Goal: Information Seeking & Learning: Learn about a topic

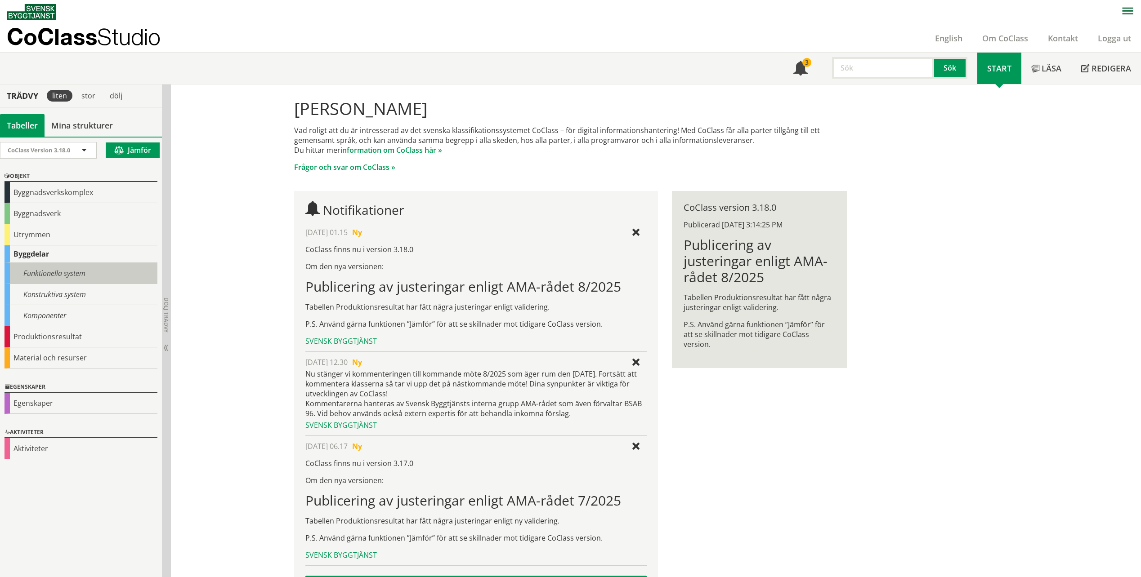
click at [36, 278] on div "Funktionella system" at bounding box center [80, 273] width 153 height 21
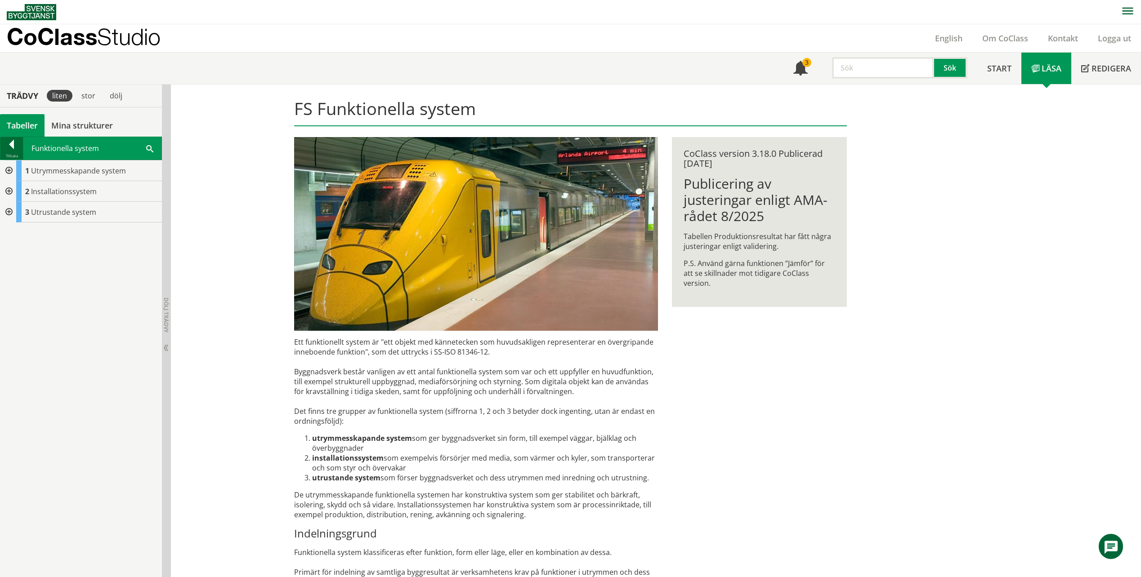
click at [14, 147] on div at bounding box center [11, 146] width 22 height 13
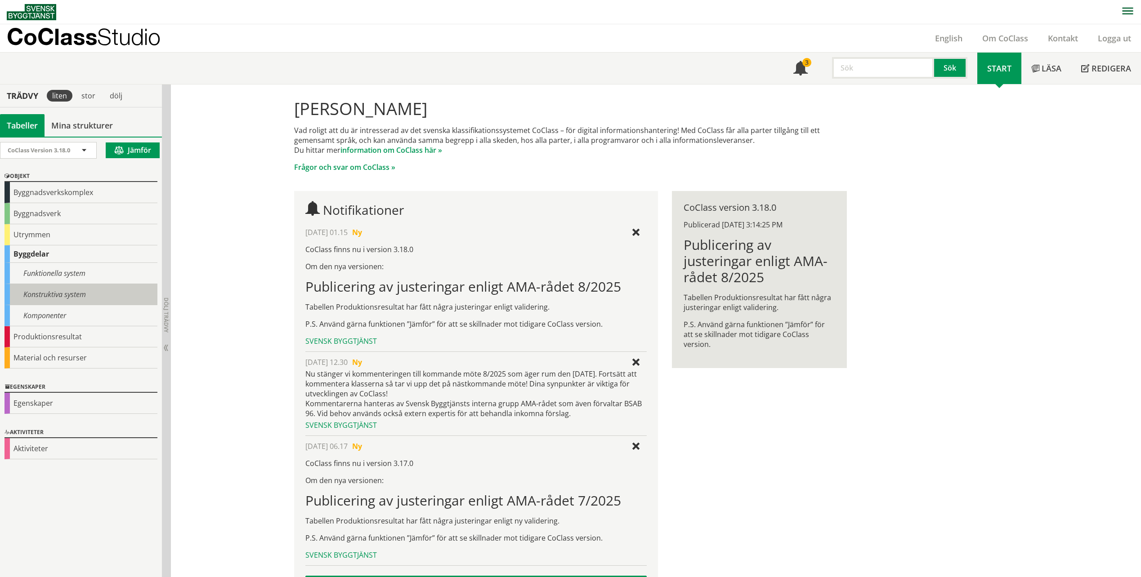
click at [61, 300] on div "Konstruktiva system" at bounding box center [80, 294] width 153 height 21
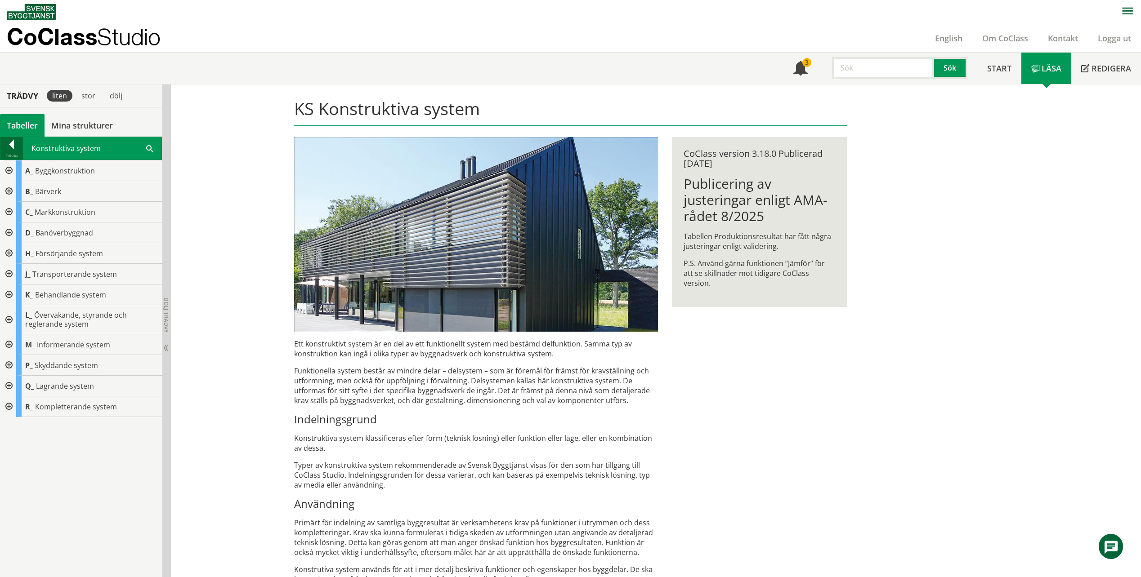
click at [10, 144] on div at bounding box center [11, 146] width 22 height 13
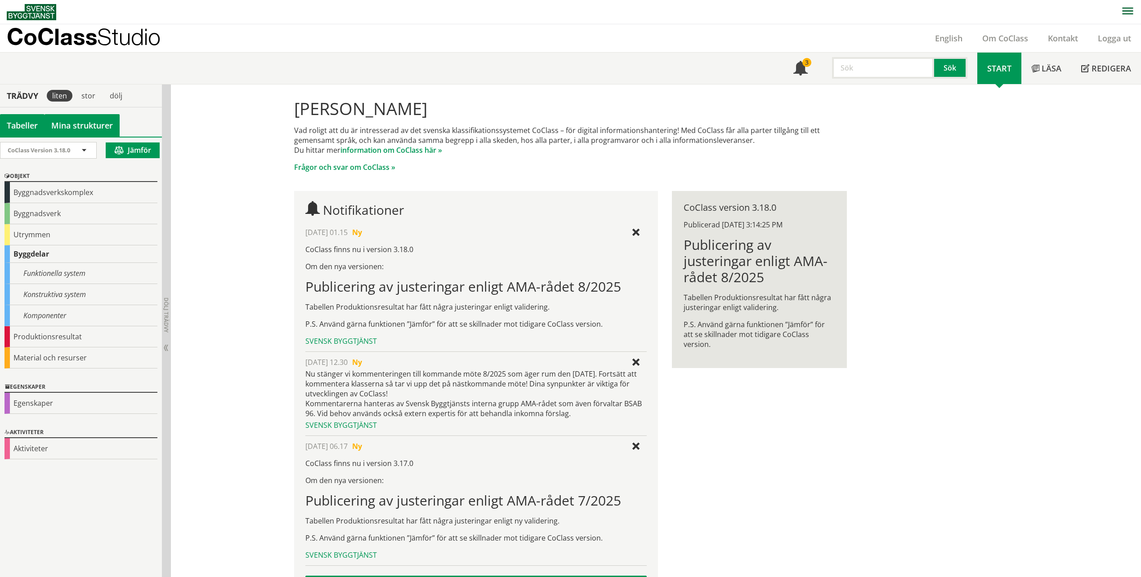
click at [78, 119] on link "Mina strukturer" at bounding box center [82, 125] width 75 height 22
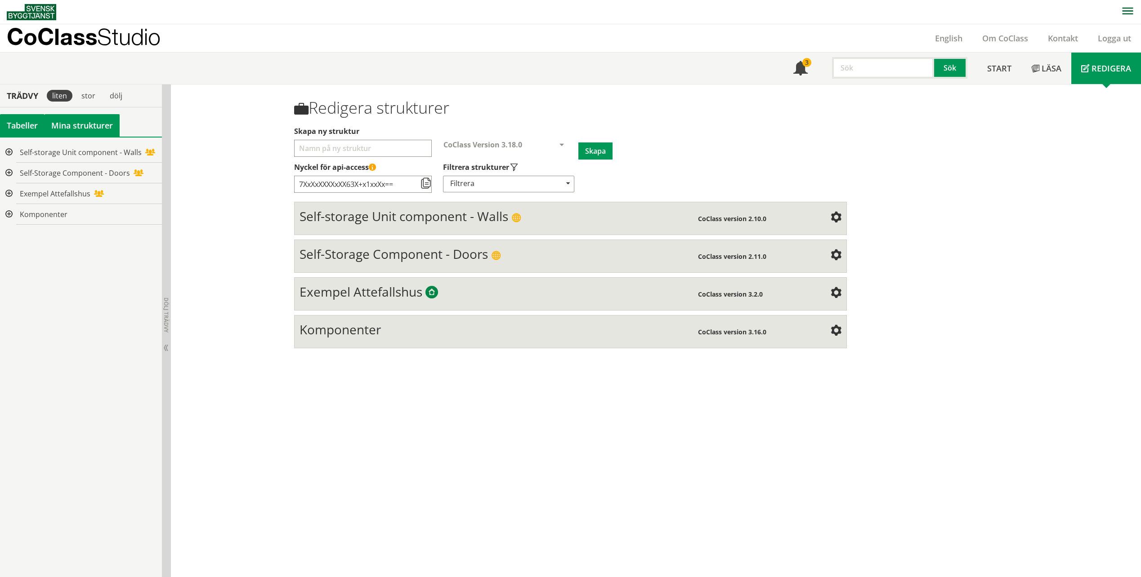
click at [24, 125] on div "Tabeller" at bounding box center [22, 125] width 45 height 22
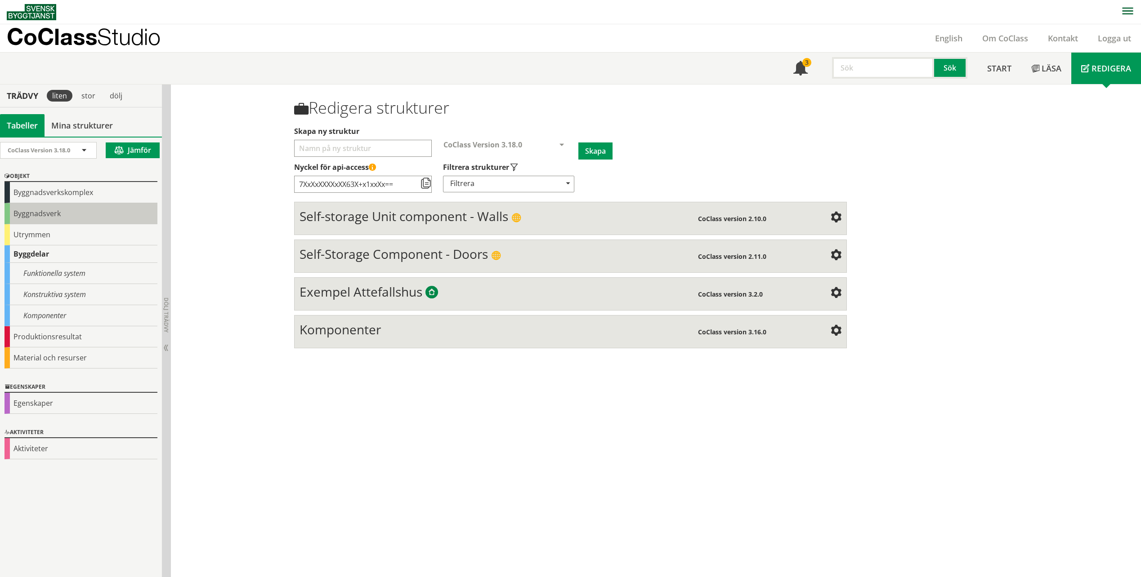
click at [44, 211] on div "Byggnadsverk" at bounding box center [80, 213] width 153 height 21
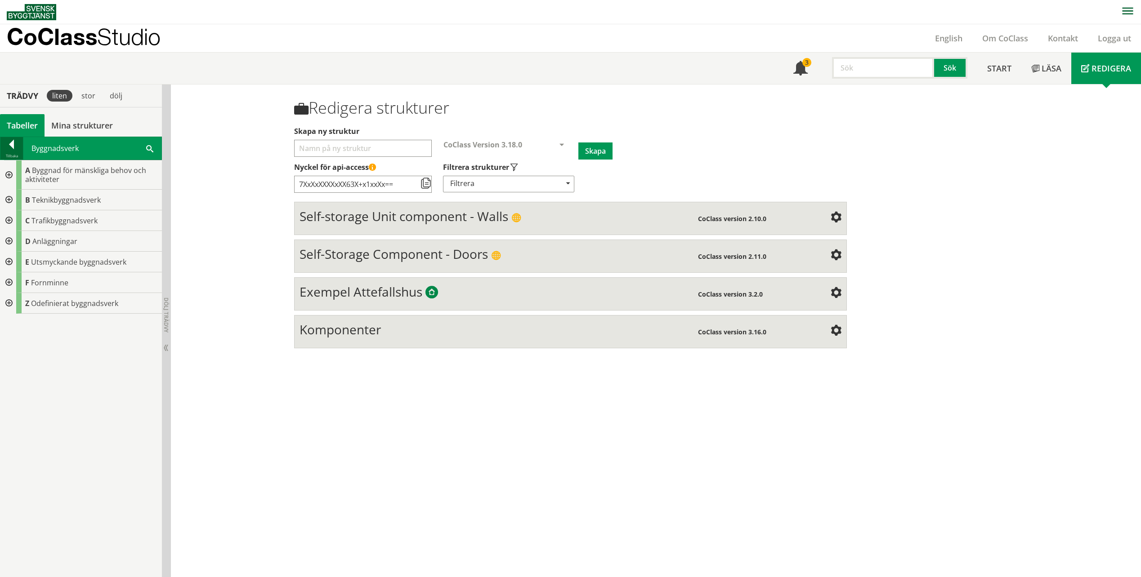
click at [10, 145] on div at bounding box center [11, 146] width 22 height 13
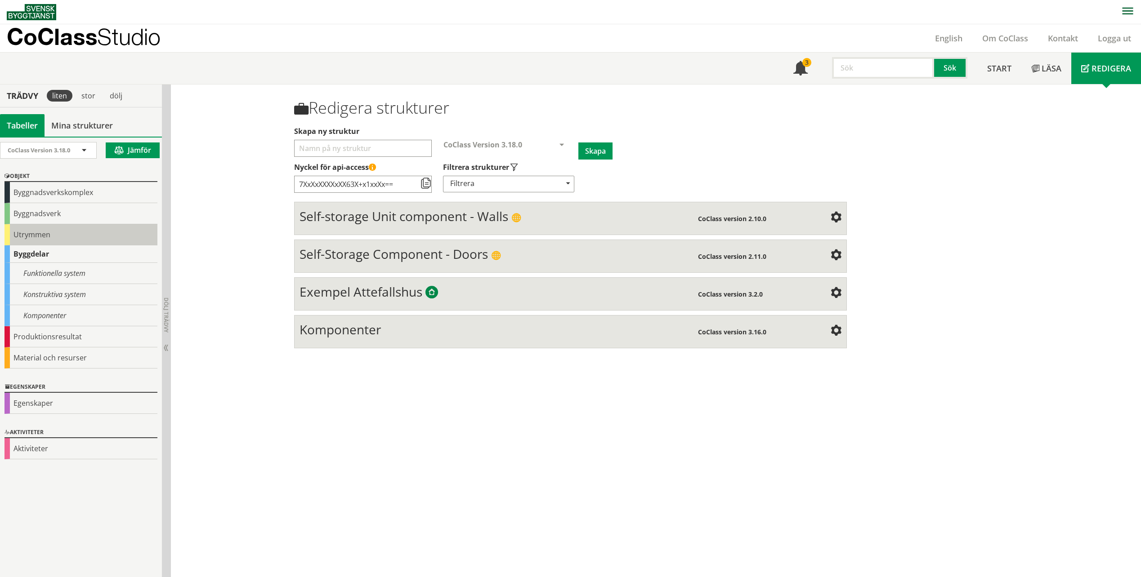
click at [49, 229] on div "Utrymmen" at bounding box center [80, 234] width 153 height 21
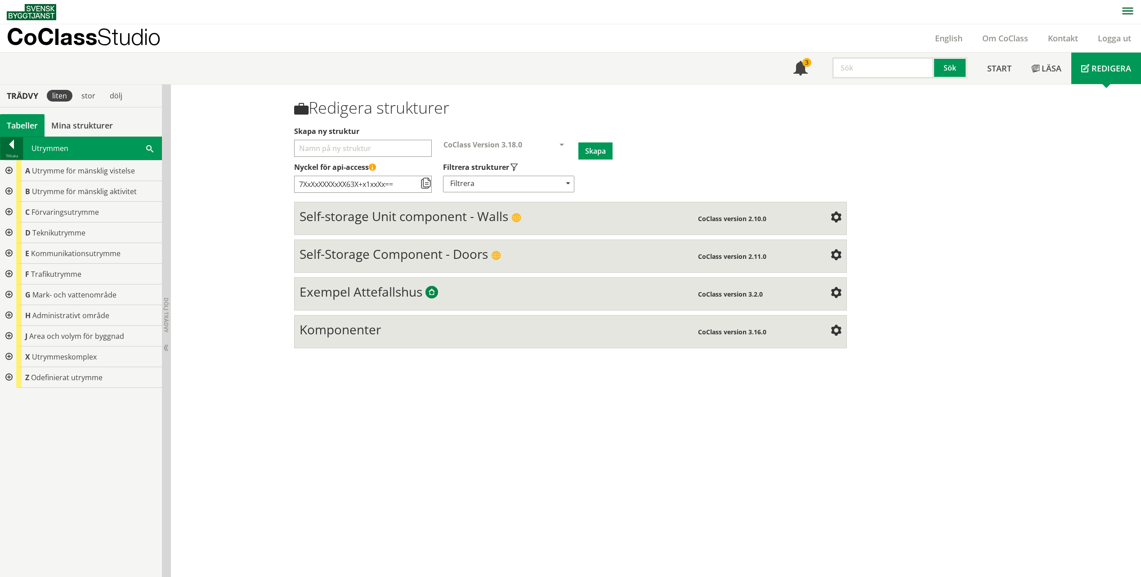
click at [11, 153] on div "Tillbaka" at bounding box center [11, 155] width 22 height 7
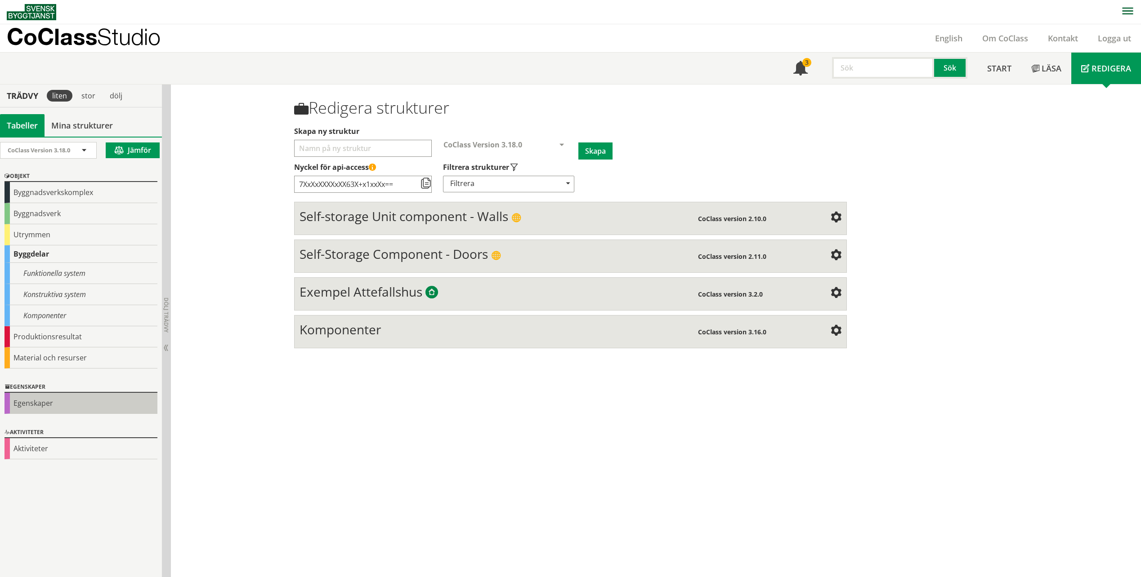
click at [74, 397] on div "Egenskaper" at bounding box center [80, 403] width 153 height 21
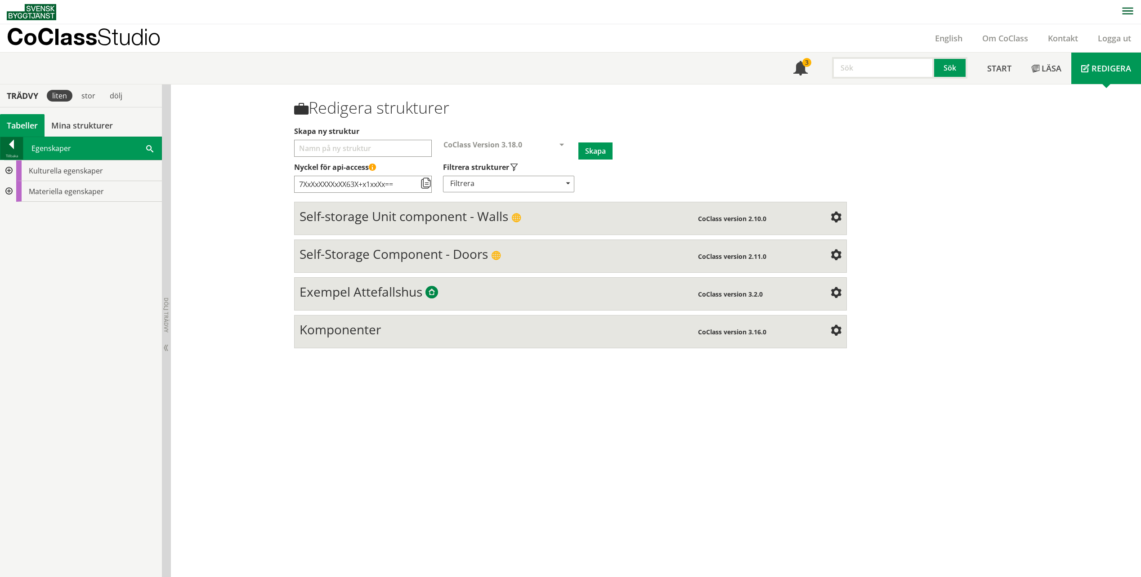
click at [13, 151] on div at bounding box center [11, 146] width 22 height 13
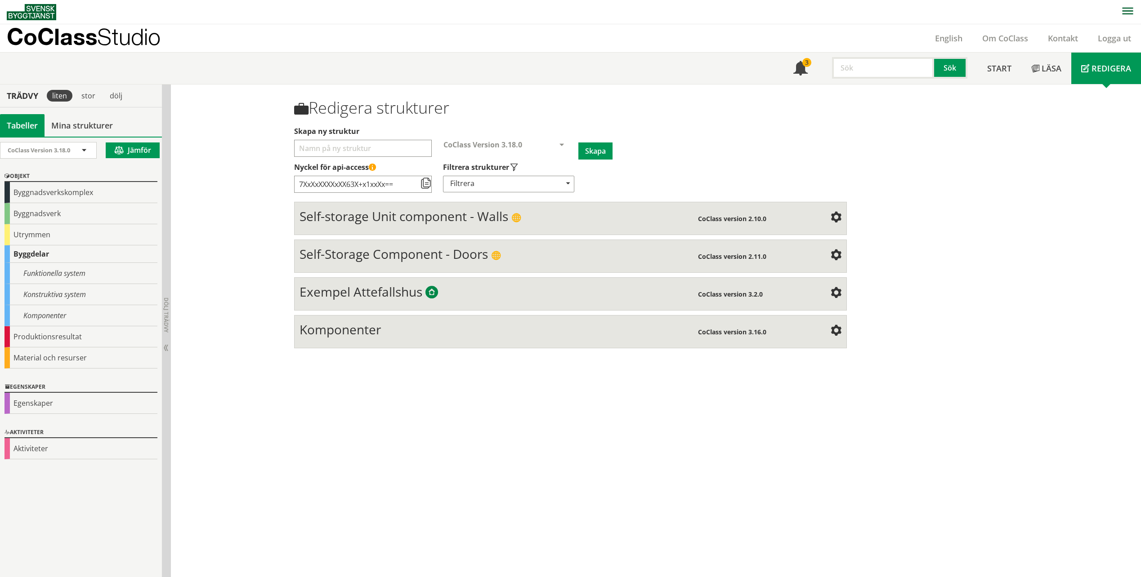
click at [52, 461] on div "Aktiviteter Aktiviteter" at bounding box center [81, 443] width 162 height 45
click at [39, 450] on div "Aktiviteter" at bounding box center [80, 448] width 153 height 21
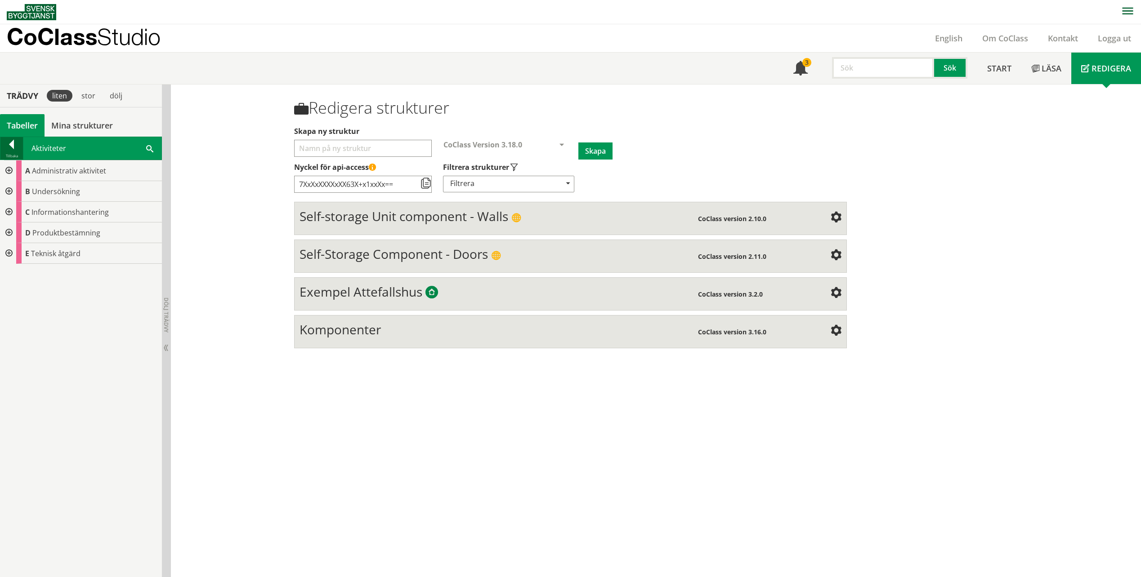
click at [19, 145] on div at bounding box center [11, 146] width 22 height 13
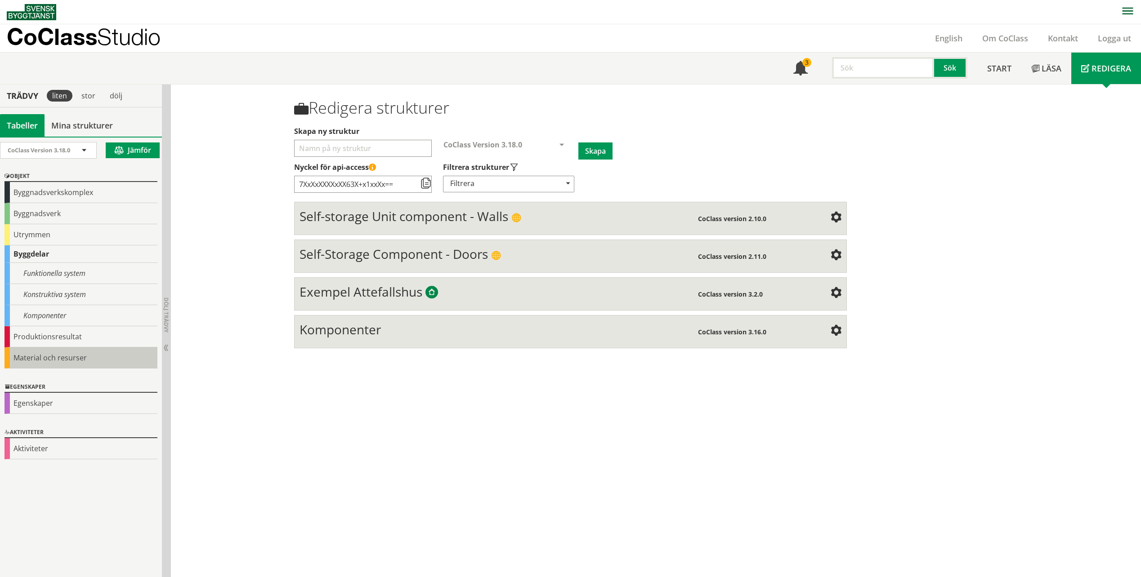
click at [53, 358] on div "Material och resurser" at bounding box center [80, 358] width 153 height 21
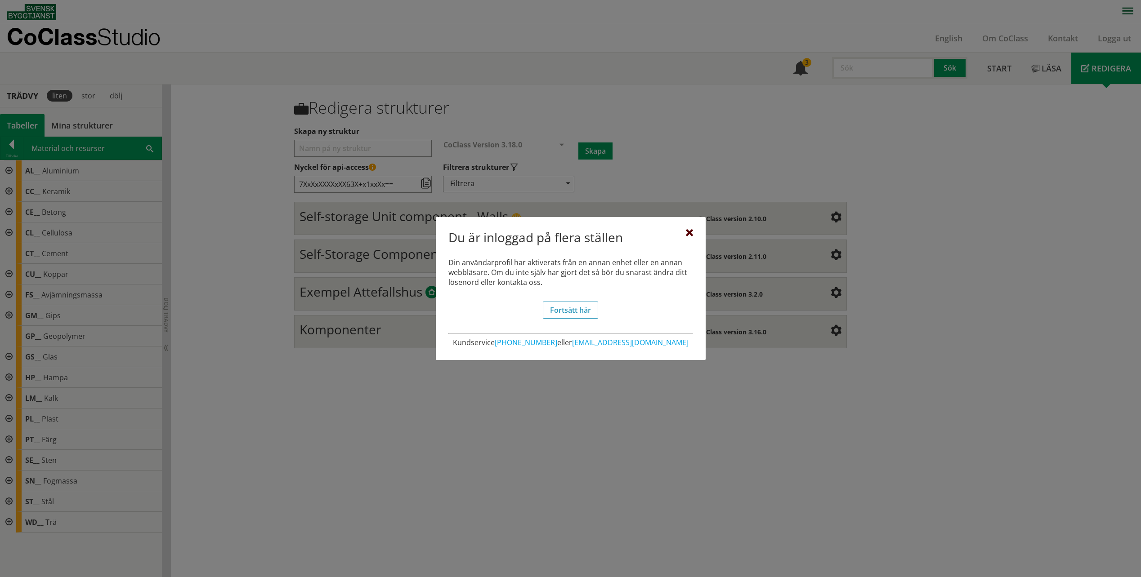
click at [686, 233] on div at bounding box center [689, 233] width 7 height 7
click at [686, 232] on div at bounding box center [689, 233] width 7 height 7
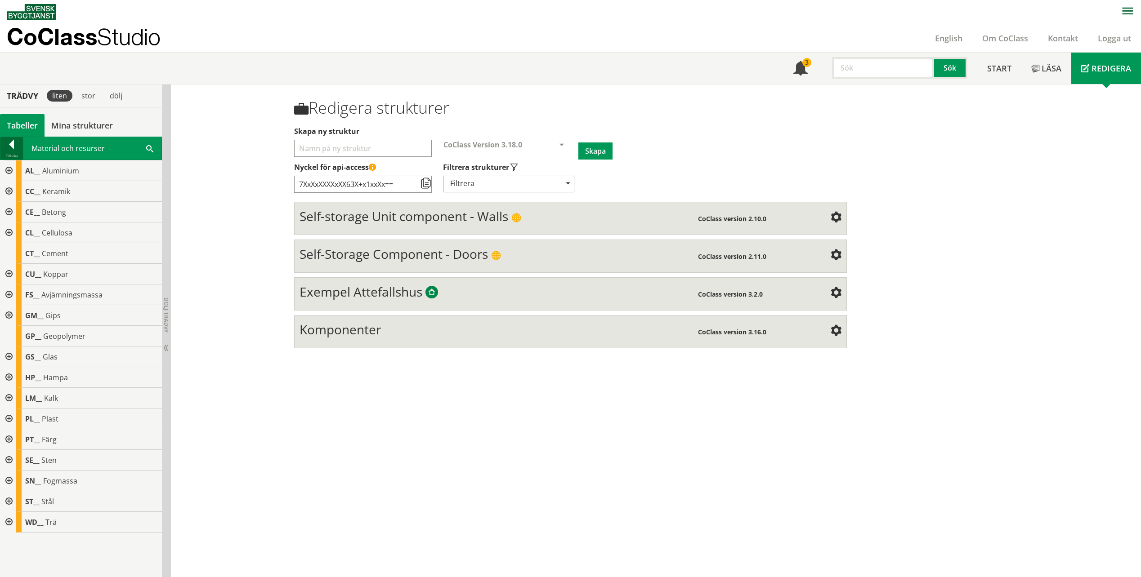
click at [3, 143] on div at bounding box center [11, 146] width 22 height 13
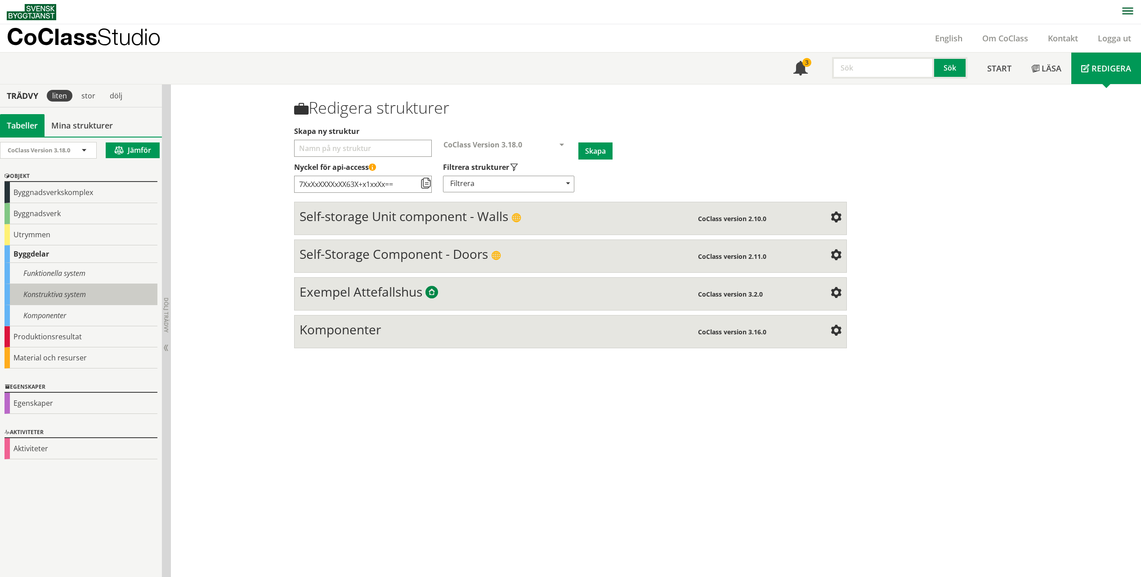
click at [81, 297] on div "Konstruktiva system" at bounding box center [80, 294] width 153 height 21
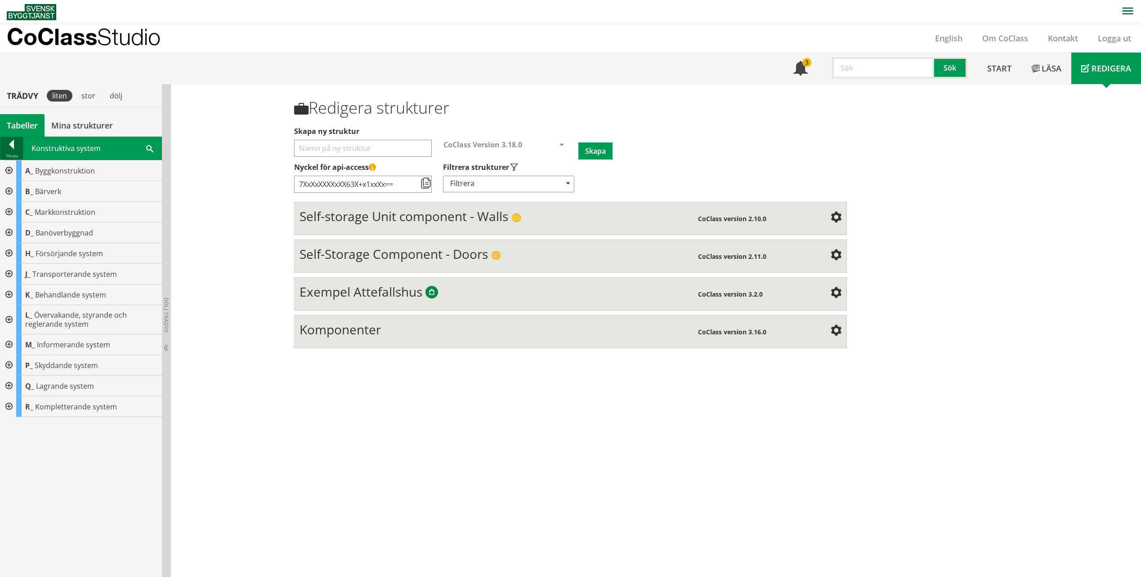
click at [12, 146] on div at bounding box center [11, 146] width 22 height 13
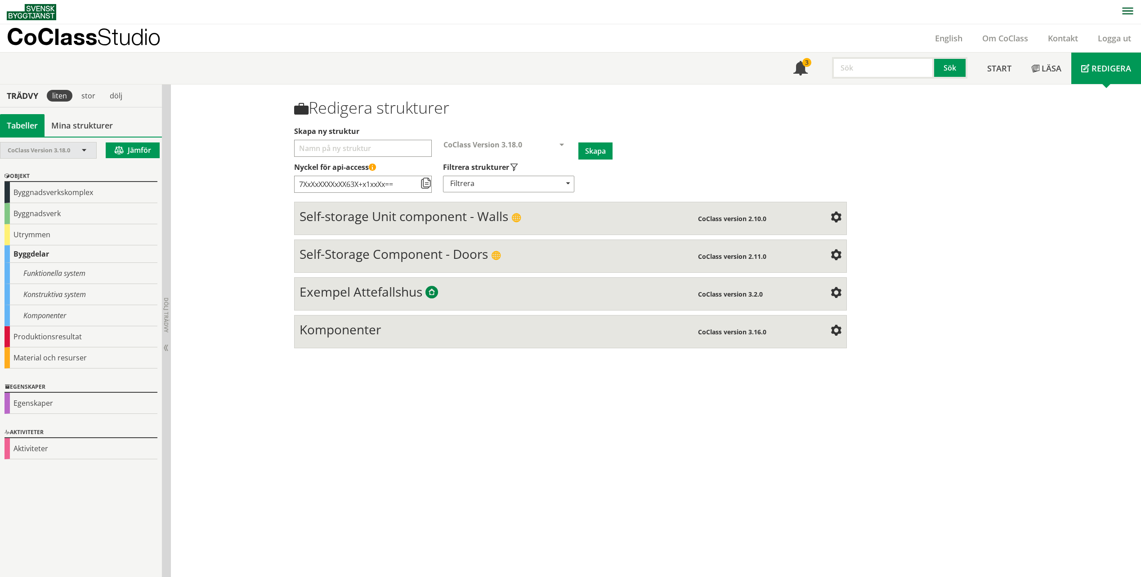
click at [69, 153] on span "CoClass Version 3.18.0" at bounding box center [39, 150] width 62 height 8
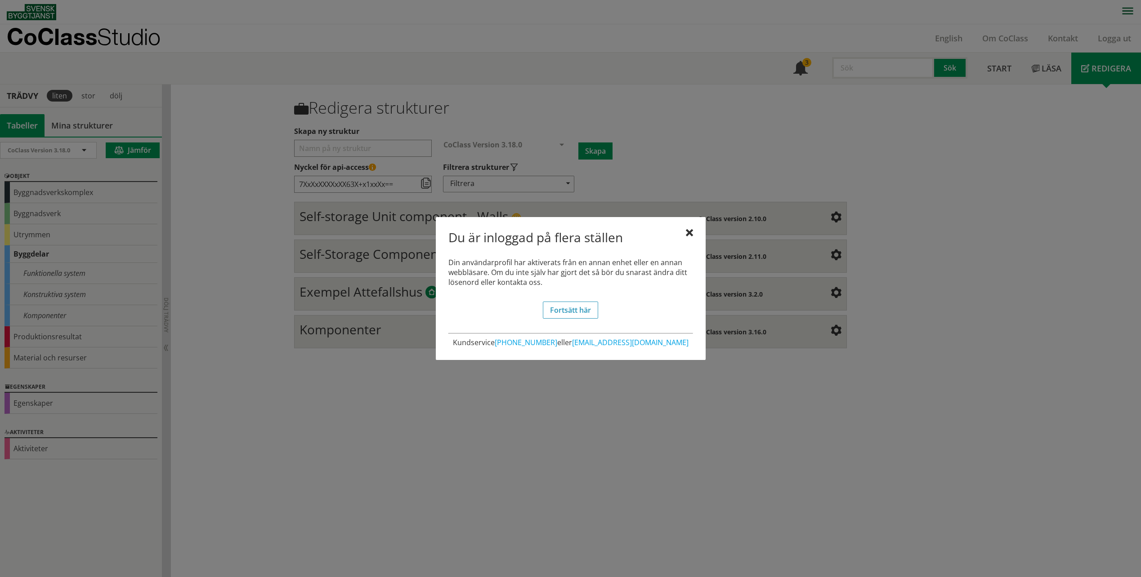
click at [684, 232] on div "Du är inloggad på flera ställen" at bounding box center [570, 239] width 245 height 19
click at [687, 232] on div at bounding box center [689, 233] width 7 height 7
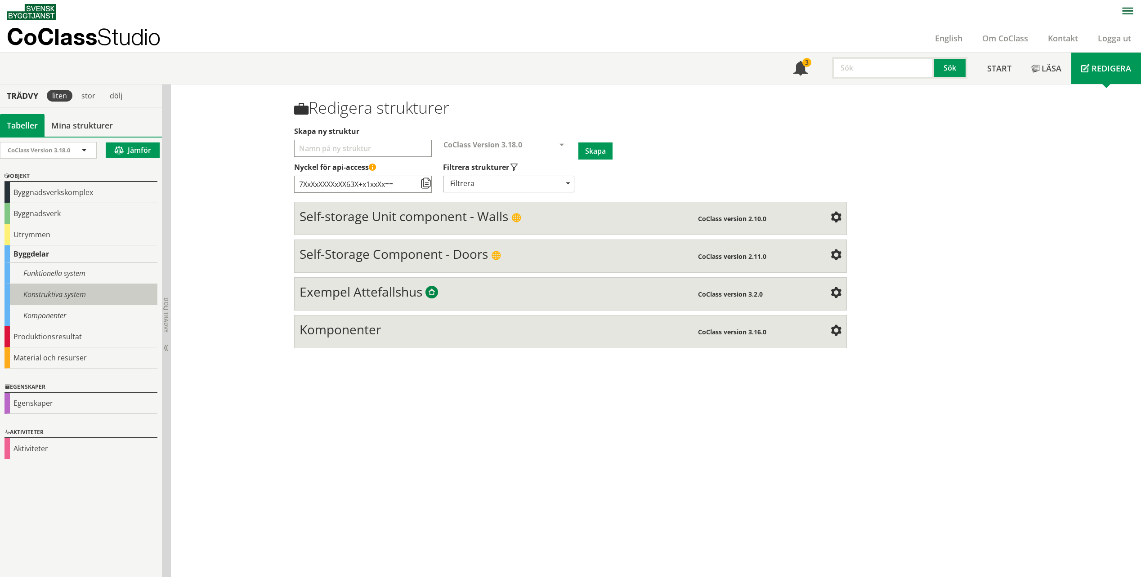
click at [102, 289] on div "Konstruktiva system" at bounding box center [80, 294] width 153 height 21
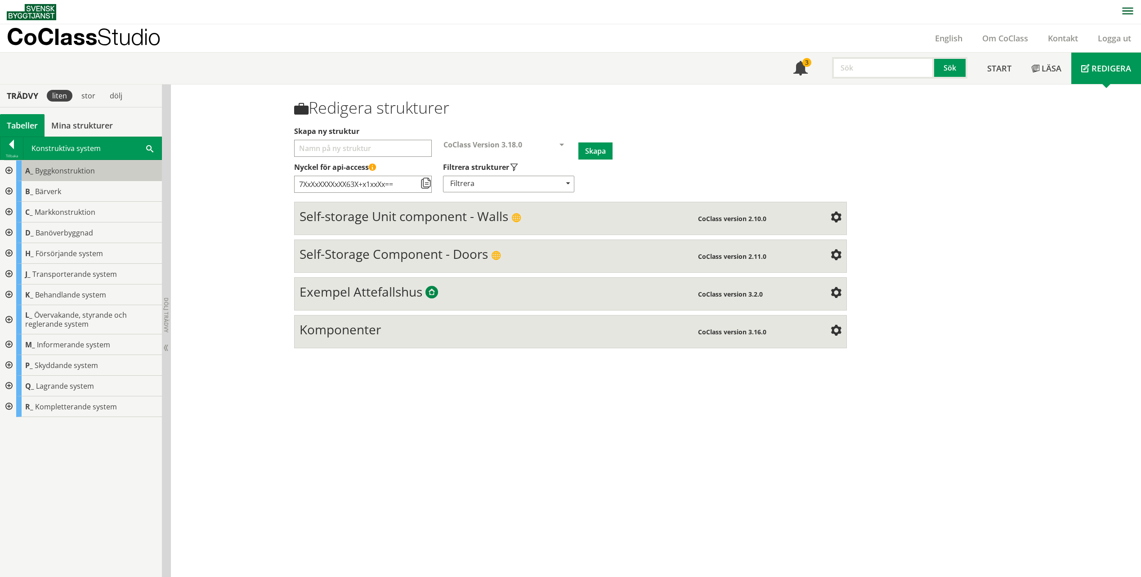
click at [57, 173] on span "Byggkonstruktion" at bounding box center [65, 171] width 60 height 10
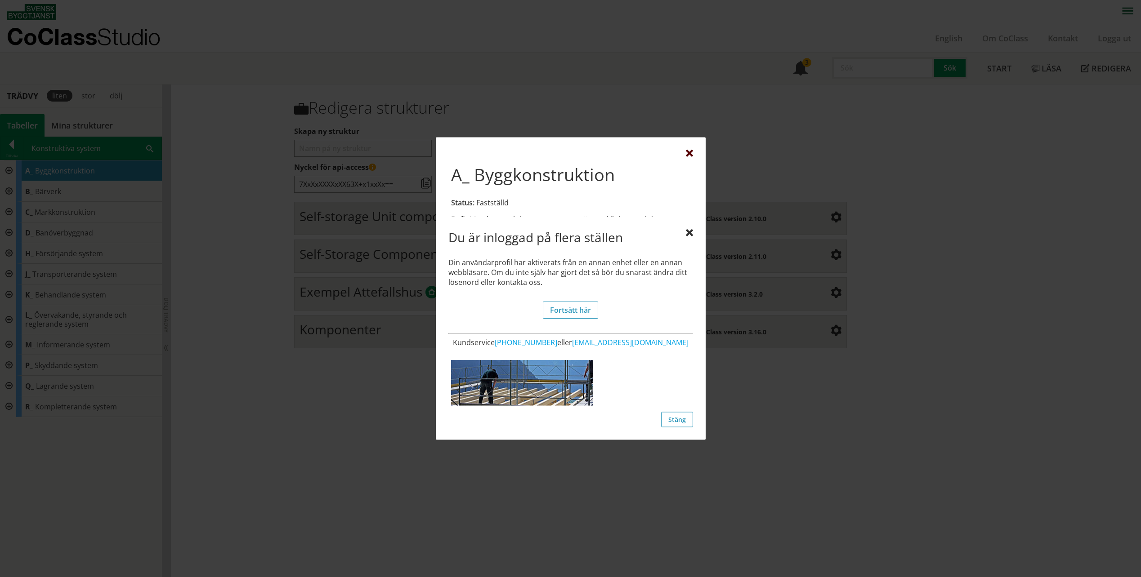
click at [688, 152] on div at bounding box center [689, 153] width 7 height 7
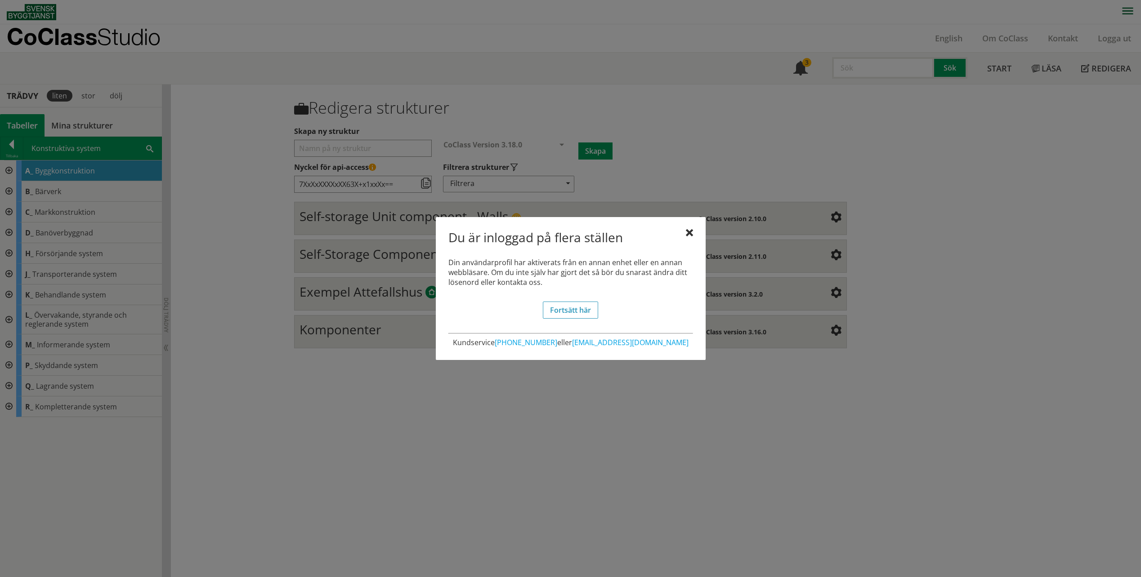
click at [696, 234] on div "Du är inloggad på flera ställen Din användarprofil har aktiverats från en annan…" at bounding box center [571, 288] width 270 height 143
click at [687, 232] on div at bounding box center [689, 233] width 7 height 7
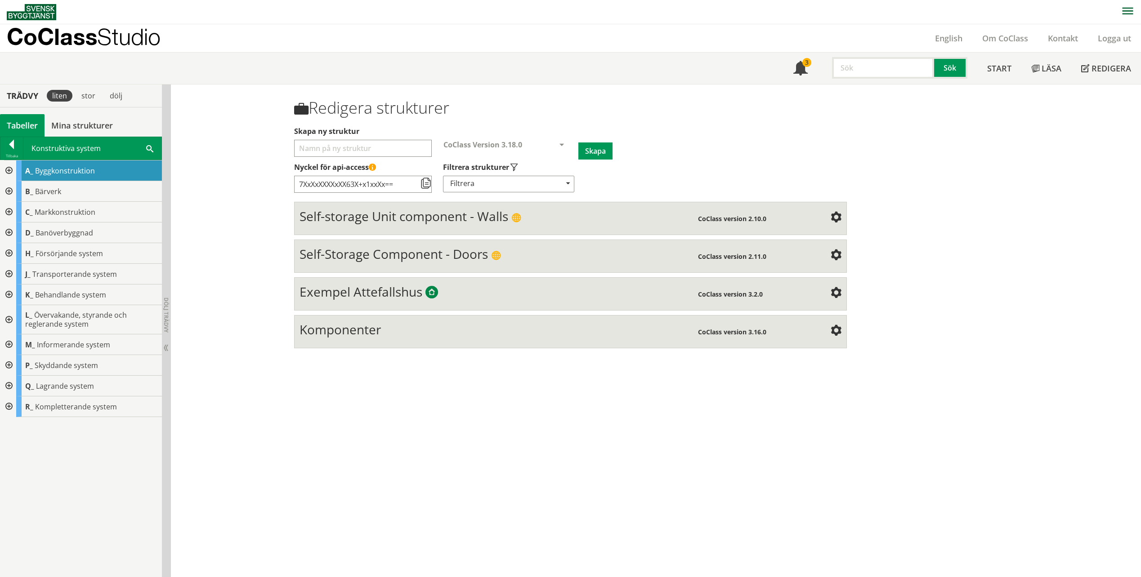
click at [9, 190] on div at bounding box center [8, 191] width 16 height 21
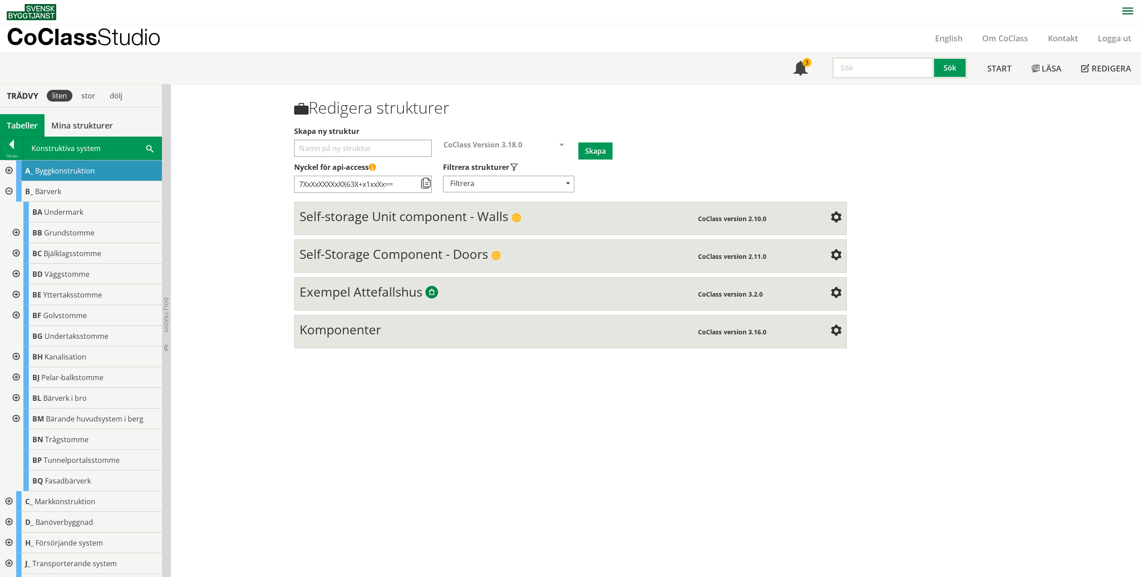
click at [9, 190] on div at bounding box center [8, 191] width 16 height 21
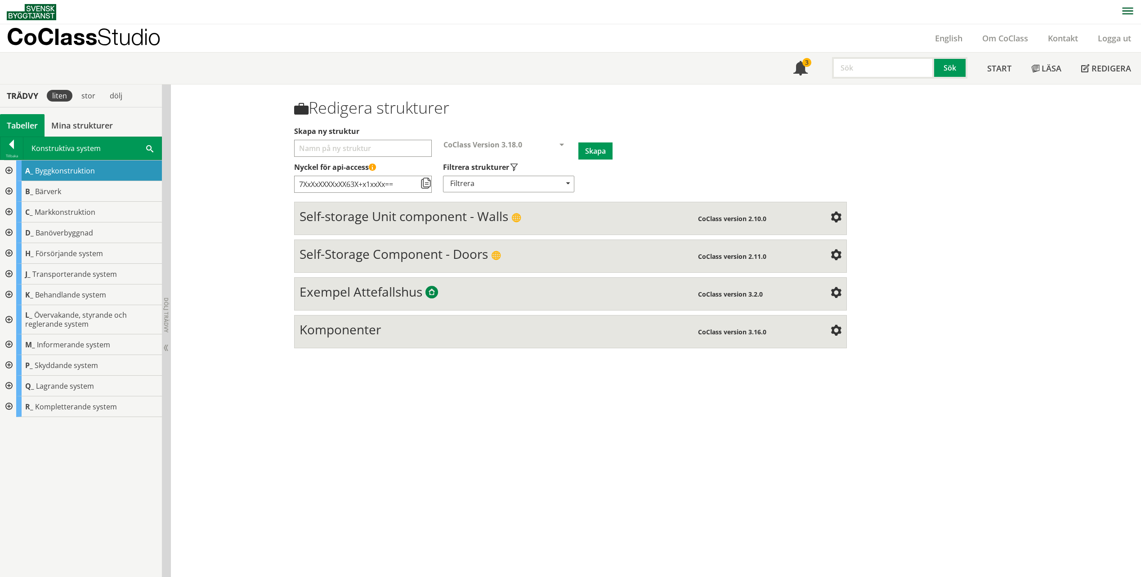
click at [5, 169] on div at bounding box center [8, 171] width 16 height 21
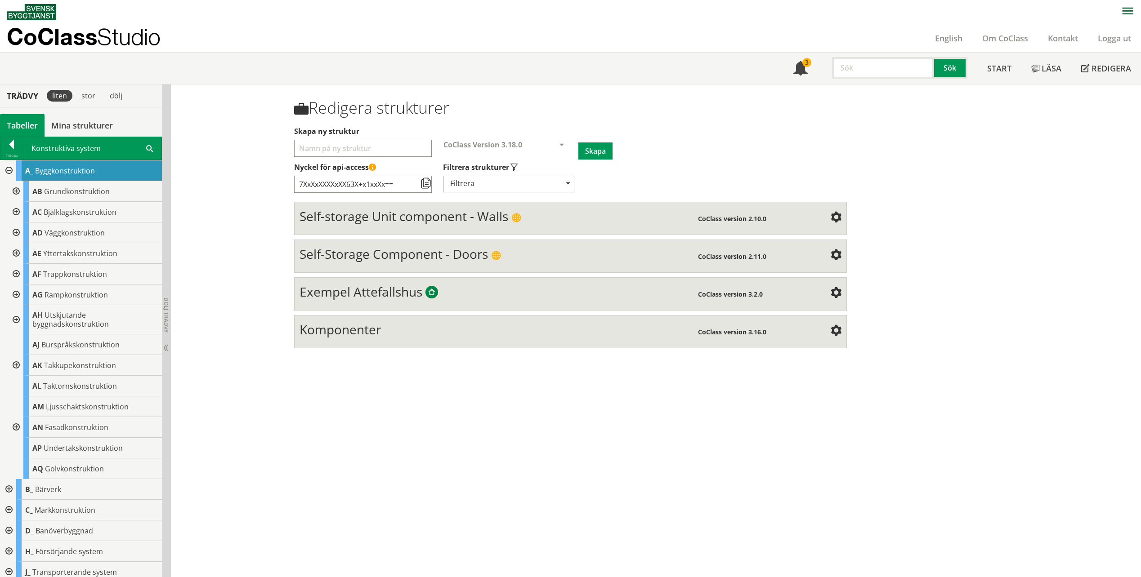
click at [9, 172] on div at bounding box center [8, 171] width 16 height 21
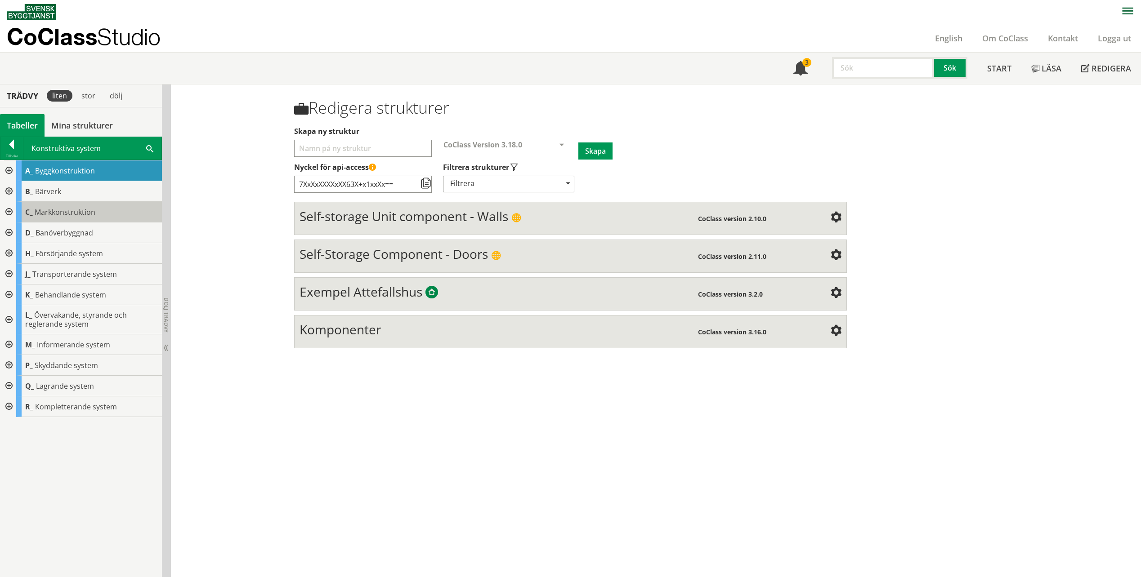
click at [17, 218] on div "C_ Markkonstruktion" at bounding box center [89, 212] width 146 height 21
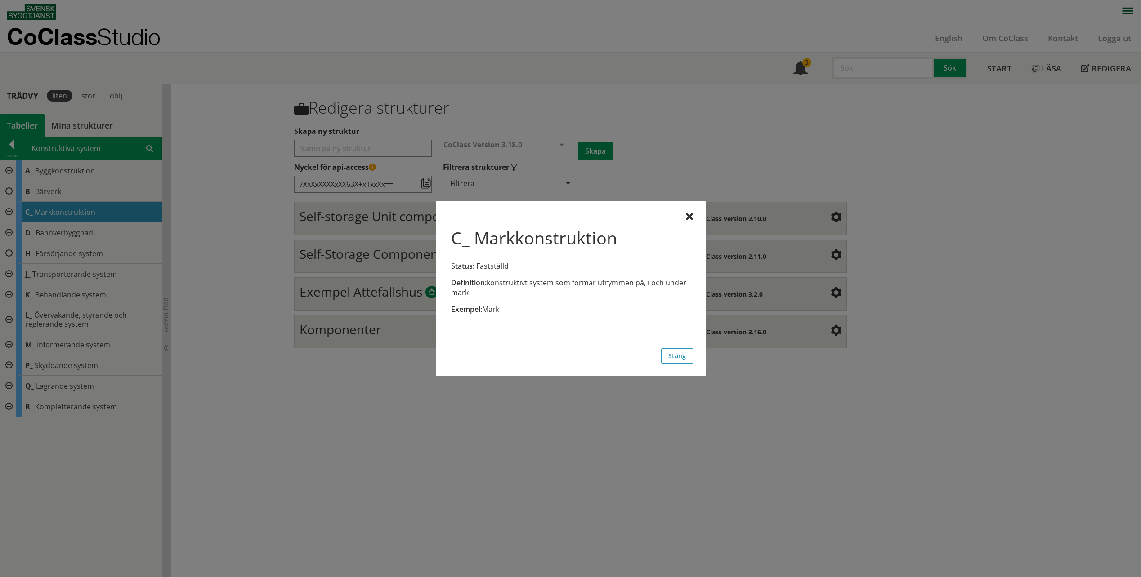
click at [691, 215] on div at bounding box center [689, 217] width 7 height 7
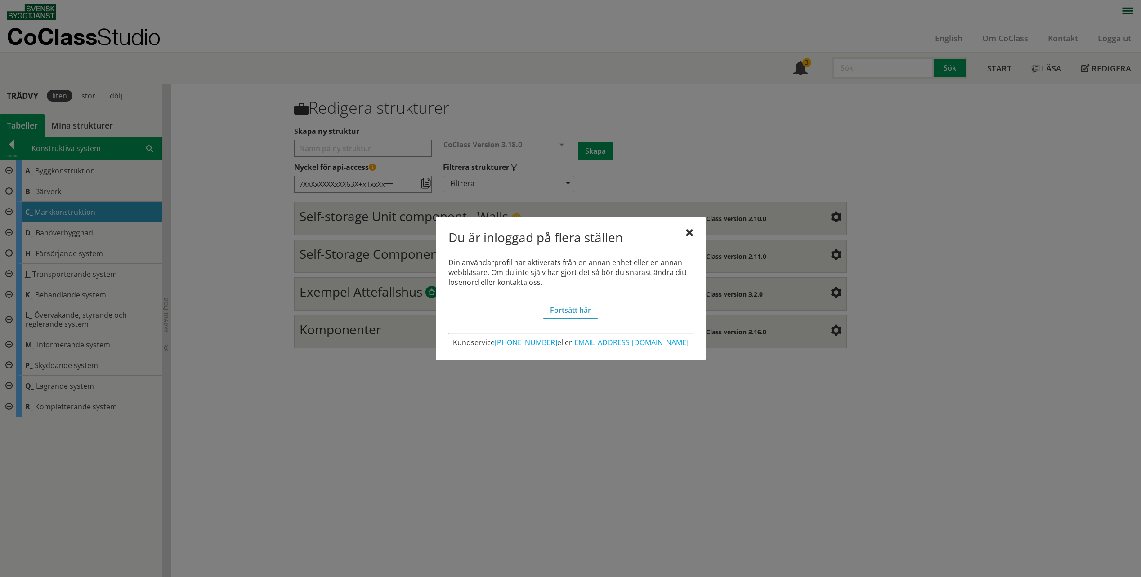
click at [8, 211] on div at bounding box center [570, 288] width 1141 height 577
click at [689, 236] on div at bounding box center [689, 233] width 7 height 7
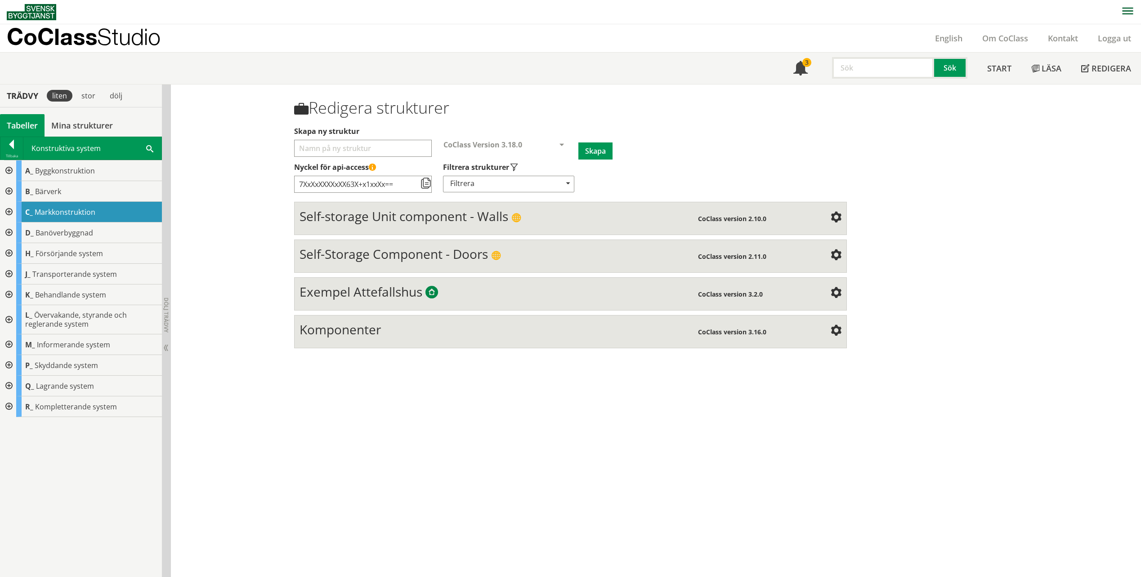
click at [11, 208] on div at bounding box center [8, 212] width 16 height 21
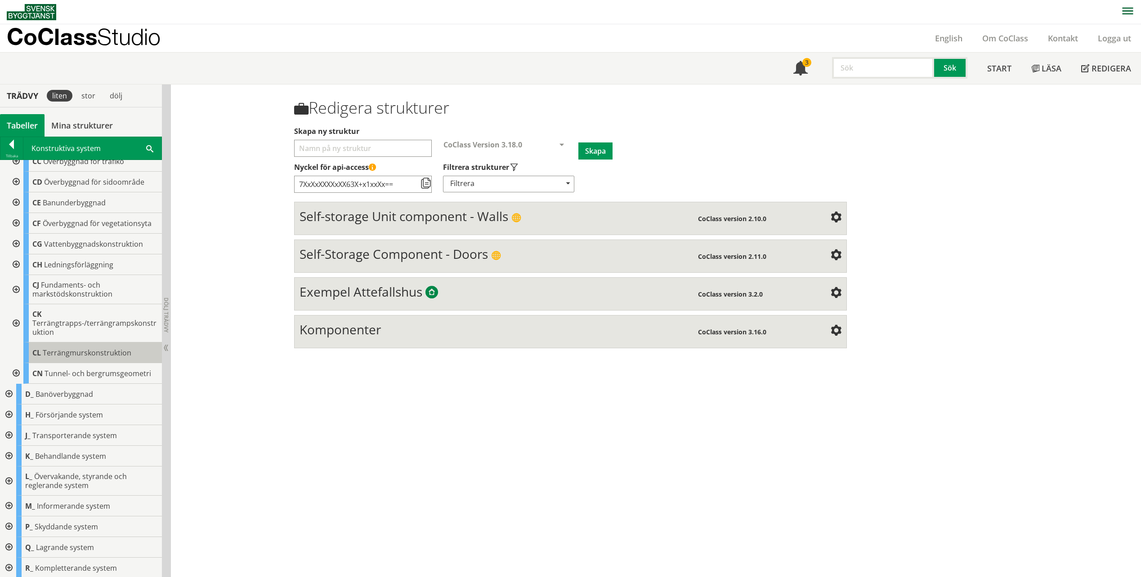
scroll to position [114, 0]
click at [8, 396] on div at bounding box center [8, 393] width 16 height 21
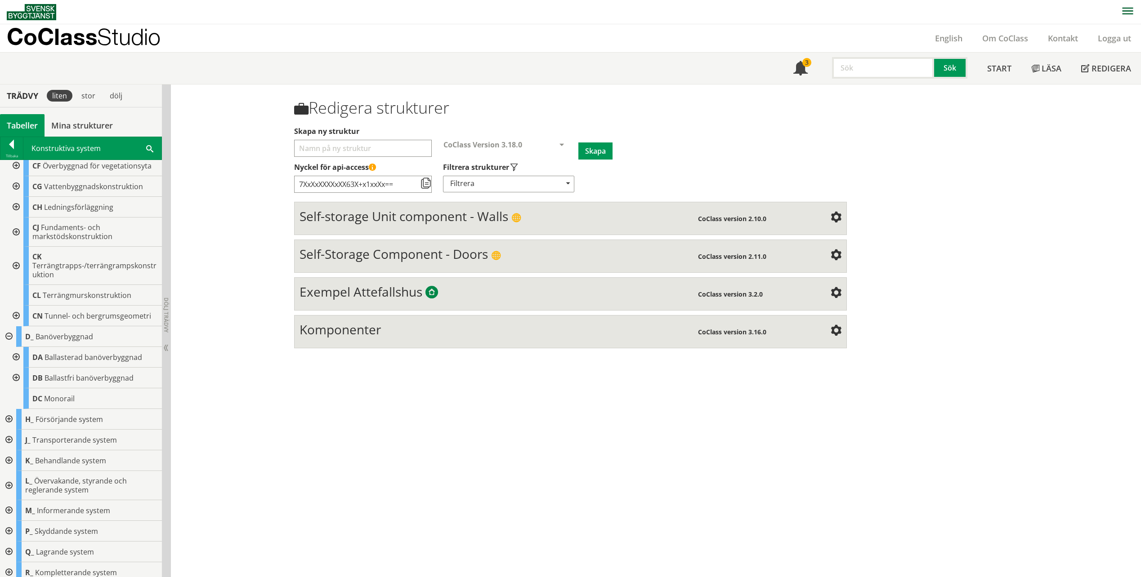
scroll to position [176, 0]
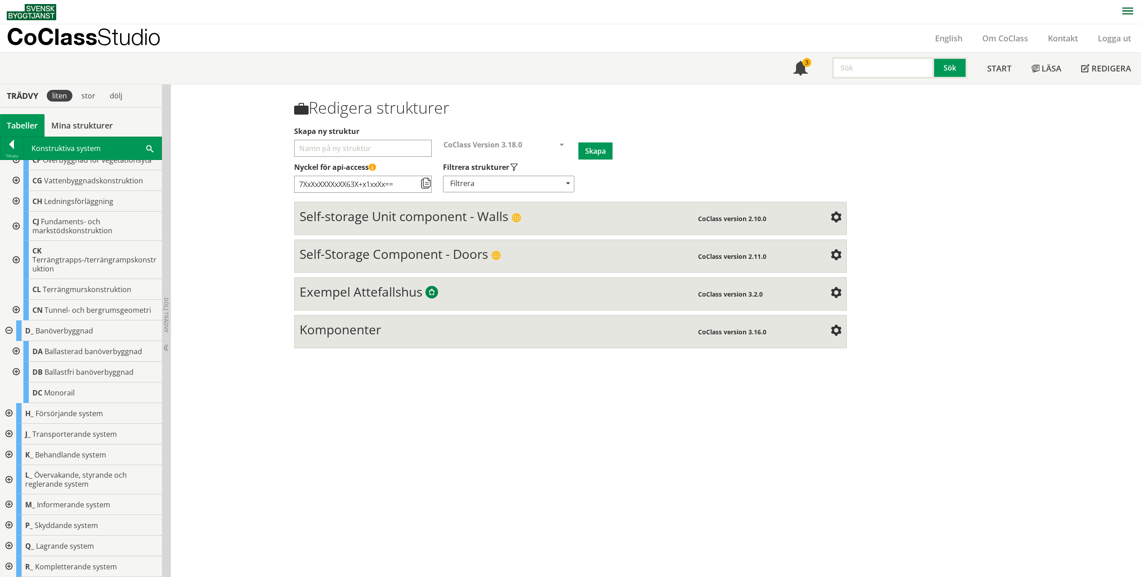
click at [5, 418] on div at bounding box center [8, 413] width 16 height 21
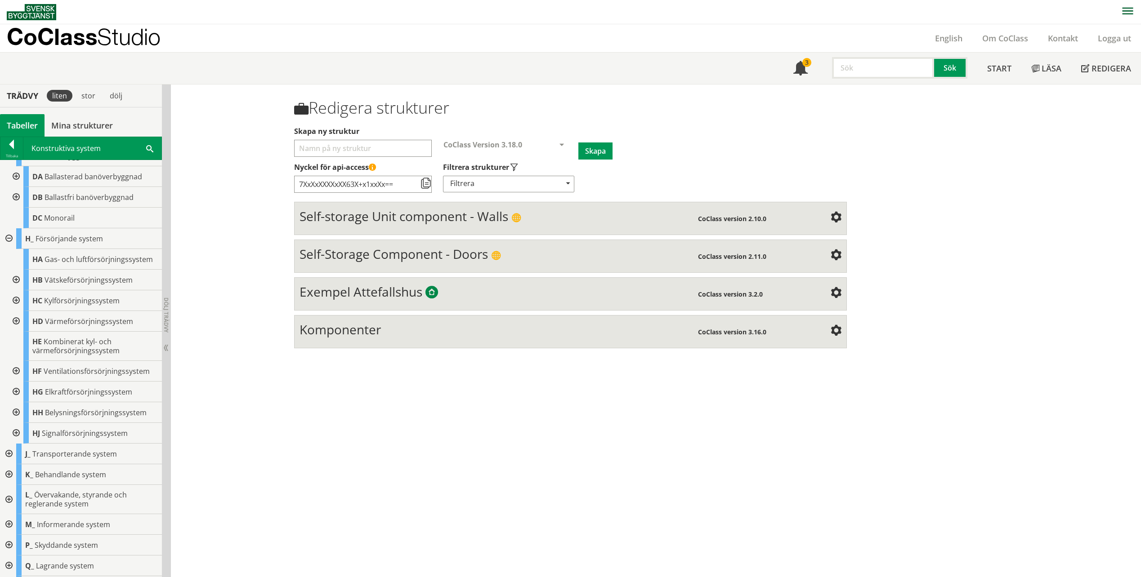
scroll to position [371, 0]
click at [8, 436] on div at bounding box center [8, 434] width 16 height 21
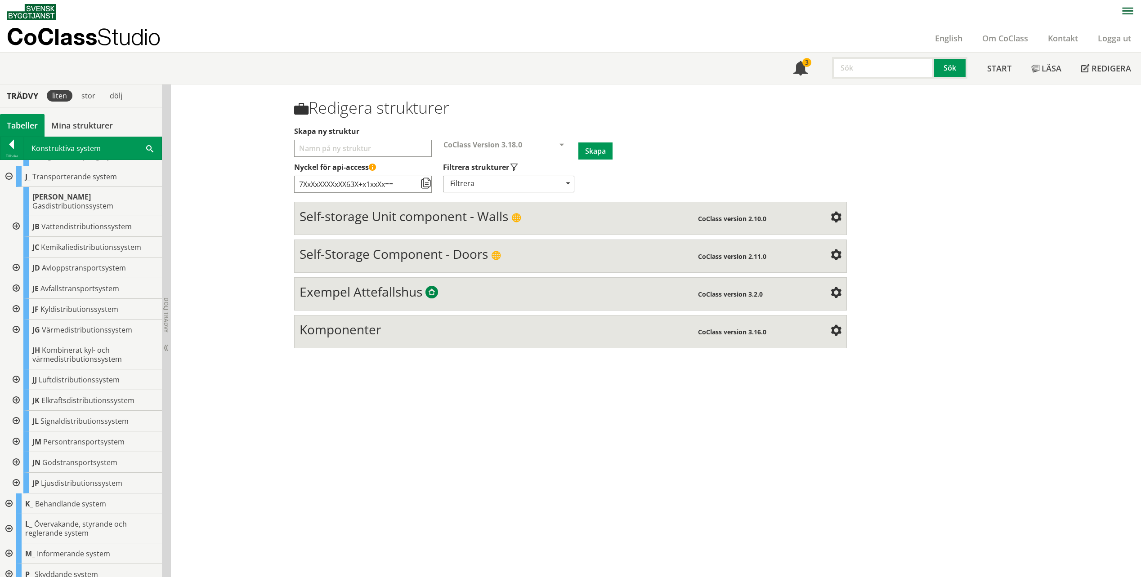
scroll to position [669, 0]
click at [6, 457] on div at bounding box center [8, 463] width 16 height 21
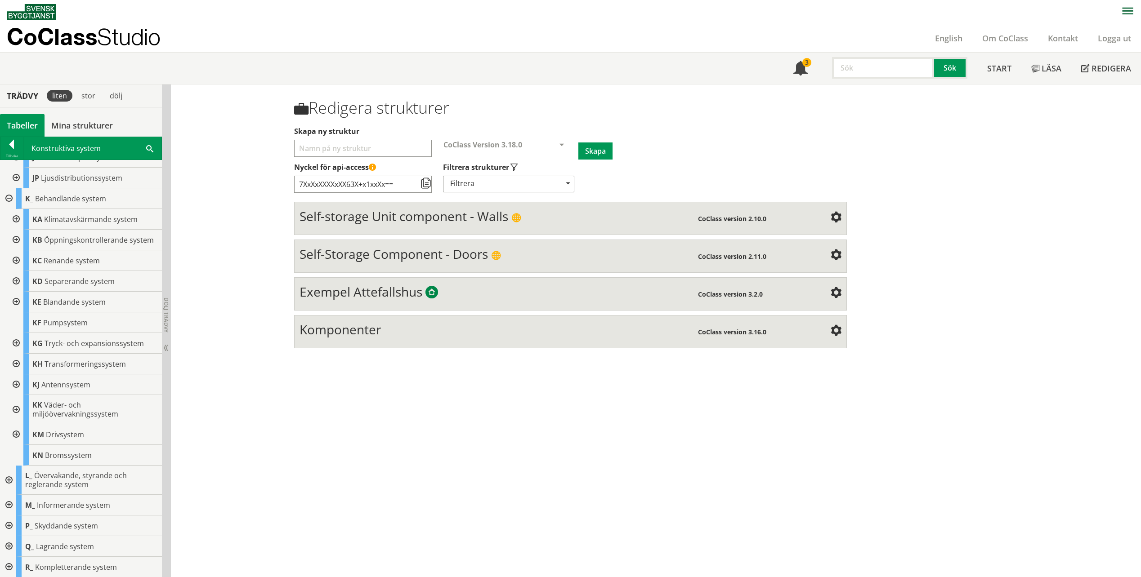
scroll to position [934, 0]
click at [7, 473] on div at bounding box center [8, 479] width 16 height 29
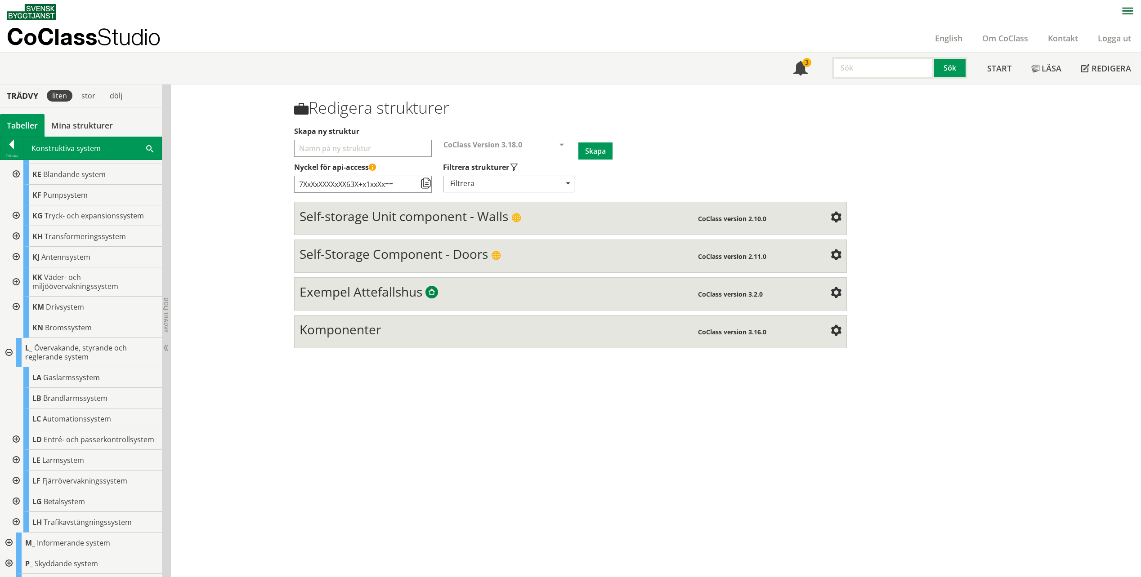
scroll to position [1108, 0]
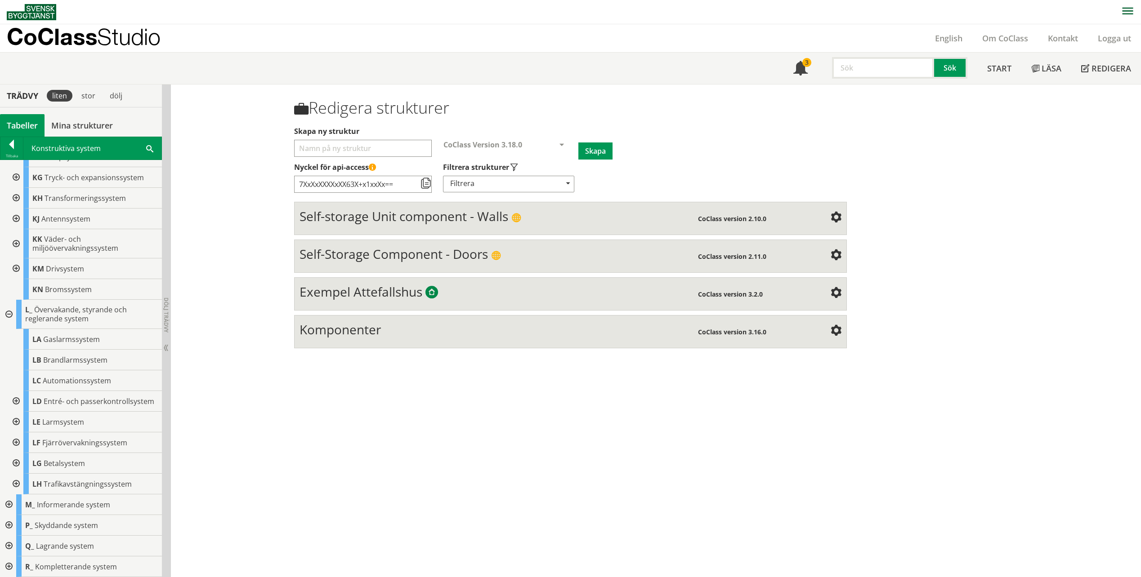
click at [9, 505] on div at bounding box center [8, 505] width 16 height 21
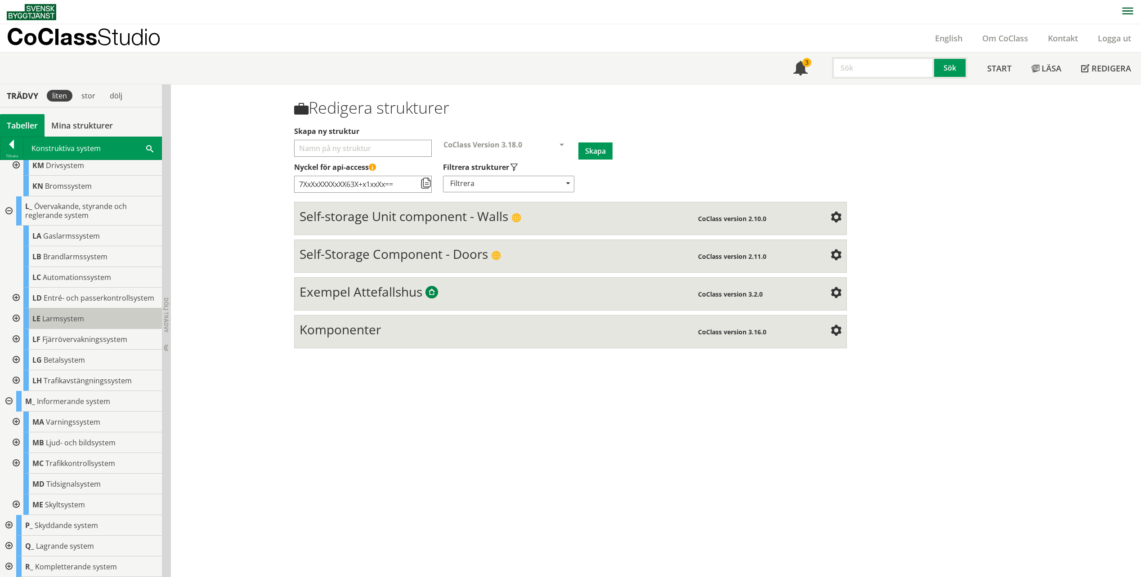
scroll to position [1212, 0]
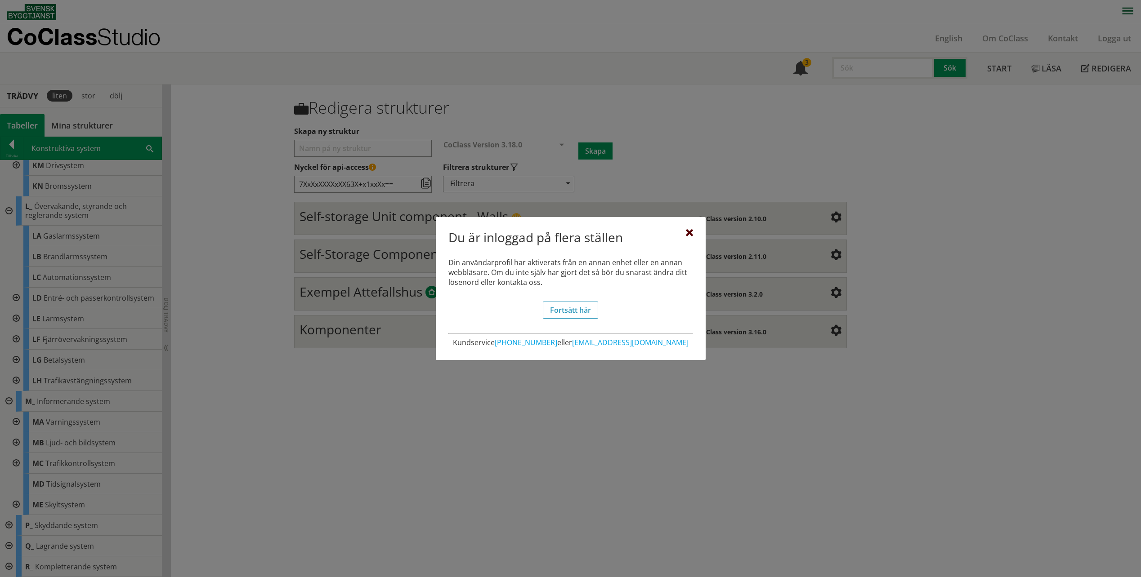
click at [686, 230] on div at bounding box center [689, 233] width 7 height 7
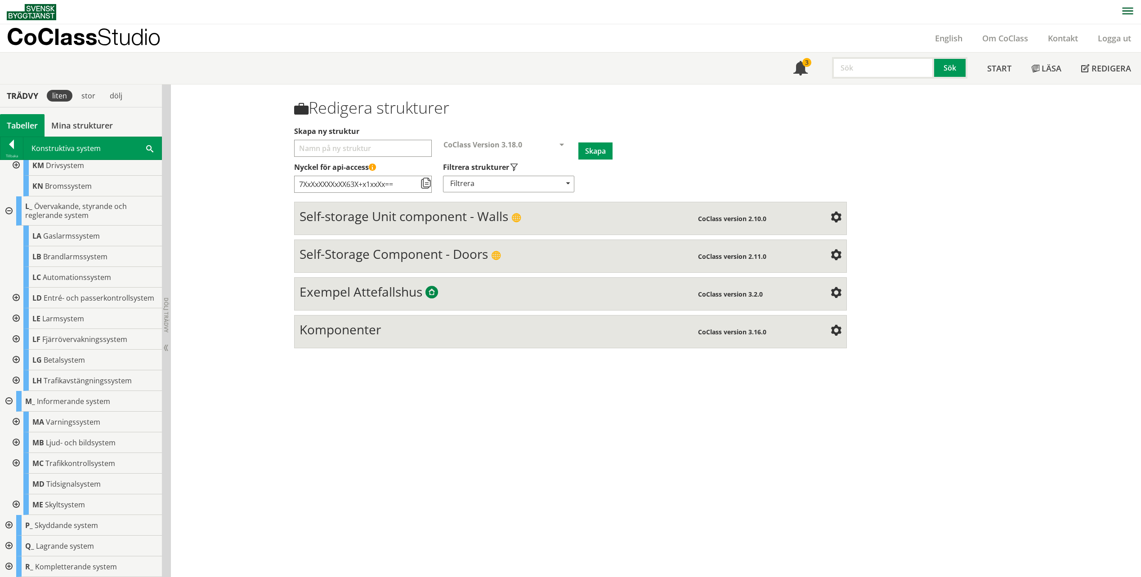
click at [3, 523] on div at bounding box center [8, 525] width 16 height 21
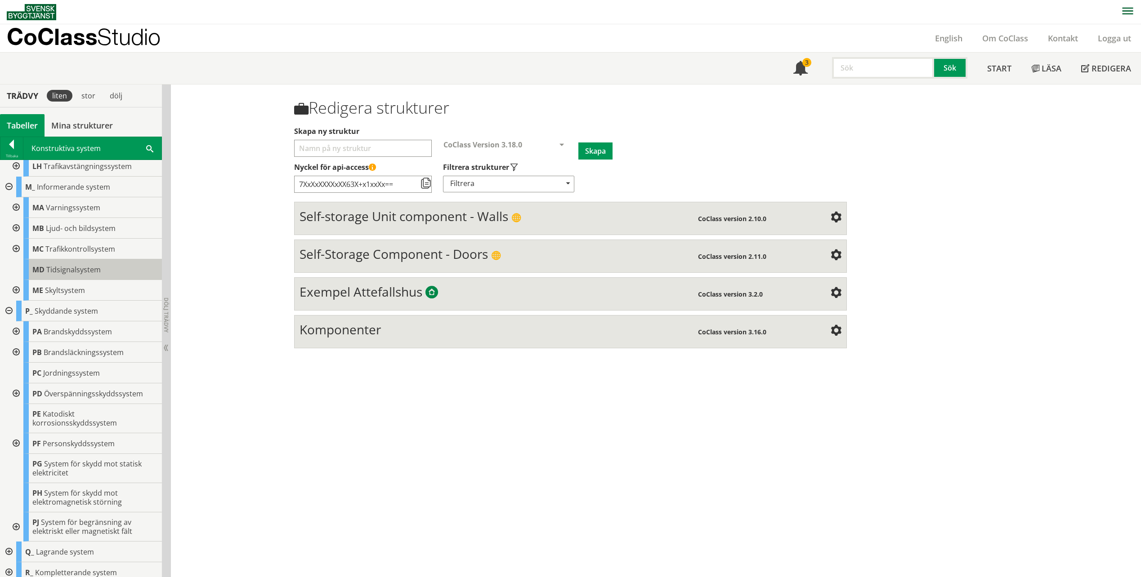
scroll to position [1432, 0]
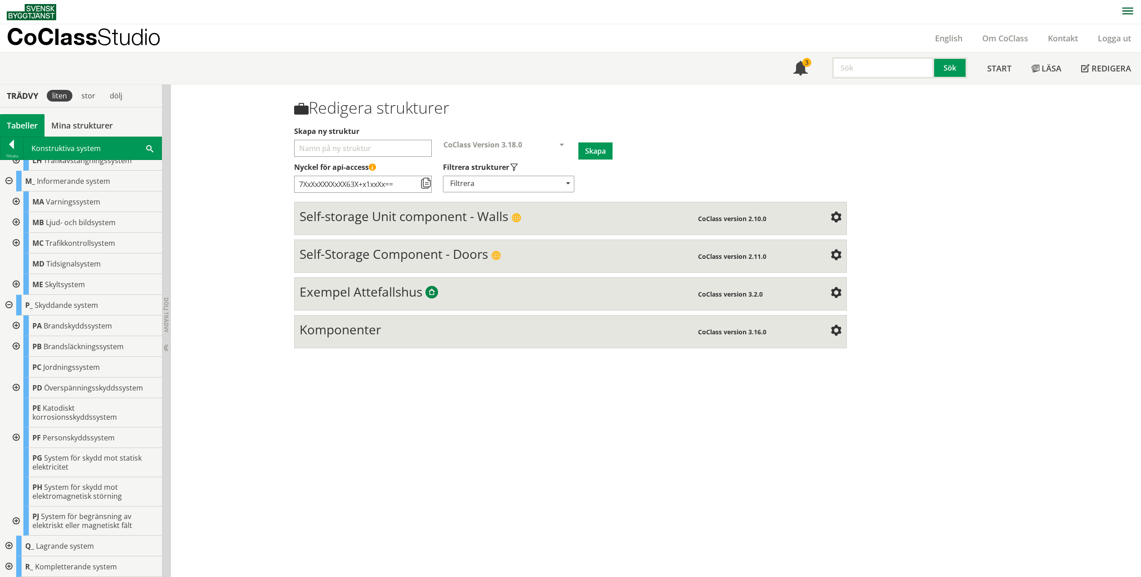
click at [4, 547] on div at bounding box center [8, 546] width 16 height 21
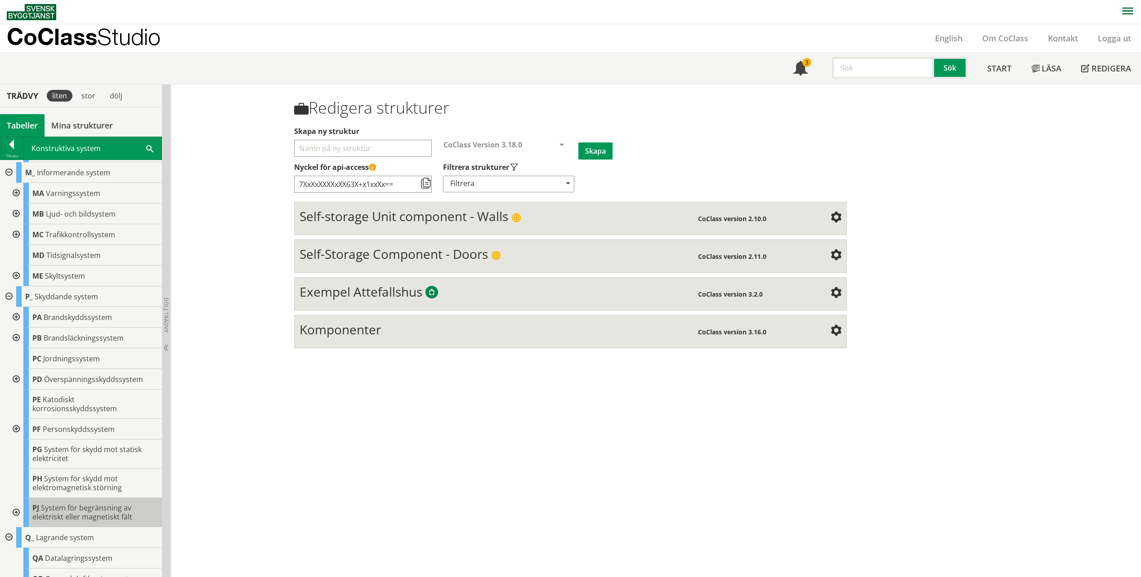
scroll to position [1515, 0]
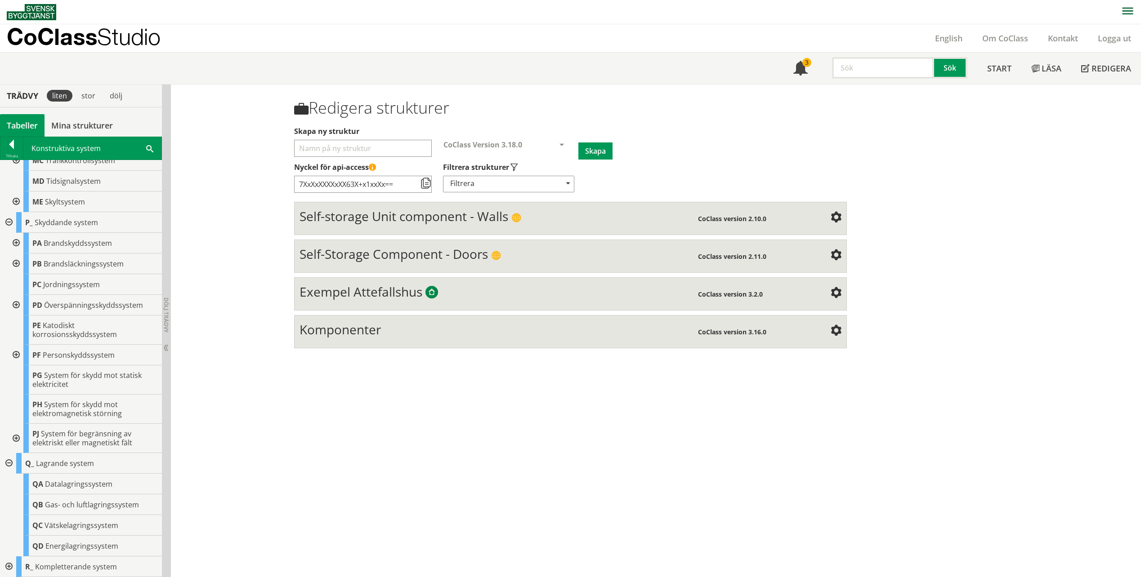
click at [11, 567] on div at bounding box center [8, 567] width 16 height 21
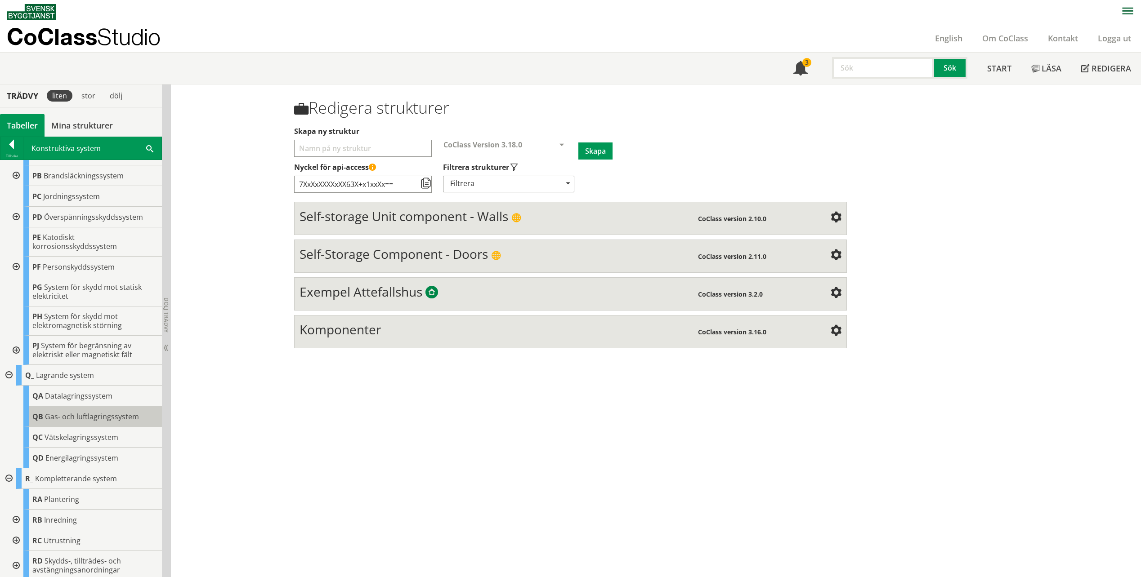
scroll to position [1627, 0]
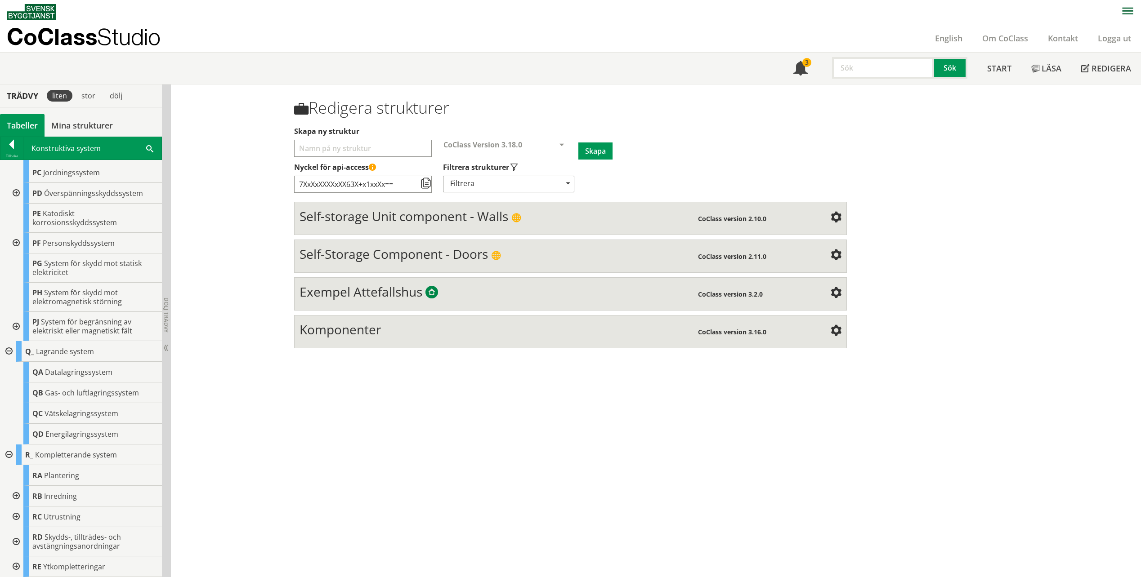
click at [14, 497] on div at bounding box center [15, 496] width 16 height 21
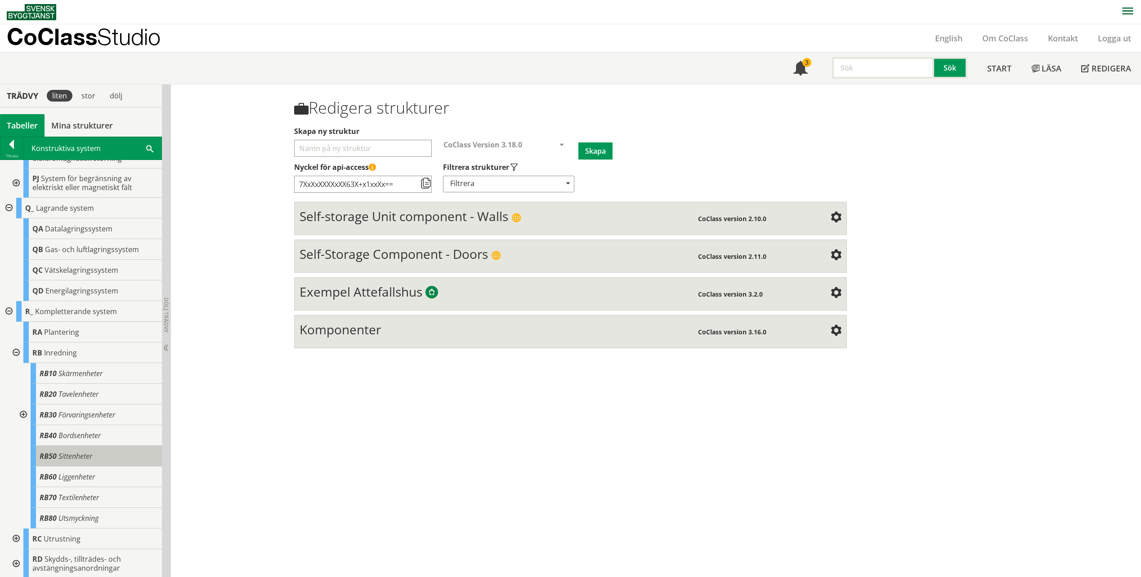
scroll to position [1792, 0]
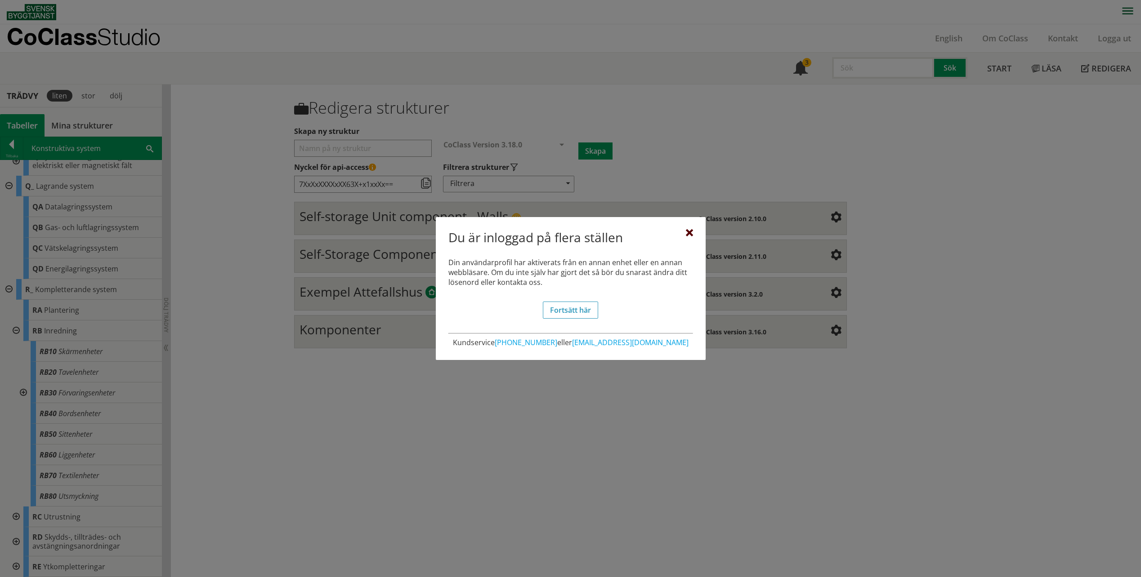
click at [686, 231] on div at bounding box center [689, 233] width 7 height 7
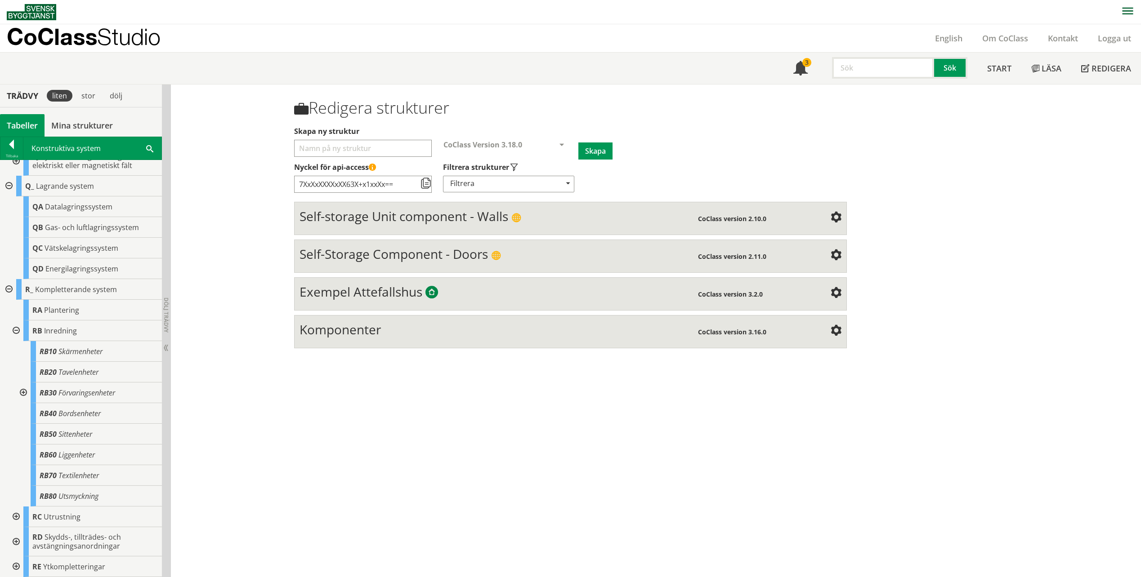
click at [17, 520] on div at bounding box center [15, 517] width 16 height 21
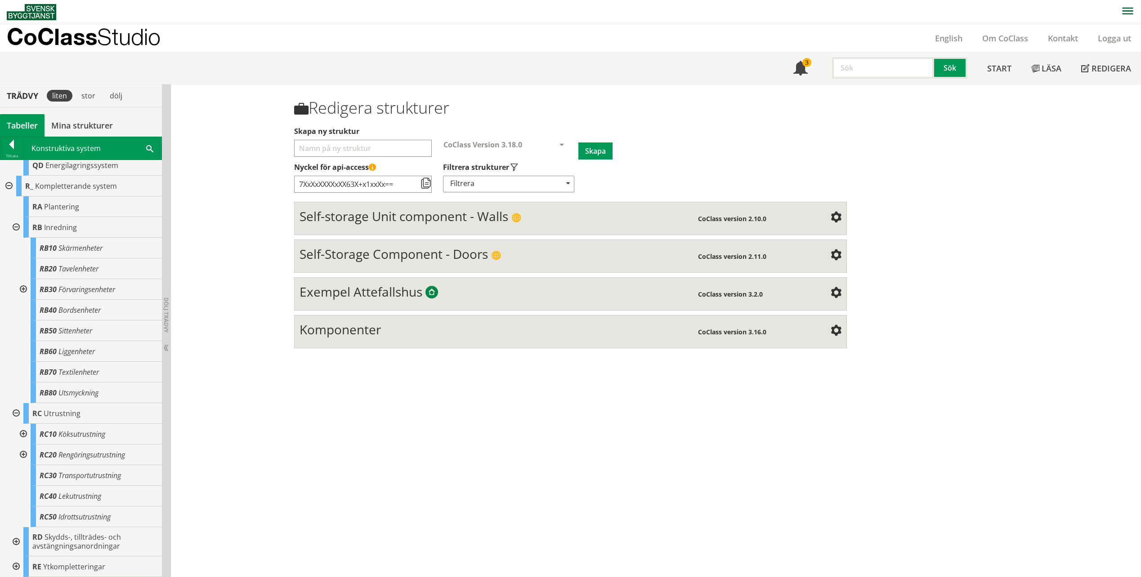
scroll to position [1895, 0]
click at [11, 566] on div at bounding box center [15, 567] width 16 height 21
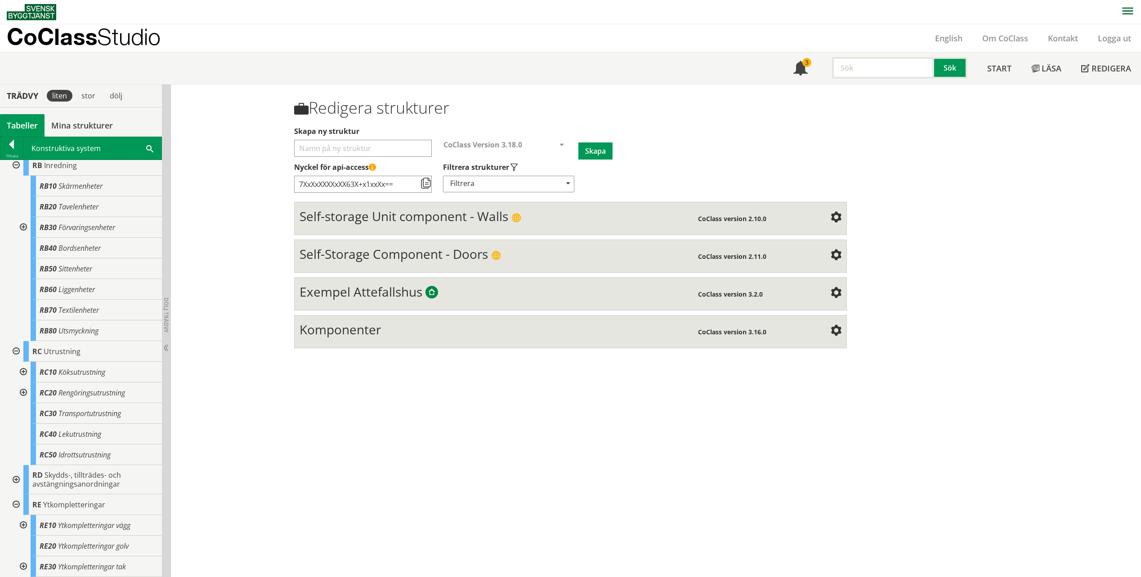
scroll to position [1958, 0]
click at [22, 525] on div at bounding box center [22, 525] width 16 height 21
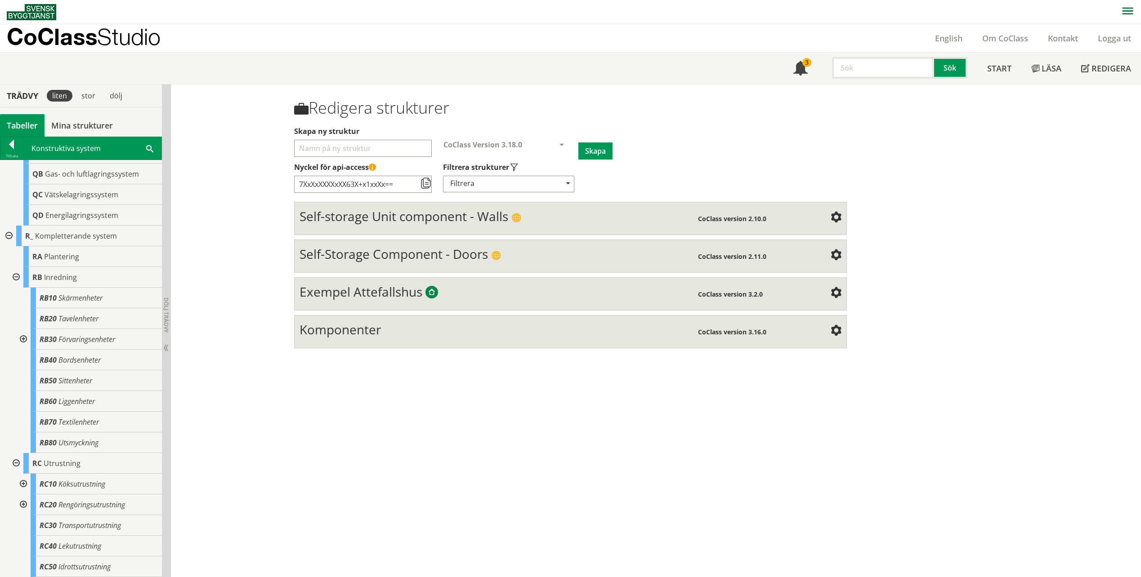
scroll to position [1836, 0]
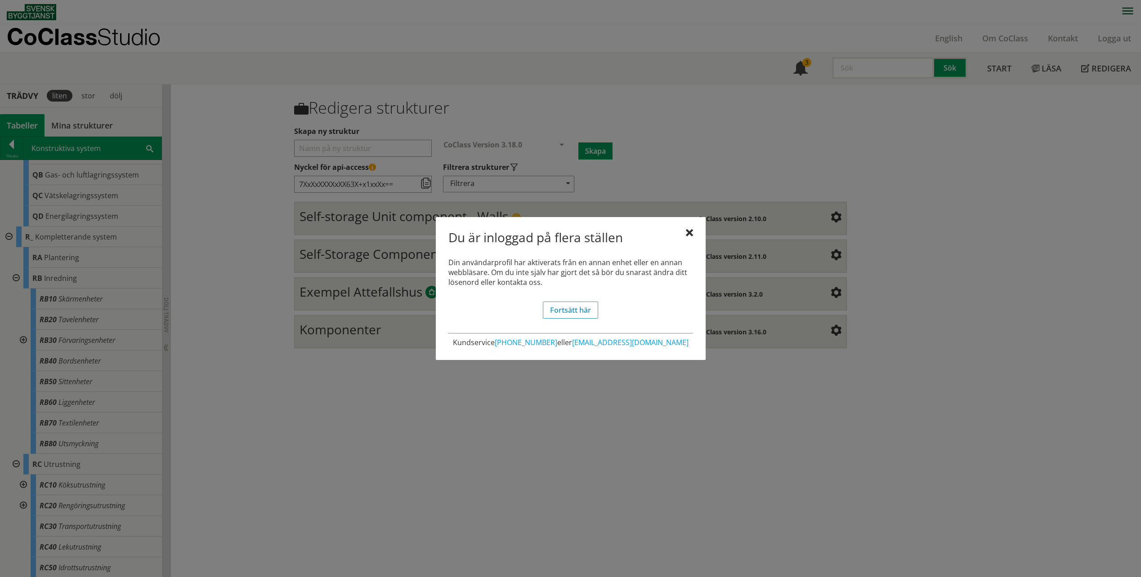
click at [687, 237] on div "Du är inloggad på flera ställen" at bounding box center [570, 239] width 245 height 19
click at [688, 236] on div at bounding box center [689, 233] width 7 height 7
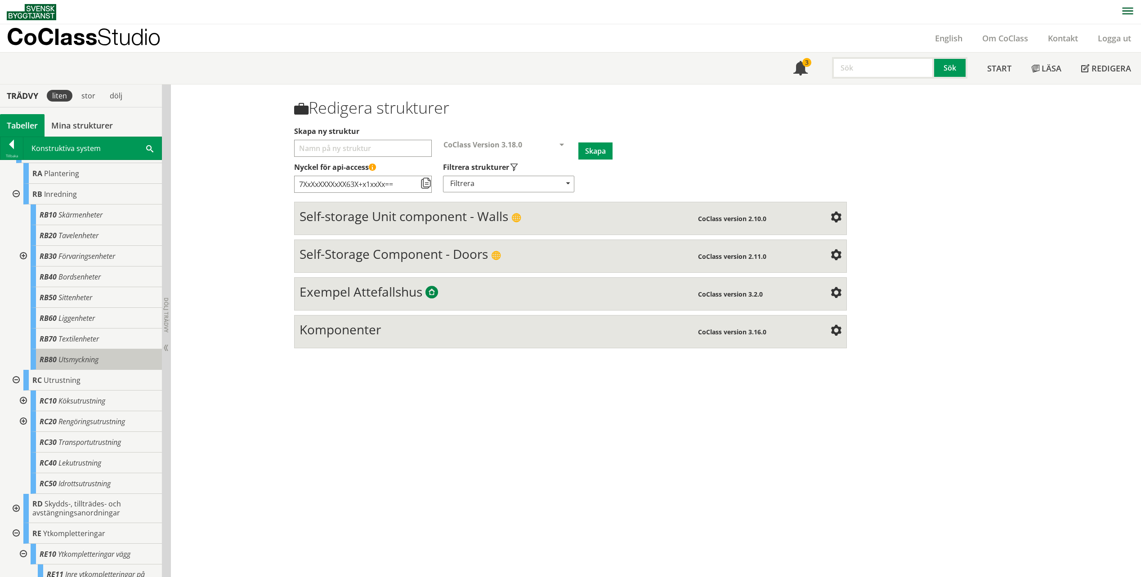
scroll to position [1926, 0]
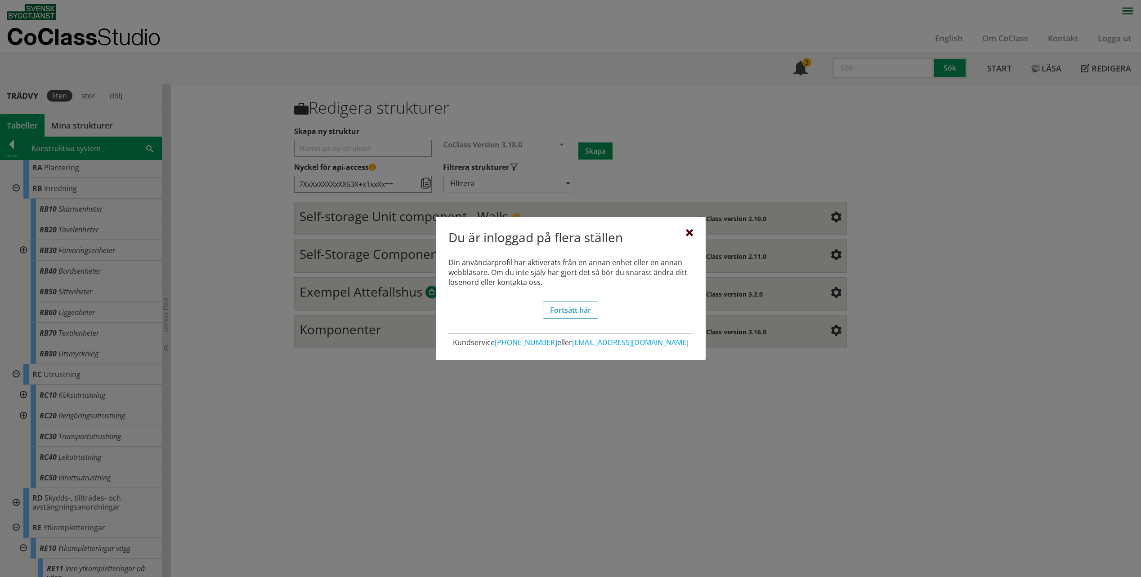
click at [688, 233] on div at bounding box center [689, 233] width 7 height 7
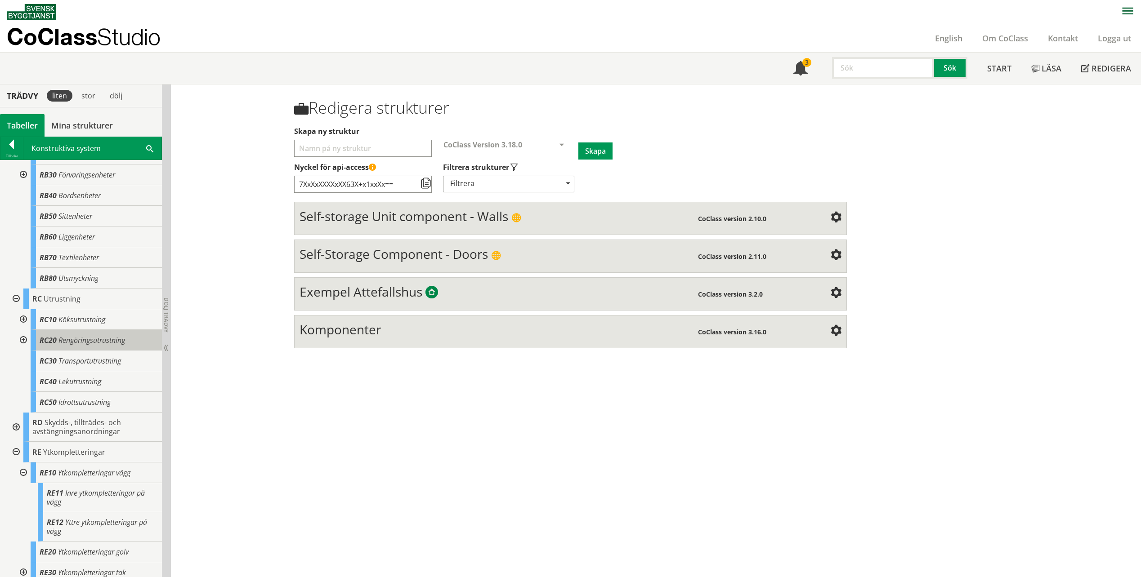
scroll to position [2016, 0]
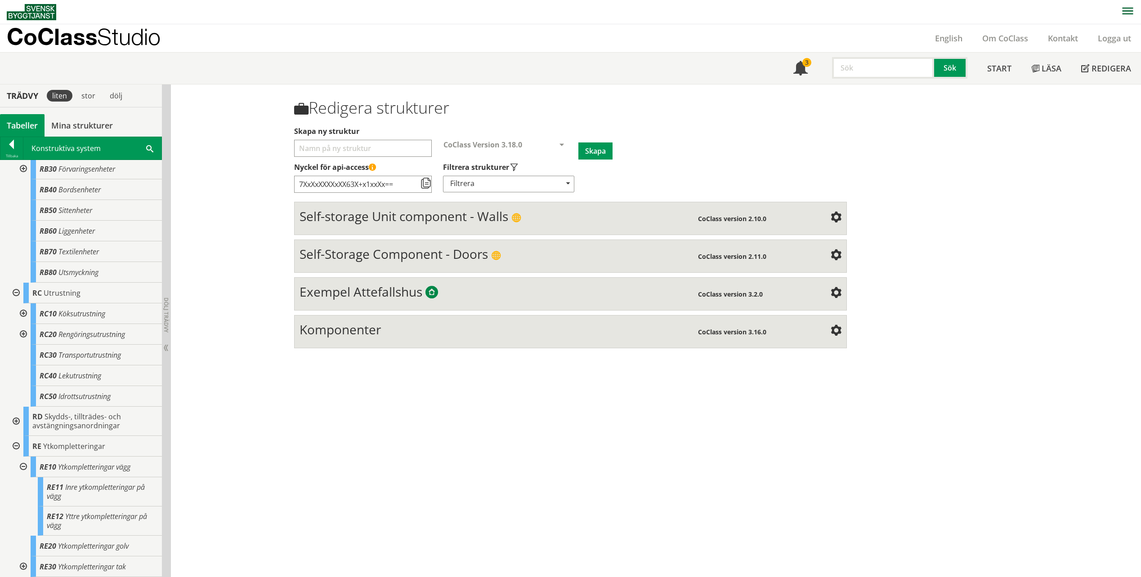
click at [13, 292] on div at bounding box center [15, 293] width 16 height 21
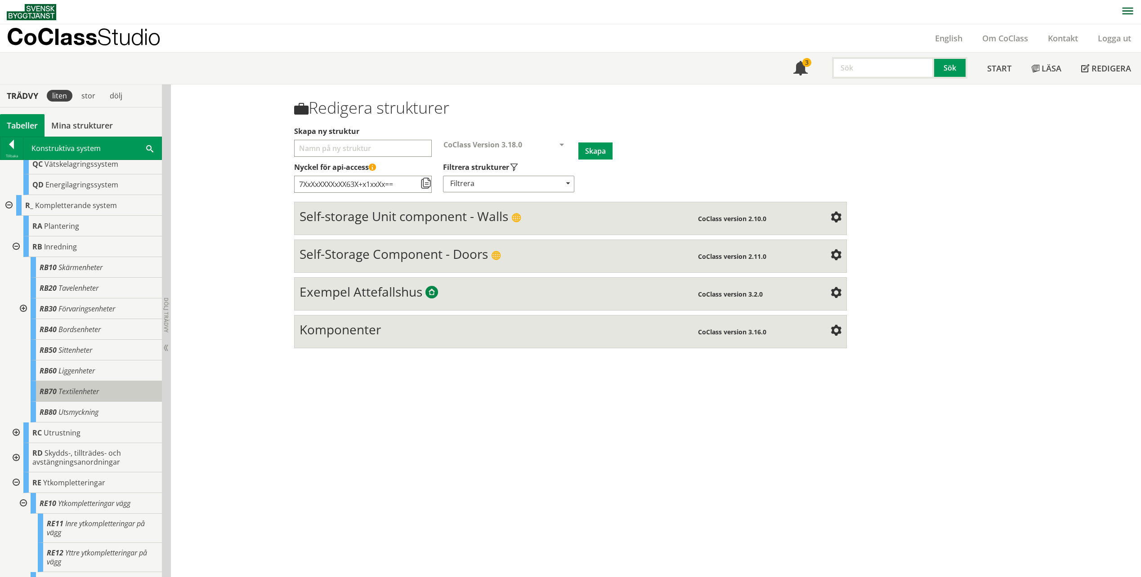
scroll to position [1913, 0]
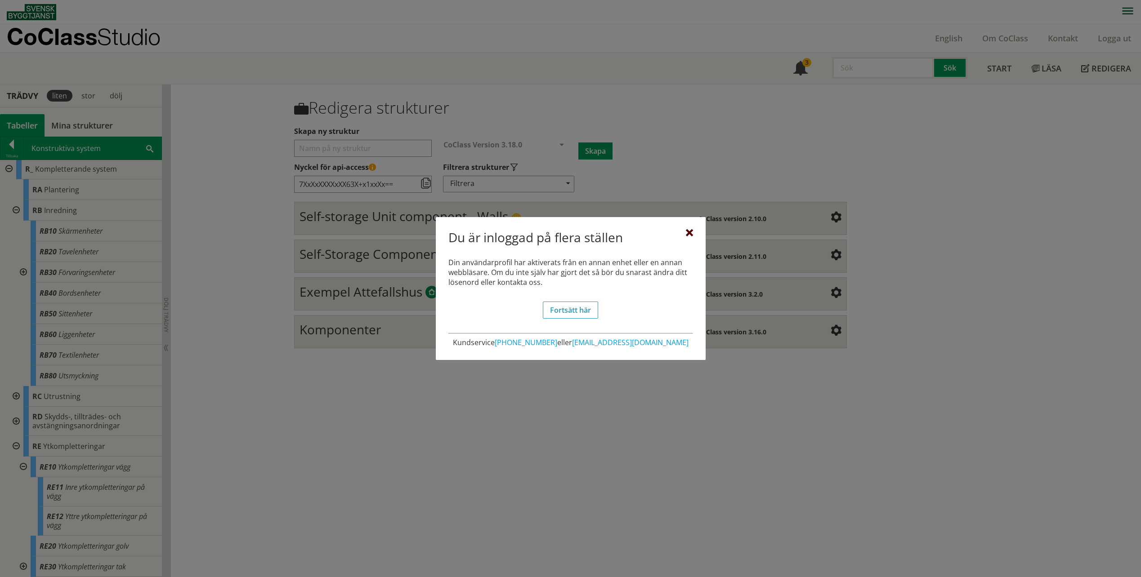
click at [689, 233] on div at bounding box center [689, 233] width 7 height 7
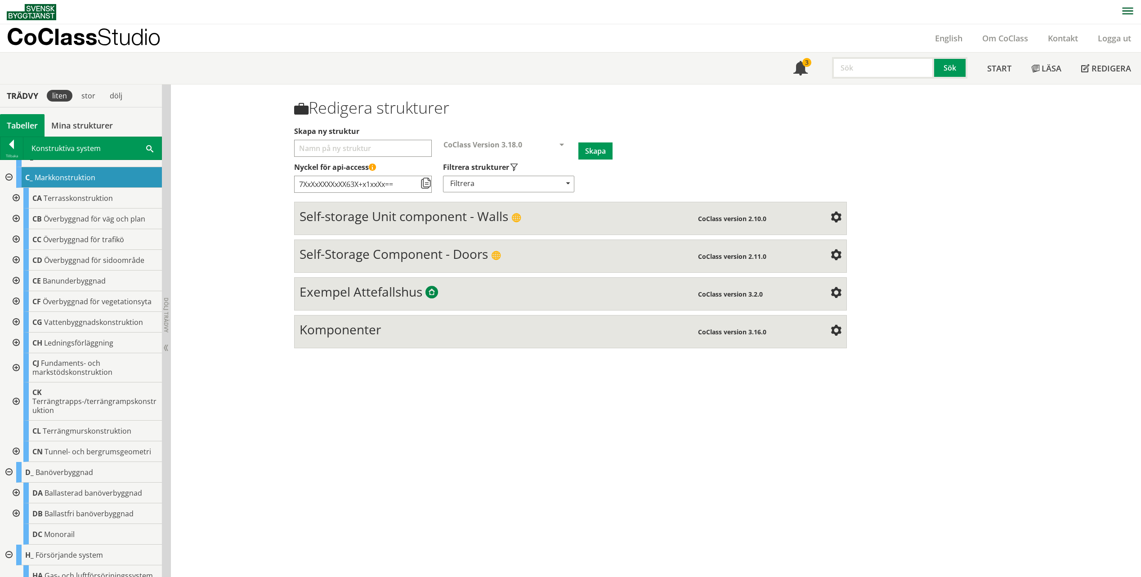
scroll to position [0, 0]
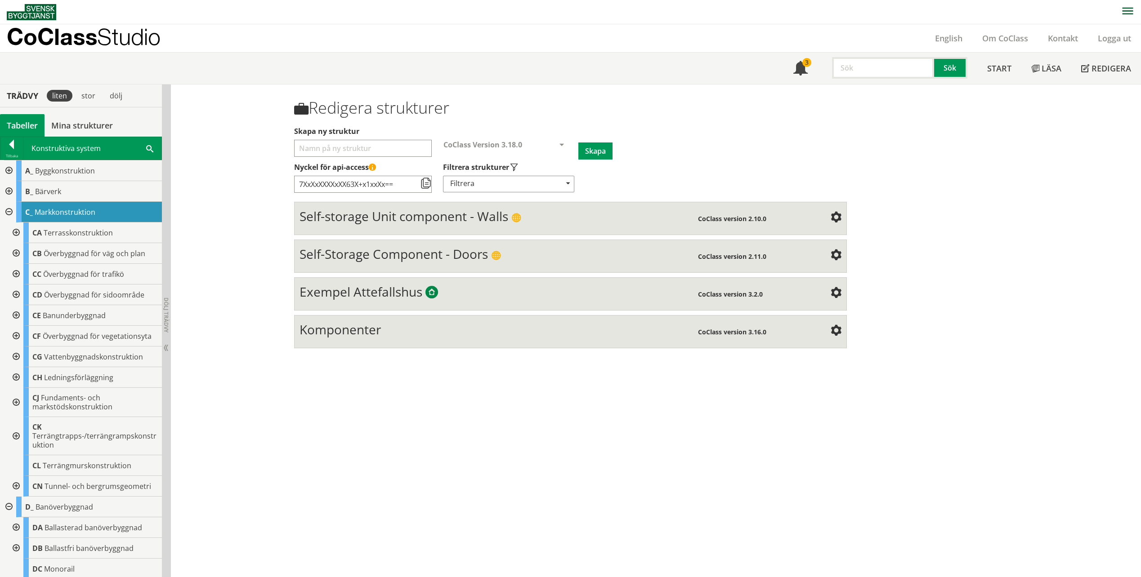
click at [9, 170] on div at bounding box center [8, 171] width 16 height 21
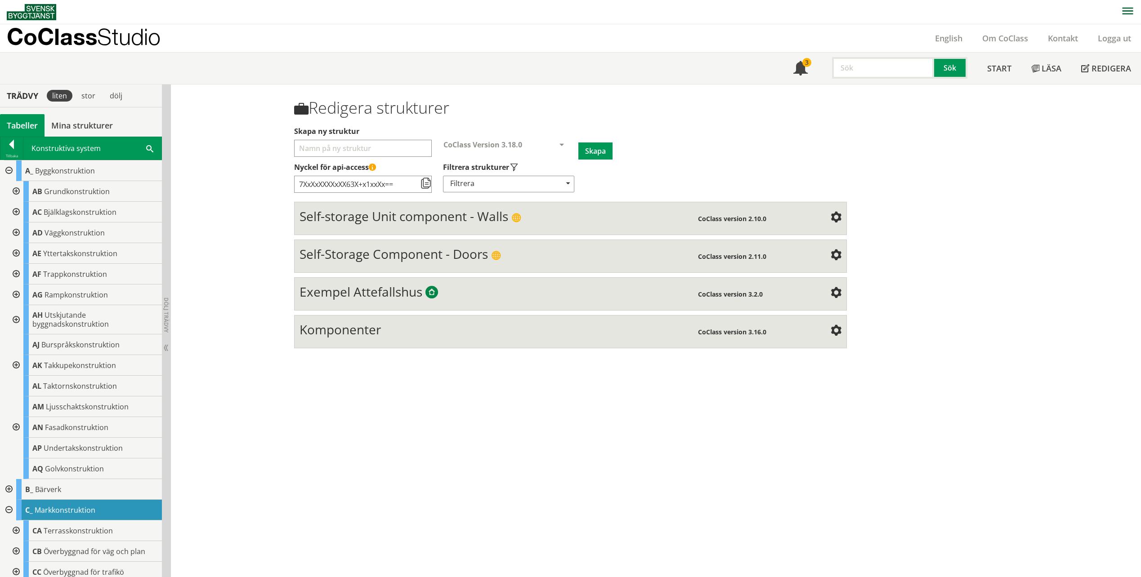
click at [16, 232] on div at bounding box center [15, 233] width 16 height 21
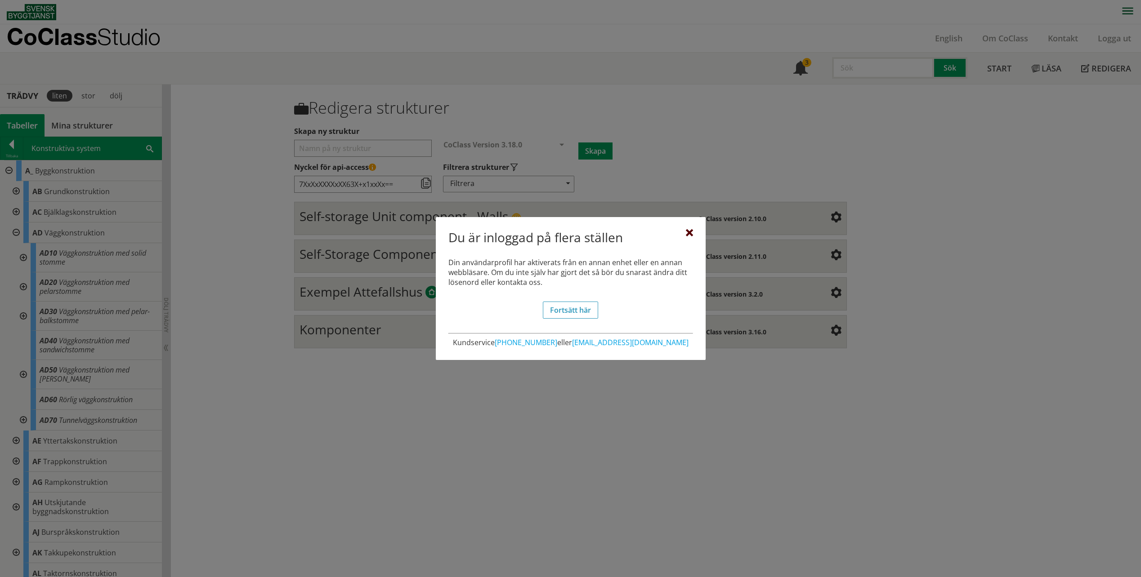
click at [690, 232] on div at bounding box center [689, 233] width 7 height 7
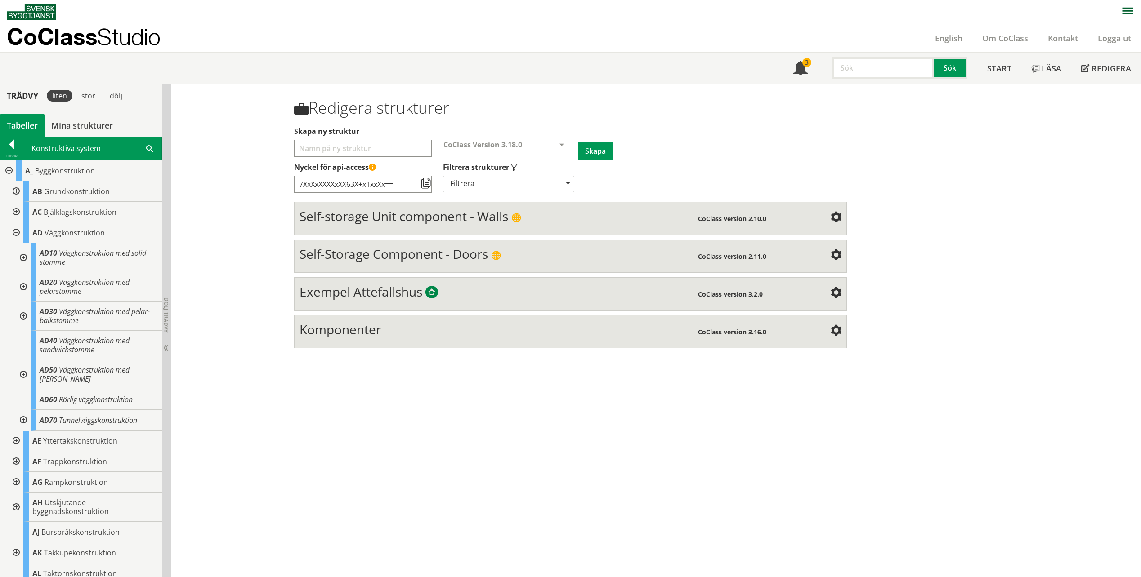
click at [12, 233] on div at bounding box center [15, 233] width 16 height 21
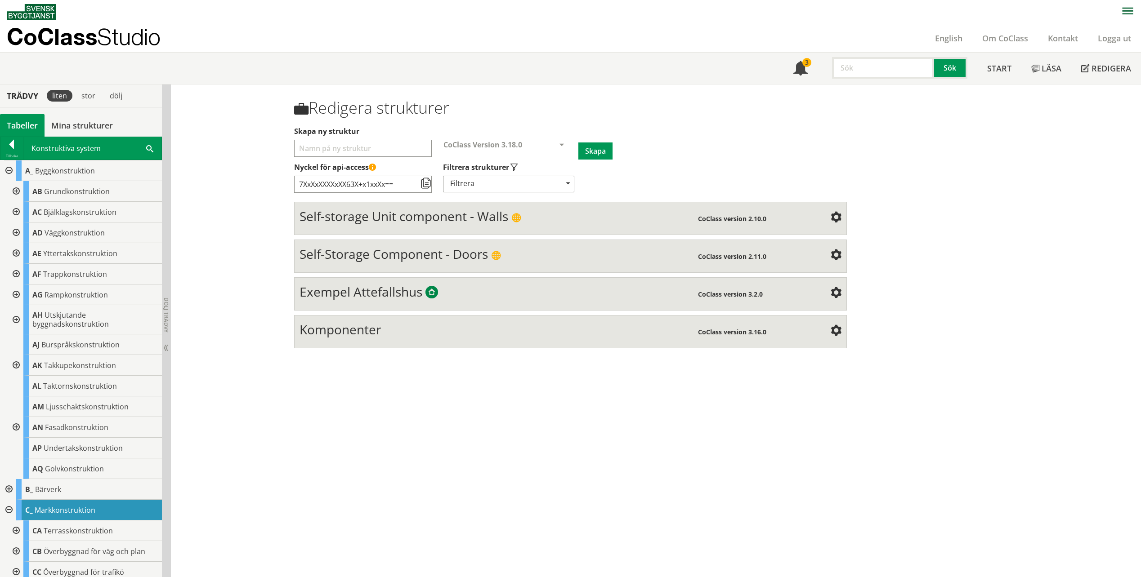
click at [6, 168] on div at bounding box center [8, 171] width 16 height 21
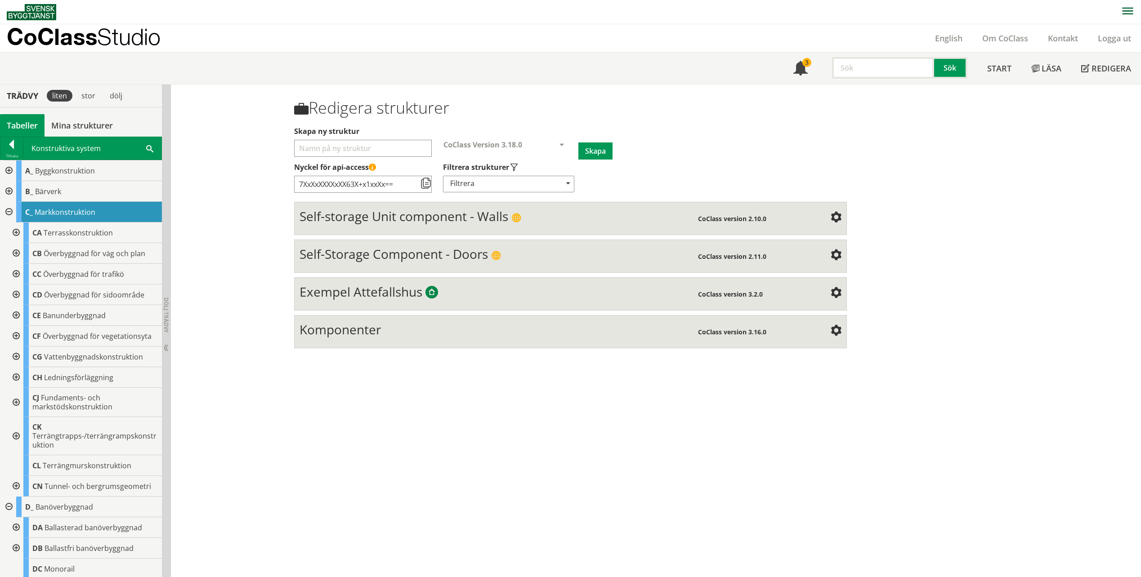
click at [9, 214] on div at bounding box center [8, 212] width 16 height 21
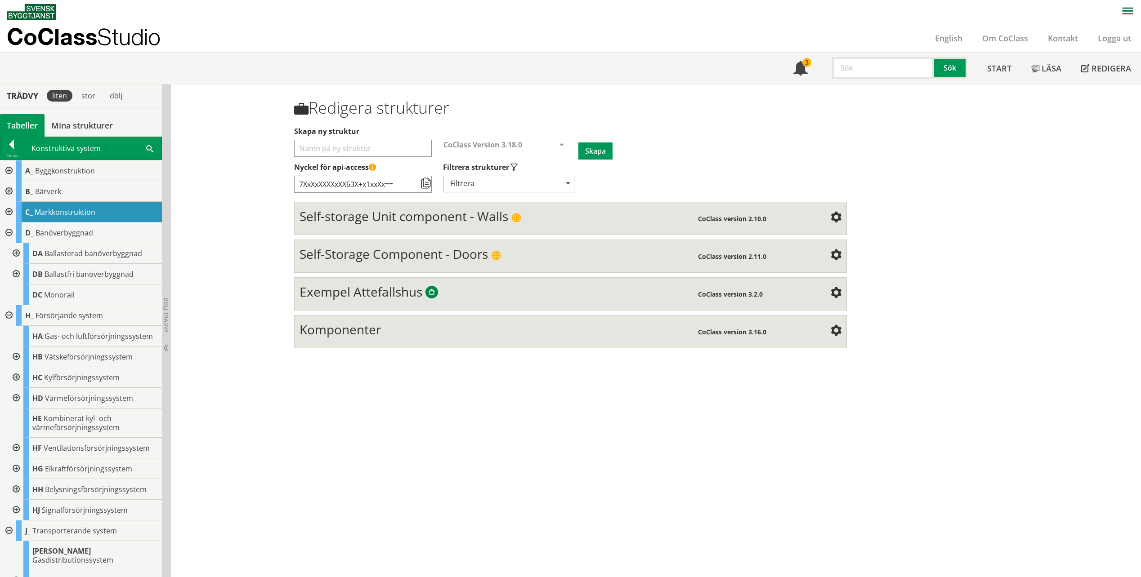
click at [8, 232] on div at bounding box center [8, 233] width 16 height 21
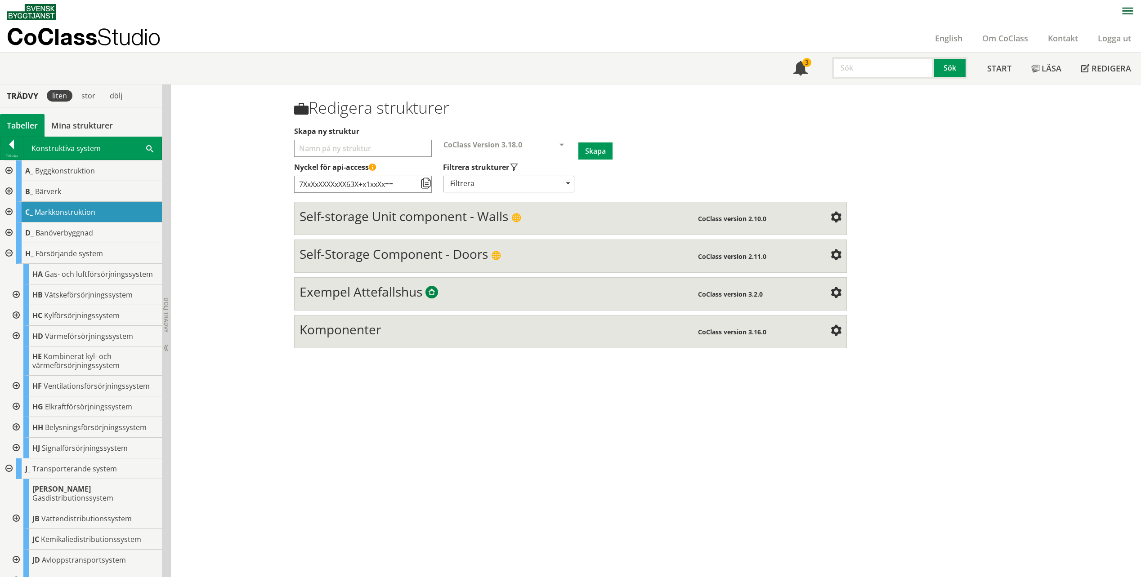
click at [8, 252] on div at bounding box center [8, 253] width 16 height 21
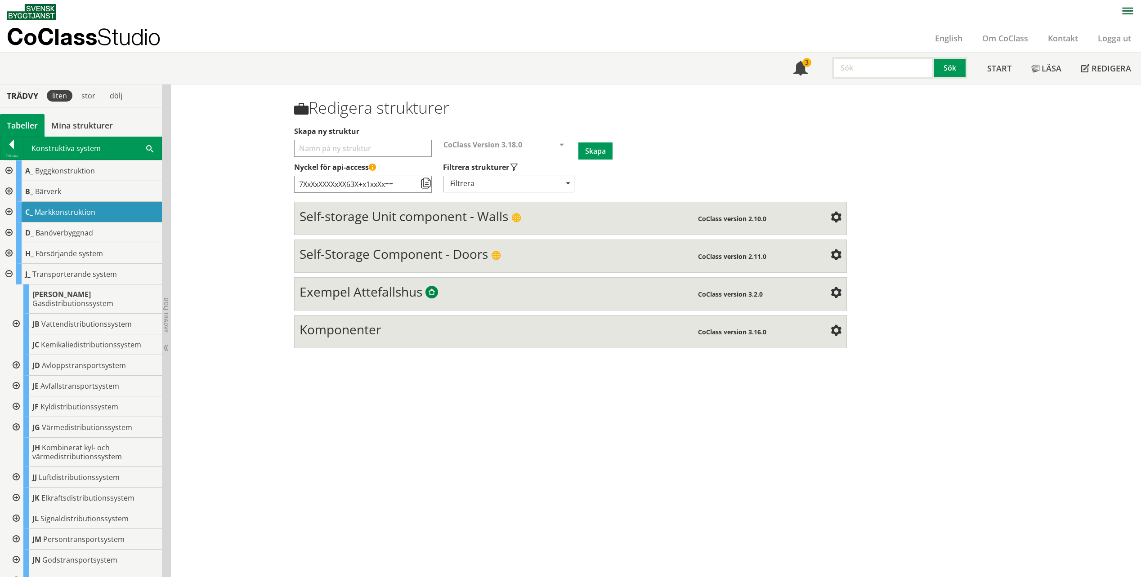
click at [9, 276] on div at bounding box center [8, 274] width 16 height 21
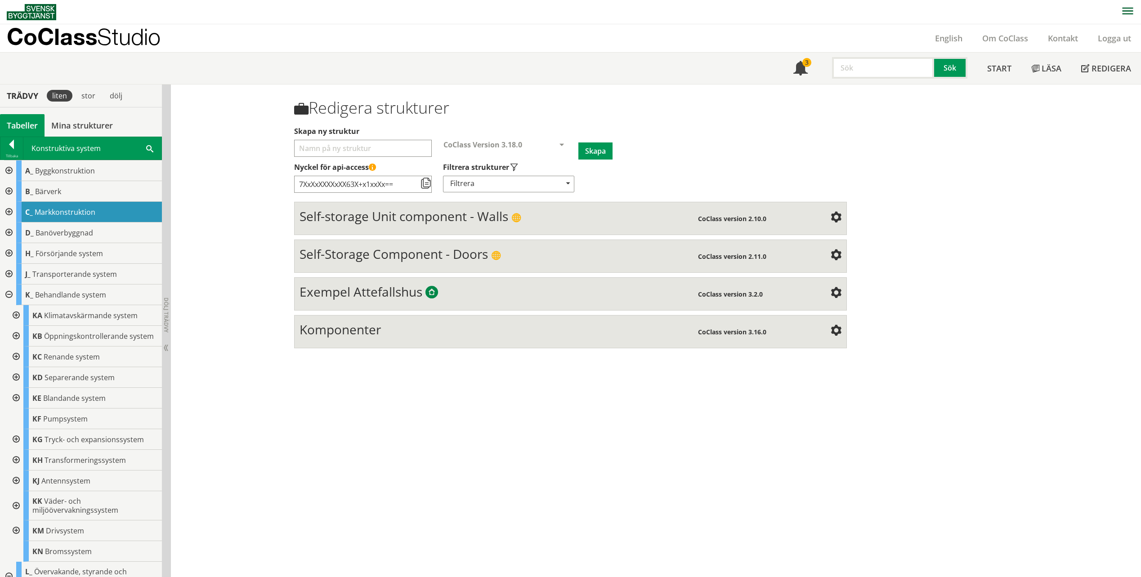
click at [9, 293] on div at bounding box center [8, 295] width 16 height 21
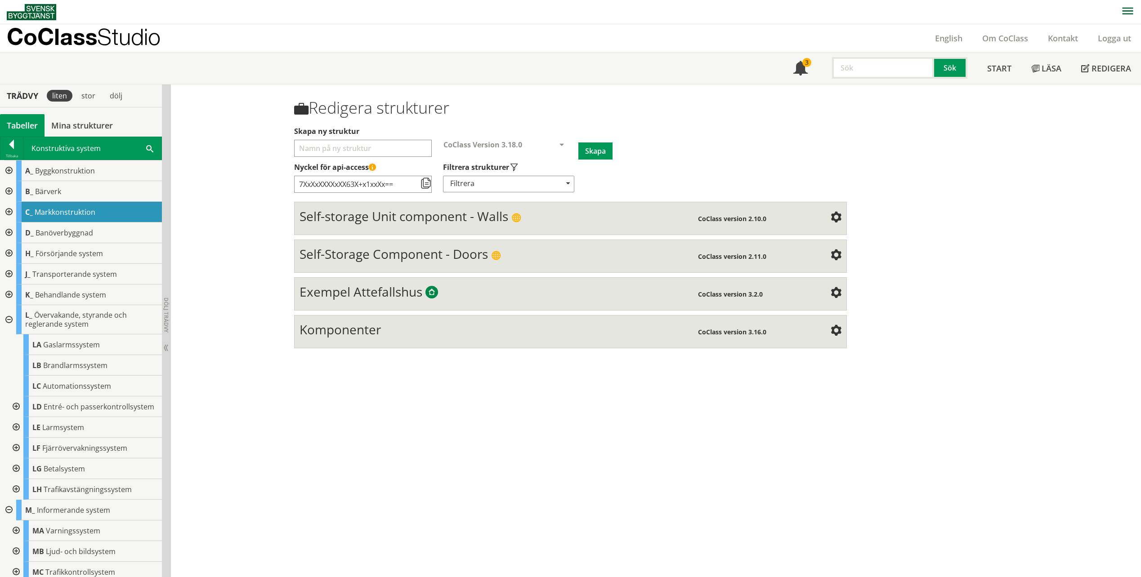
click at [7, 318] on div at bounding box center [8, 319] width 16 height 29
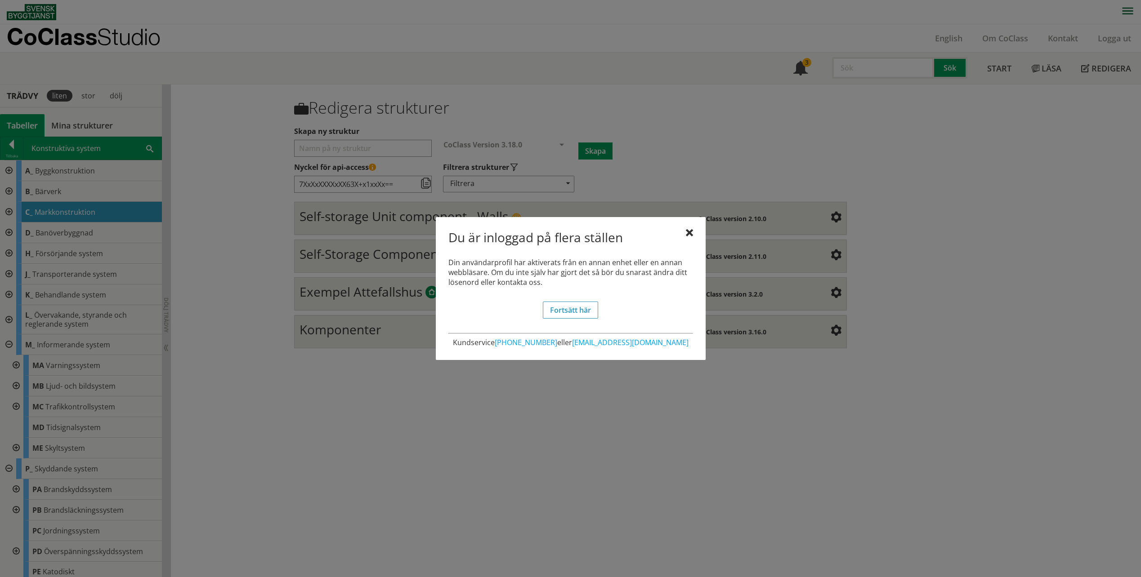
click at [6, 345] on div at bounding box center [570, 288] width 1141 height 577
drag, startPoint x: 686, startPoint y: 232, endPoint x: 675, endPoint y: 232, distance: 10.8
click at [686, 232] on div at bounding box center [689, 233] width 7 height 7
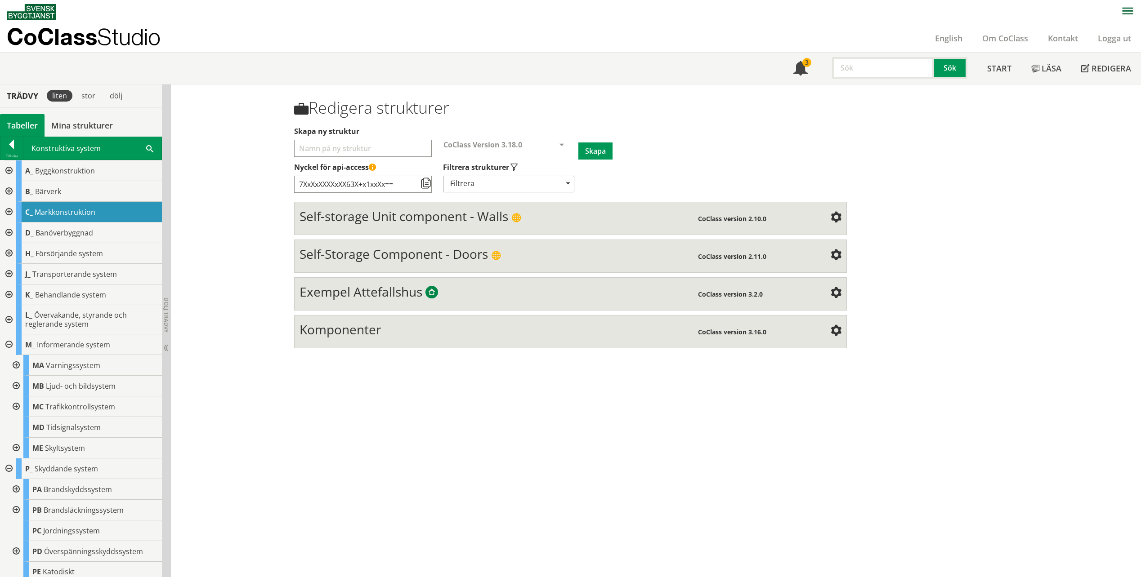
click at [14, 346] on div at bounding box center [8, 344] width 16 height 21
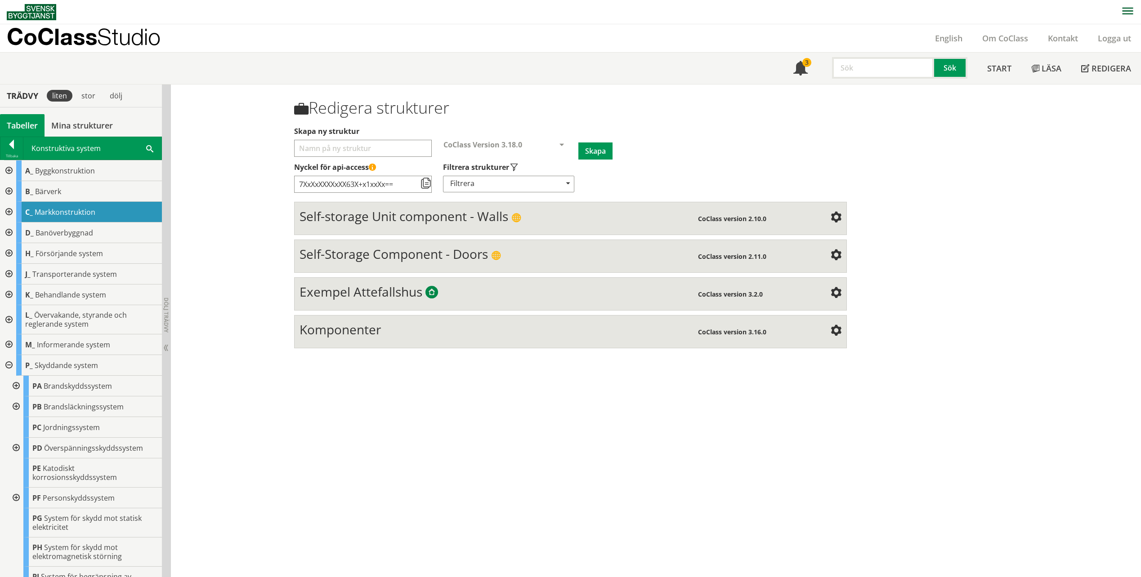
click at [8, 365] on div at bounding box center [8, 365] width 16 height 21
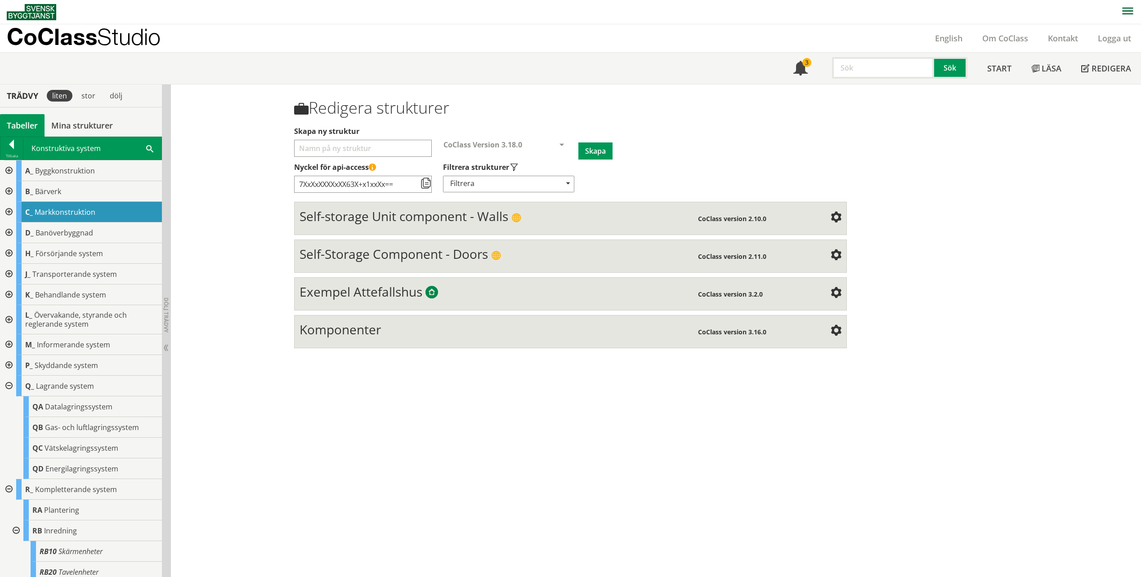
scroll to position [45, 0]
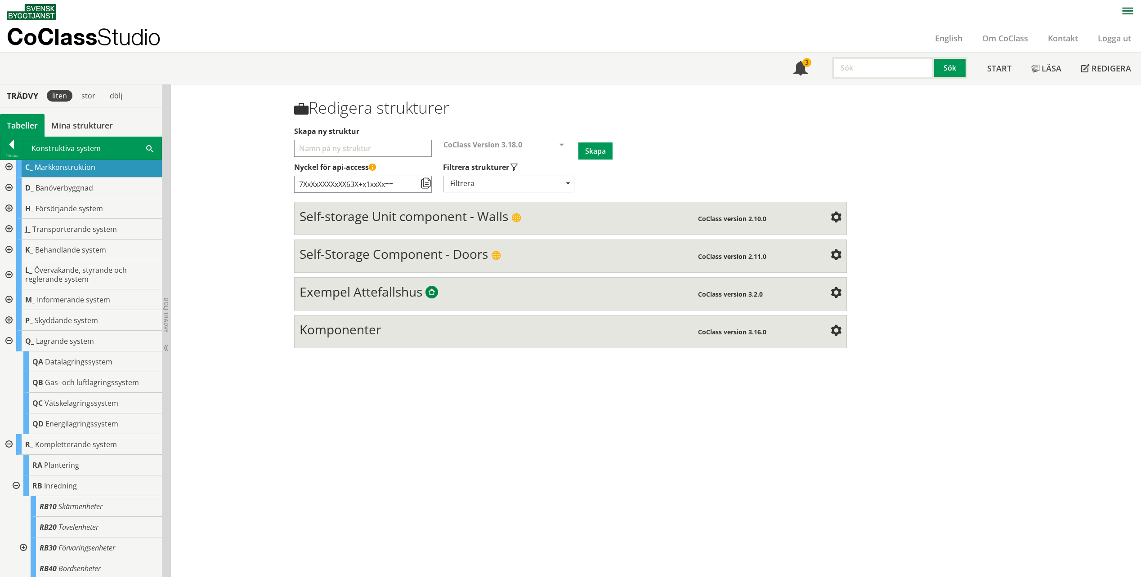
click at [9, 339] on div at bounding box center [8, 341] width 16 height 21
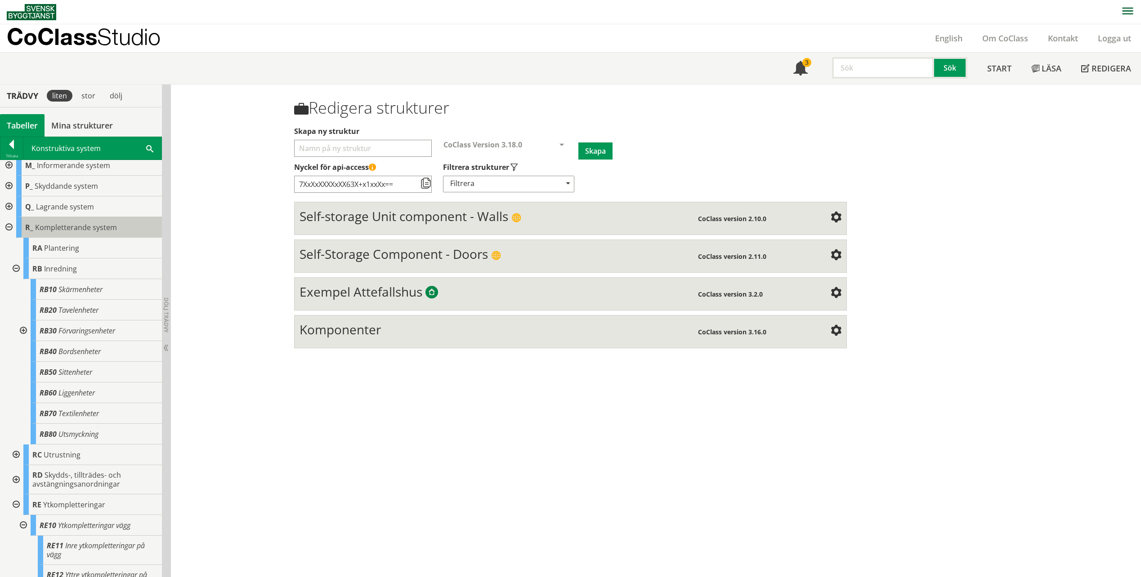
scroll to position [180, 0]
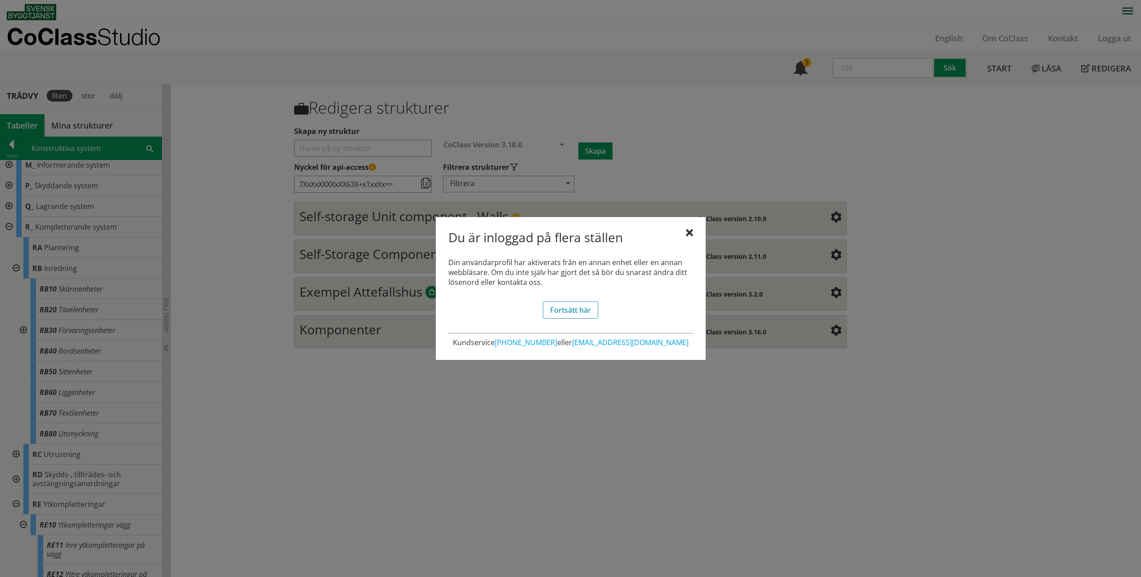
click at [686, 232] on div at bounding box center [689, 233] width 7 height 7
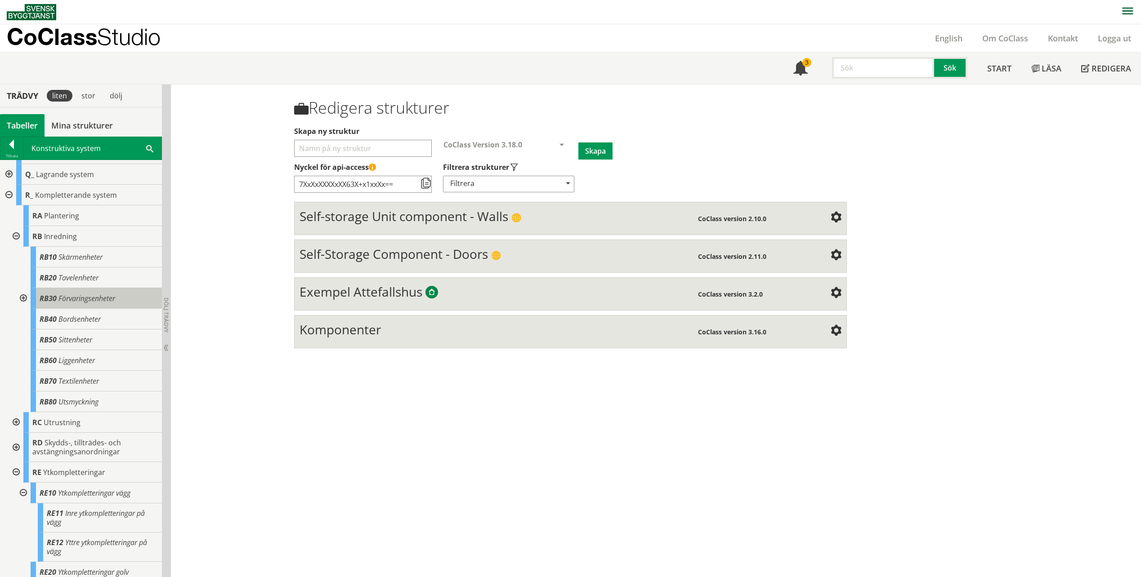
scroll to position [225, 0]
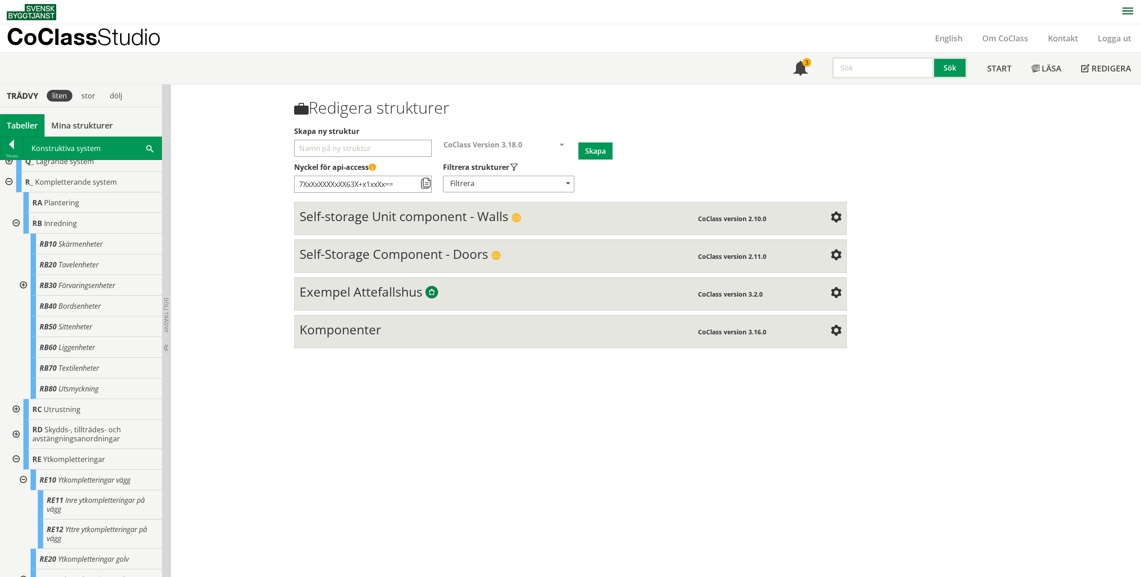
click at [18, 433] on div at bounding box center [15, 434] width 16 height 29
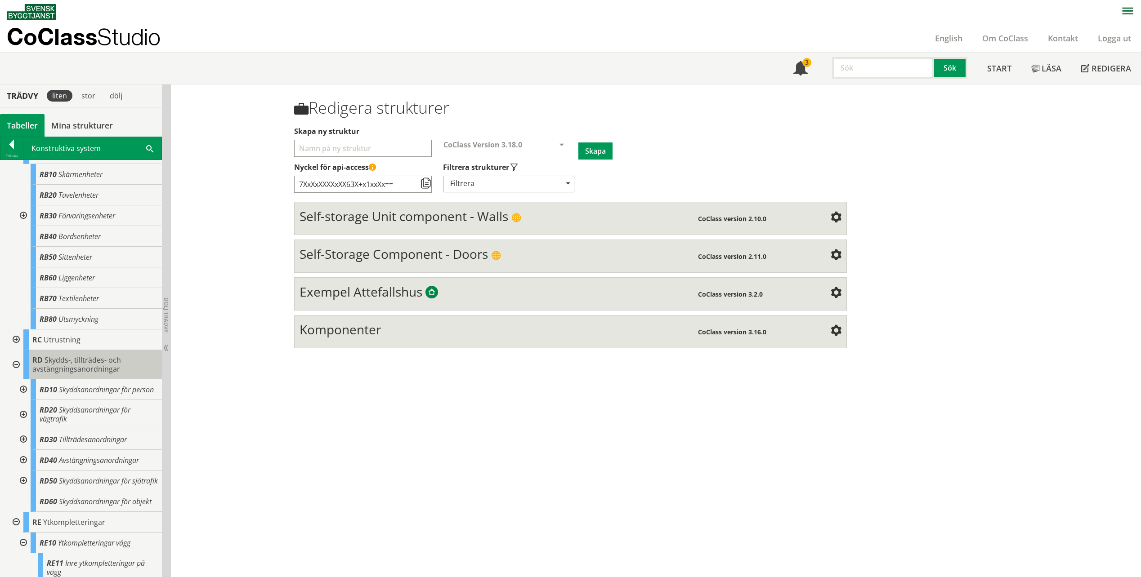
scroll to position [315, 0]
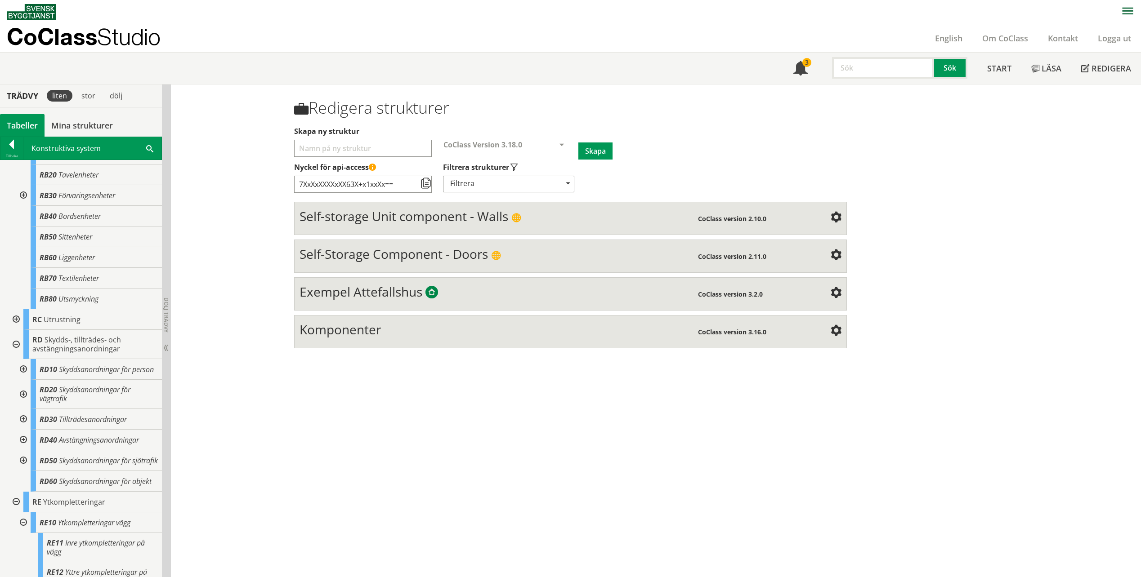
click at [15, 344] on div at bounding box center [15, 344] width 16 height 29
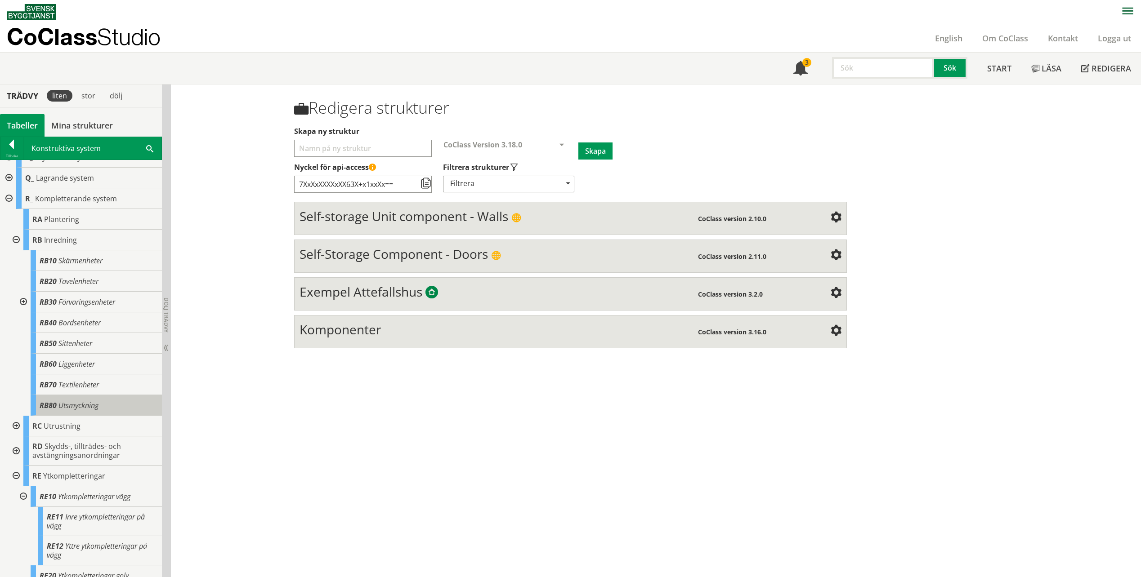
scroll to position [193, 0]
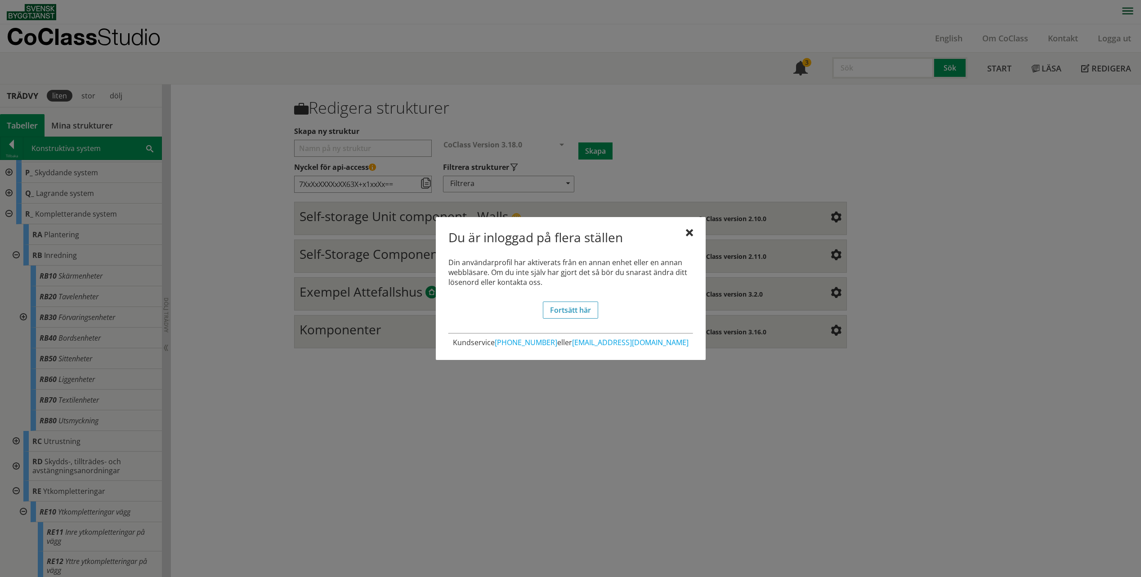
click at [697, 223] on div "Du är inloggad på flera ställen Din användarprofil har aktiverats från en annan…" at bounding box center [571, 288] width 270 height 143
click at [690, 232] on div at bounding box center [689, 233] width 7 height 7
click at [694, 230] on div "Du är inloggad på flera ställen Din användarprofil har aktiverats från en annan…" at bounding box center [571, 288] width 270 height 143
click at [691, 234] on div at bounding box center [689, 233] width 7 height 7
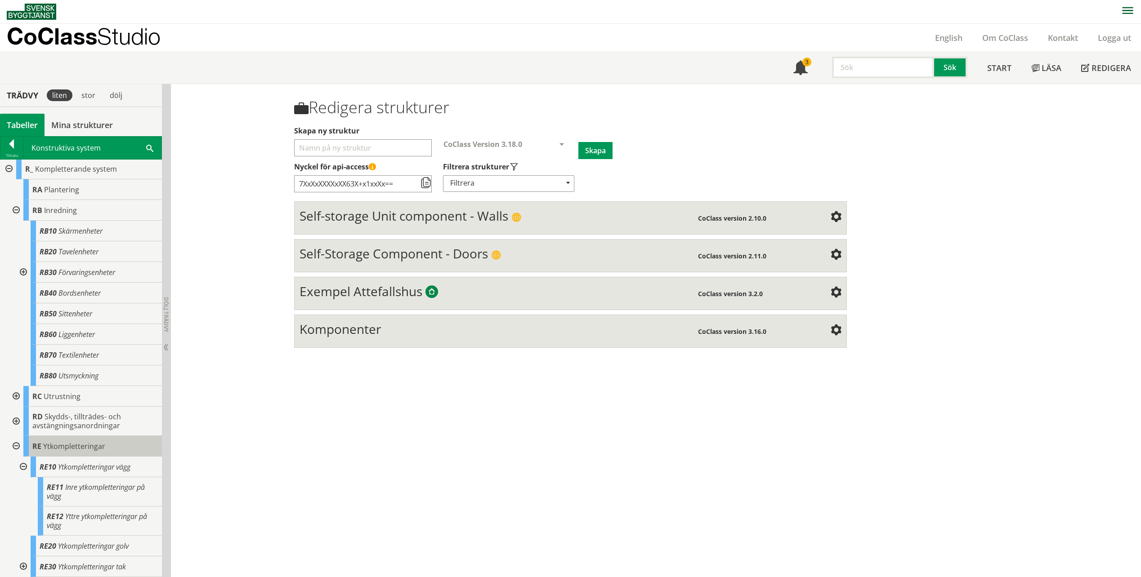
scroll to position [192, 0]
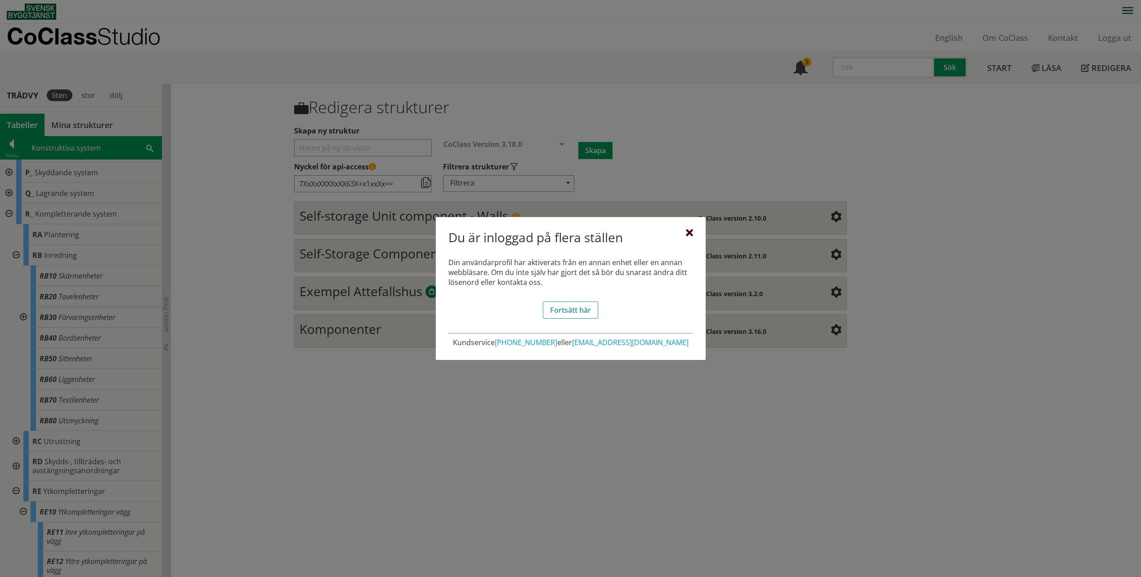
click at [689, 230] on div at bounding box center [689, 233] width 7 height 7
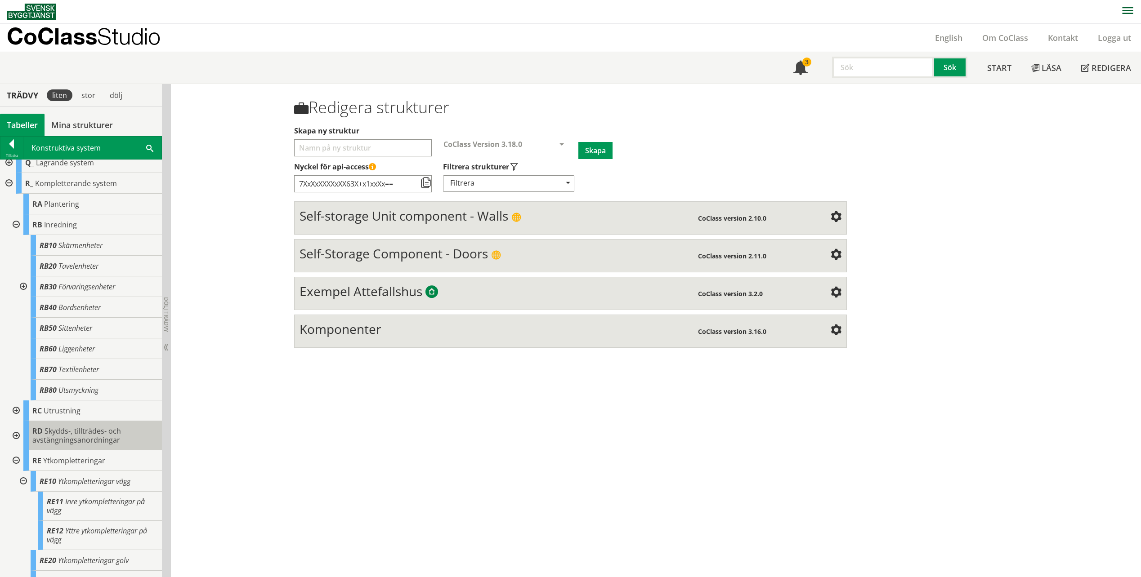
scroll to position [237, 0]
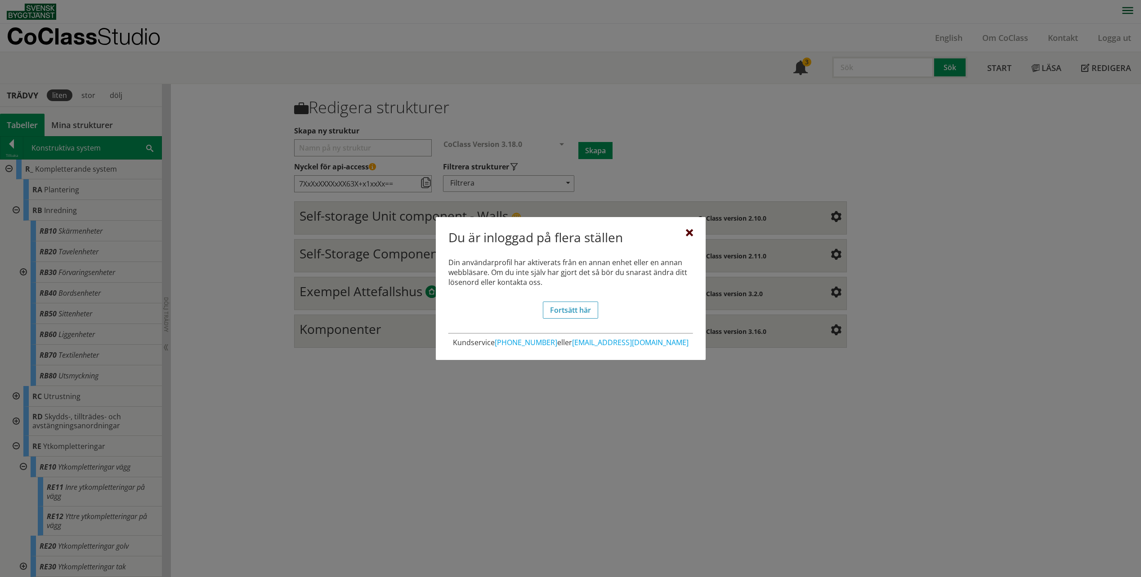
click at [687, 236] on div at bounding box center [689, 233] width 7 height 7
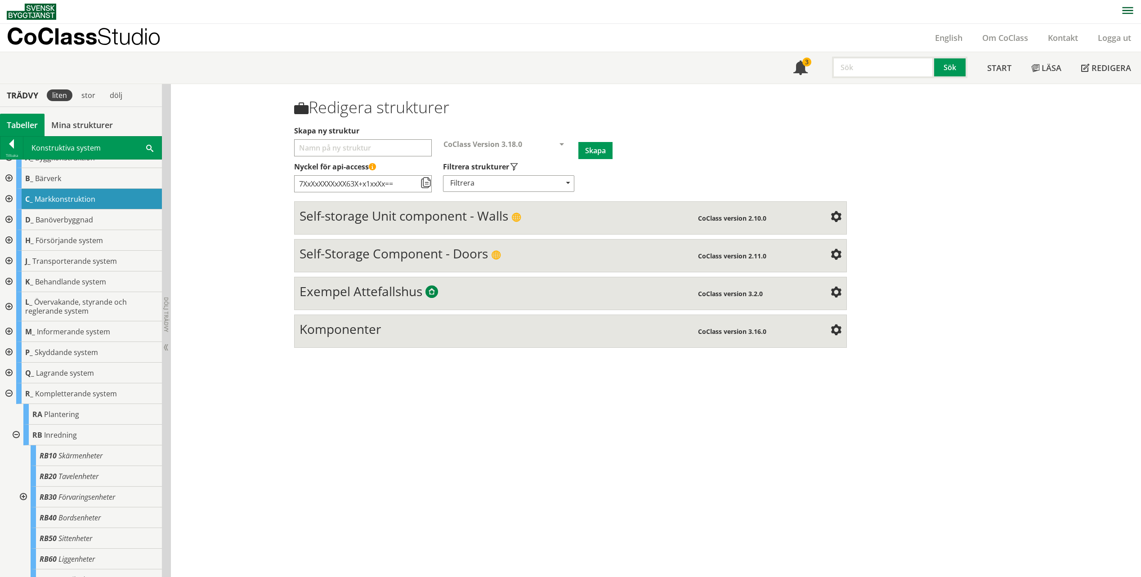
scroll to position [0, 0]
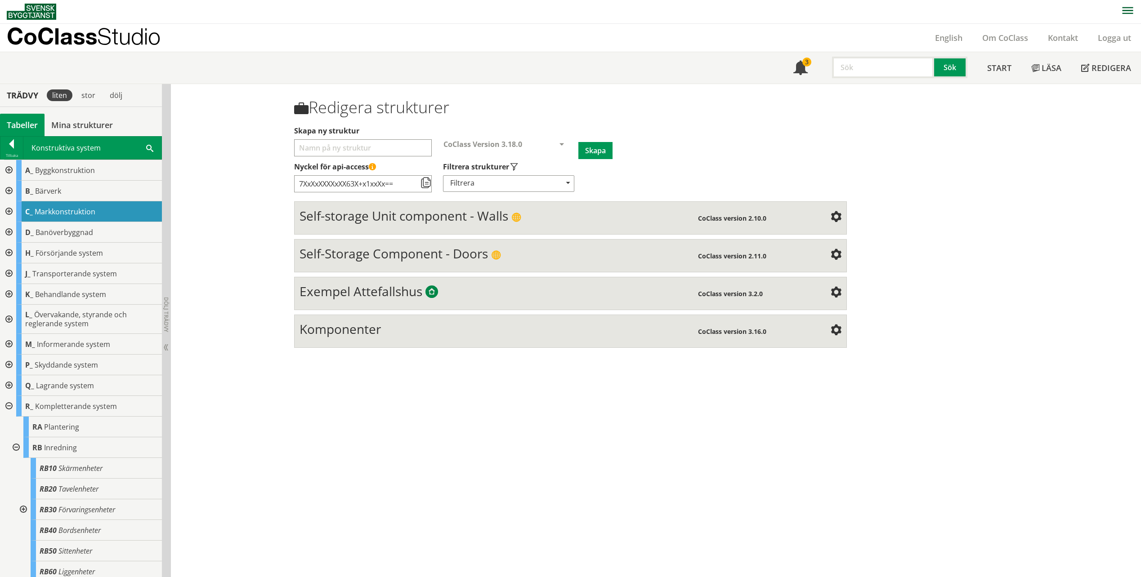
click at [10, 169] on div at bounding box center [8, 170] width 16 height 21
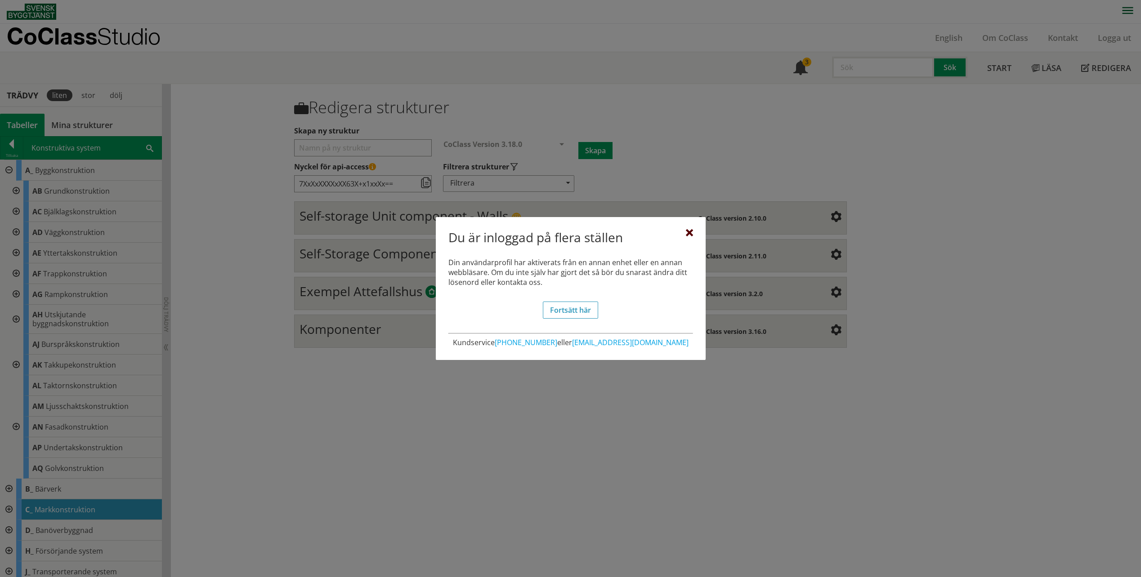
click at [691, 235] on div at bounding box center [689, 233] width 7 height 7
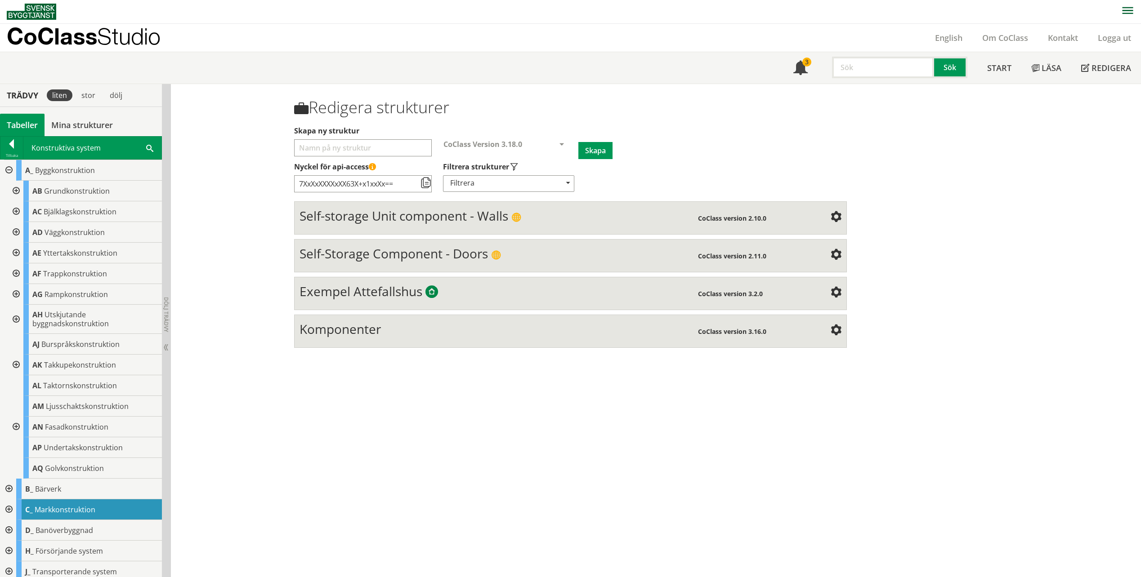
click at [17, 426] on div at bounding box center [15, 427] width 16 height 21
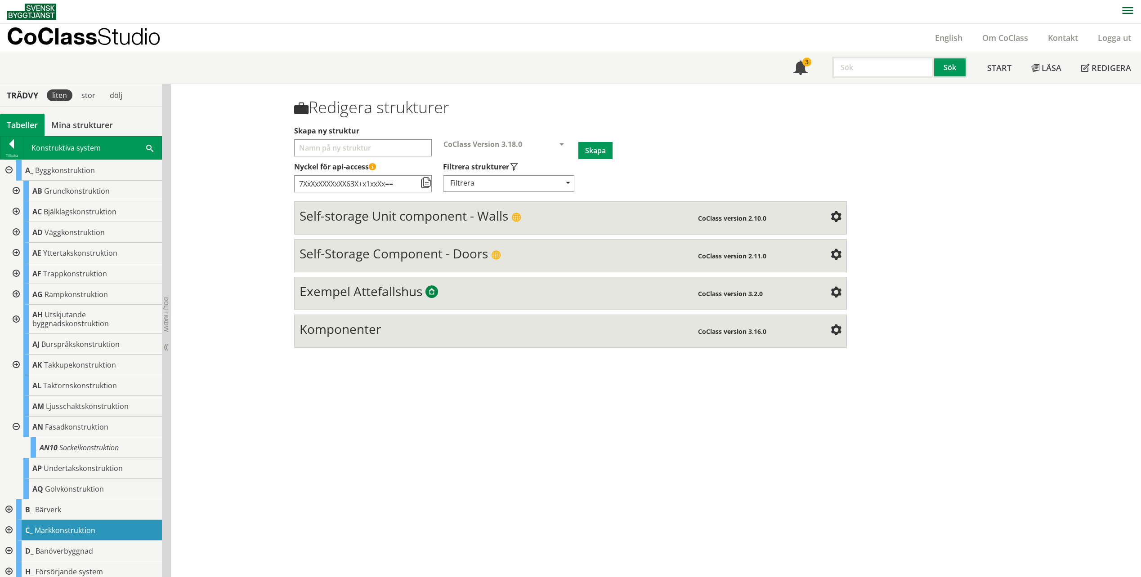
click at [17, 426] on div at bounding box center [15, 427] width 16 height 21
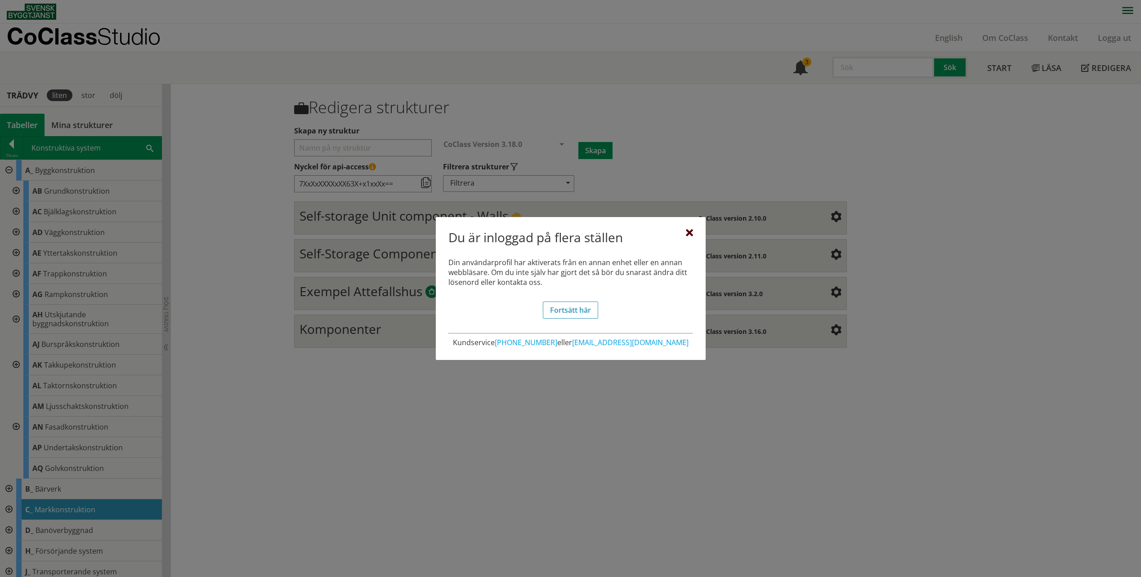
click at [686, 233] on div at bounding box center [689, 233] width 7 height 7
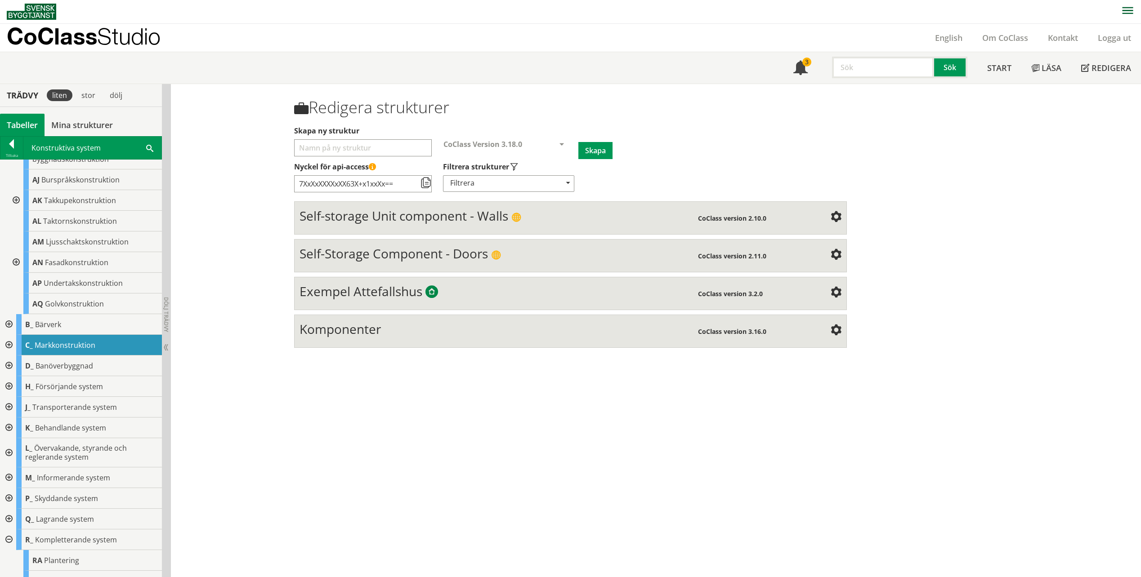
scroll to position [180, 0]
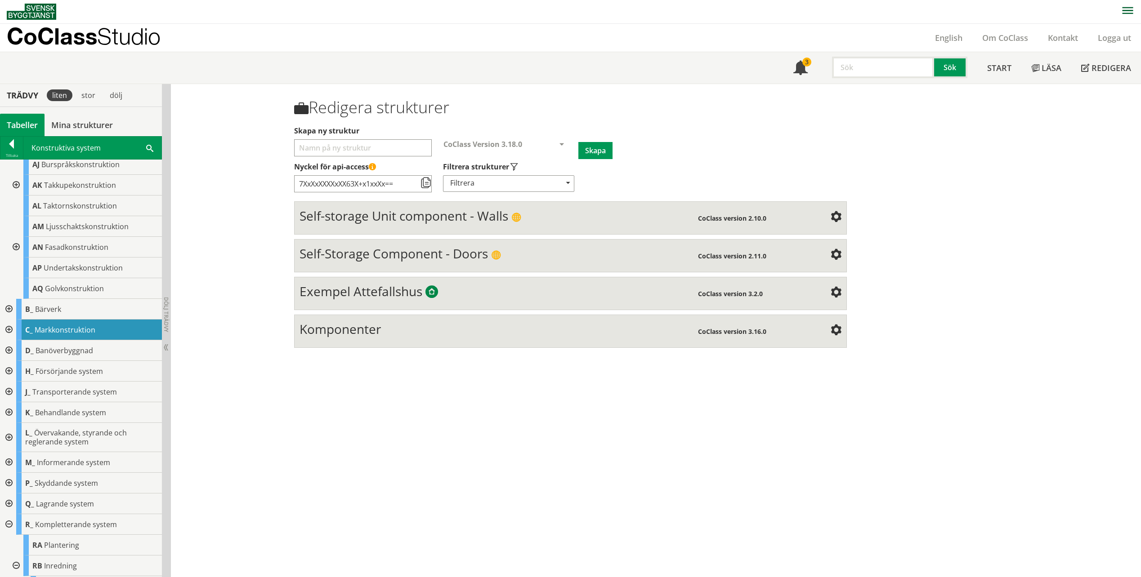
click at [501, 455] on div "Redigera strukturer Skapa ny struktur CoClass Version 3.18.0 CoClass Version 3.…" at bounding box center [656, 330] width 970 height 493
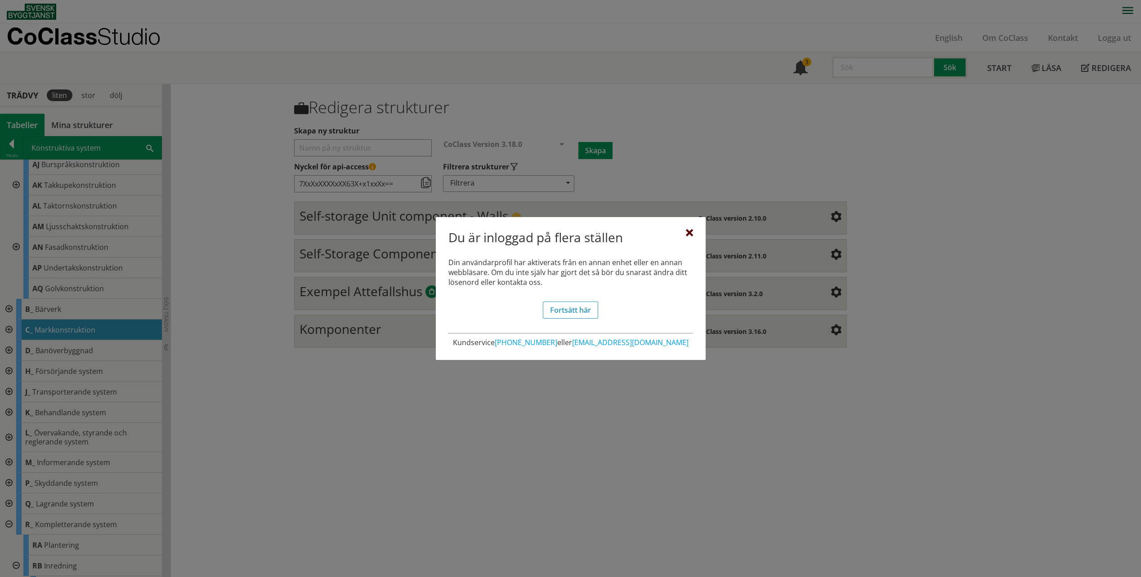
click at [689, 232] on div at bounding box center [689, 233] width 7 height 7
click at [70, 413] on div at bounding box center [570, 288] width 1141 height 577
click at [4, 500] on div at bounding box center [570, 288] width 1141 height 577
click at [690, 231] on div at bounding box center [689, 233] width 7 height 7
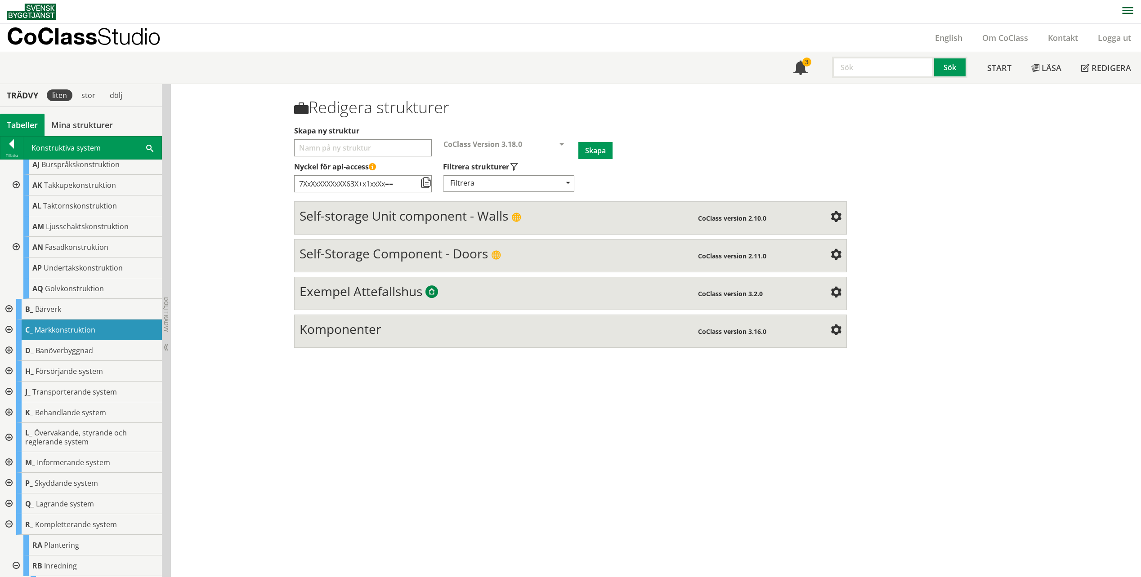
click at [7, 507] on div at bounding box center [8, 504] width 16 height 21
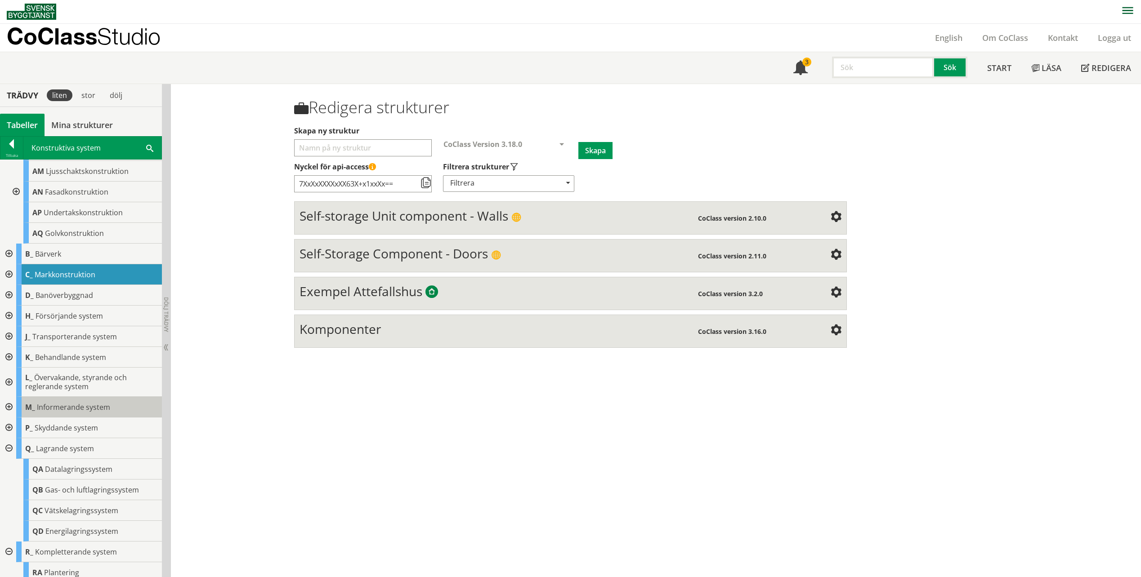
scroll to position [315, 0]
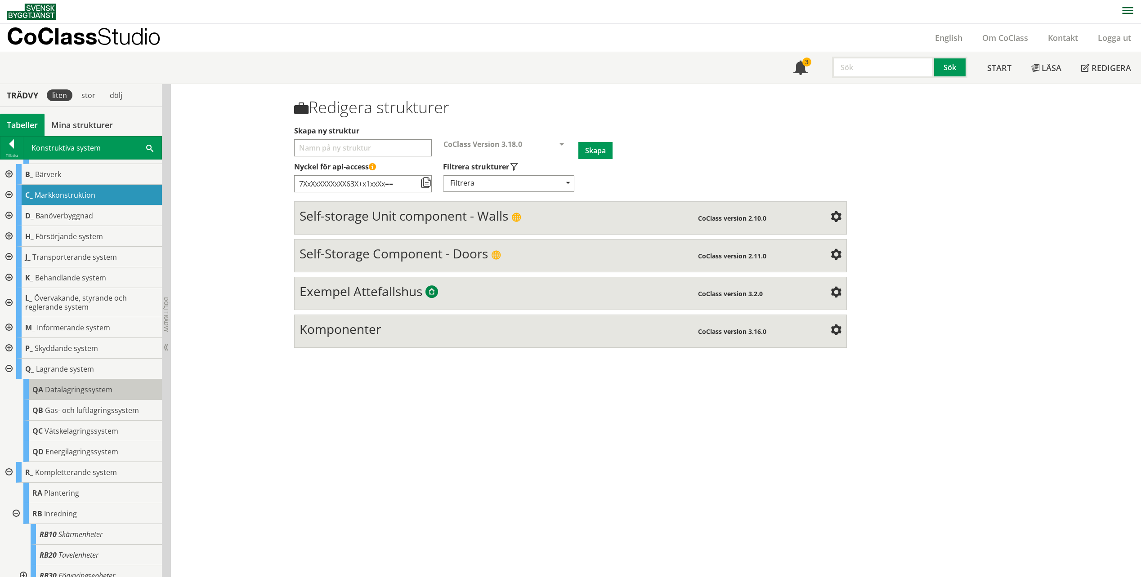
click at [38, 387] on span "QA" at bounding box center [37, 390] width 11 height 10
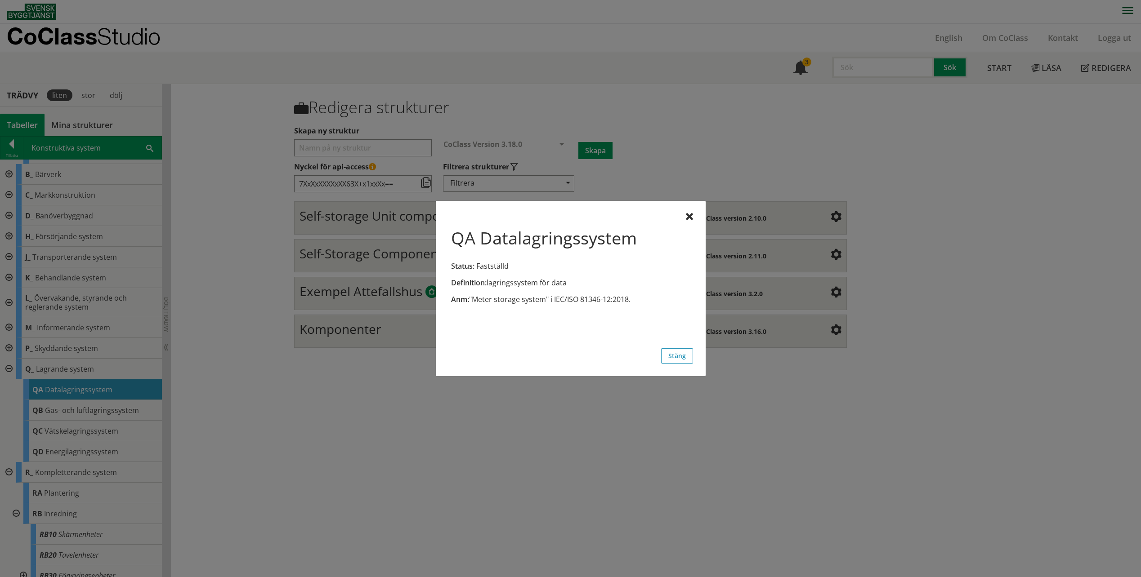
click at [688, 219] on div at bounding box center [689, 217] width 7 height 7
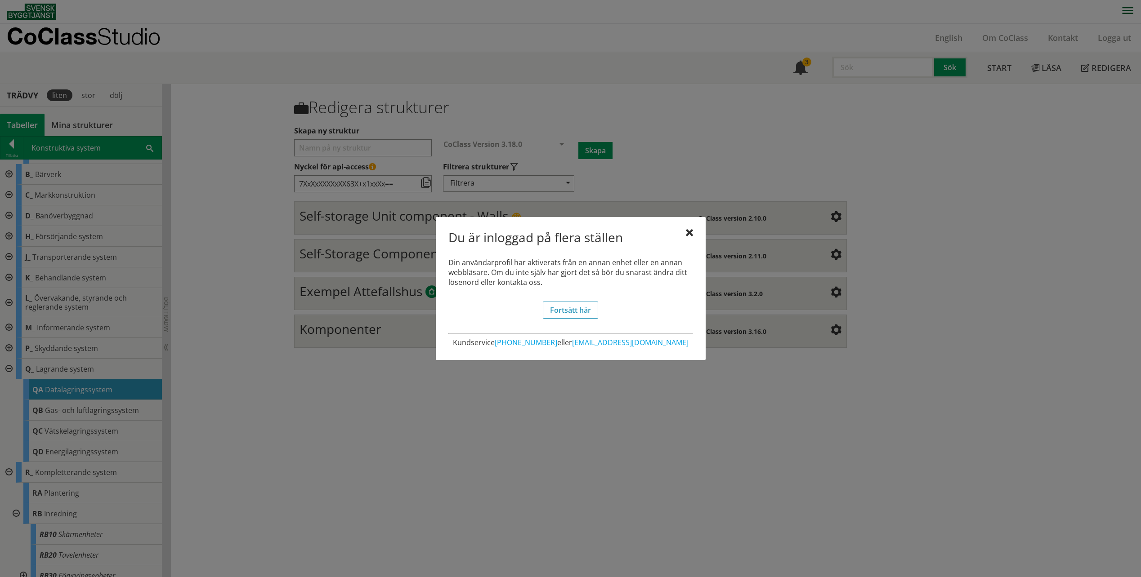
drag, startPoint x: 312, startPoint y: 473, endPoint x: 269, endPoint y: 453, distance: 47.5
click at [312, 473] on div at bounding box center [570, 288] width 1141 height 577
click at [9, 364] on div at bounding box center [570, 288] width 1141 height 577
click at [688, 230] on div at bounding box center [689, 233] width 7 height 7
click at [691, 232] on div at bounding box center [689, 233] width 7 height 7
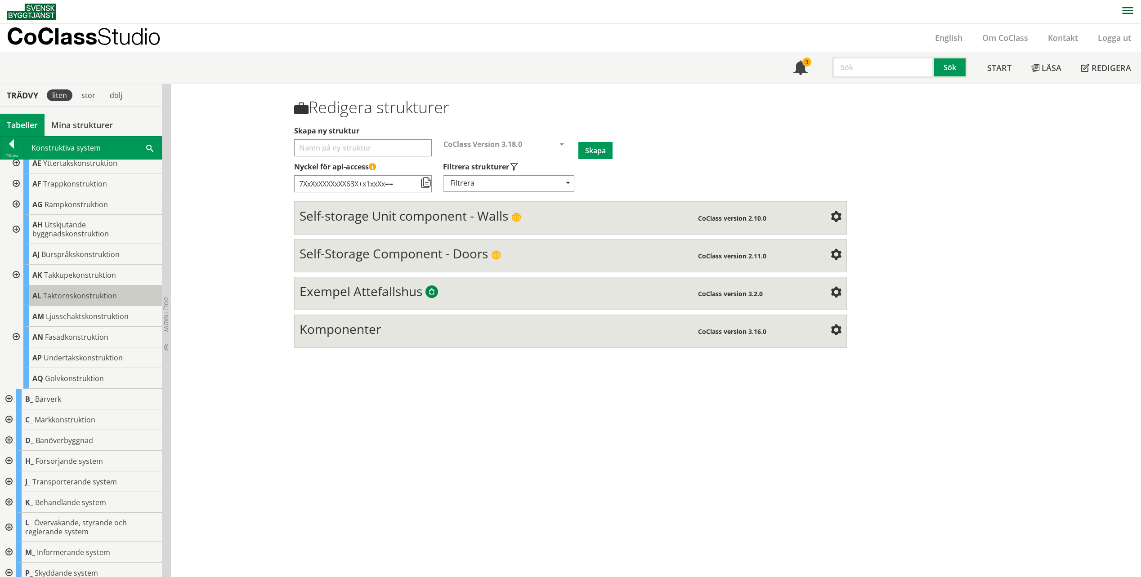
scroll to position [0, 0]
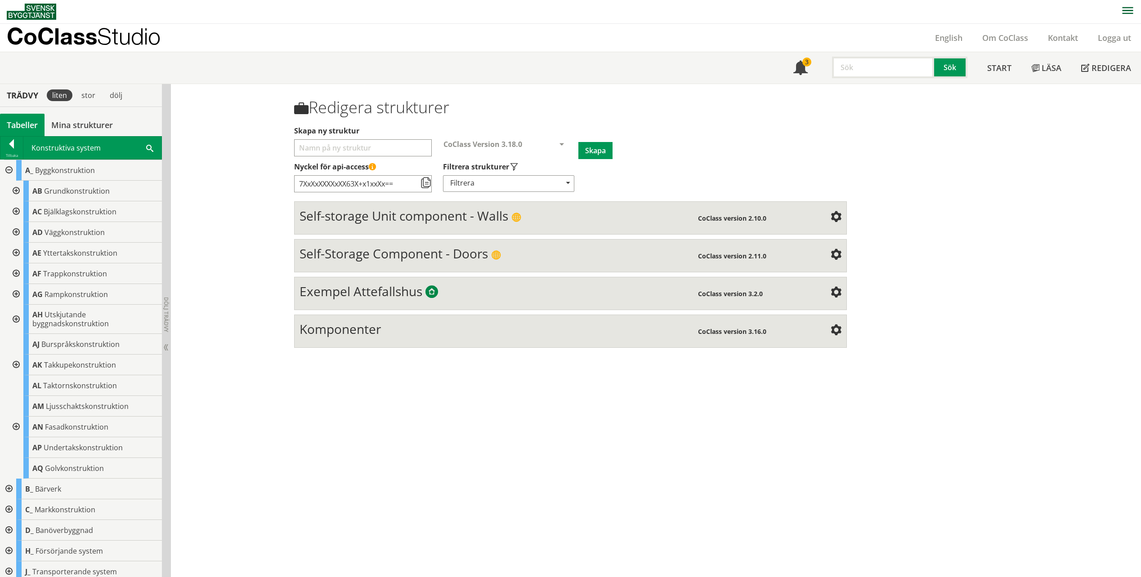
click at [18, 232] on div at bounding box center [15, 232] width 16 height 21
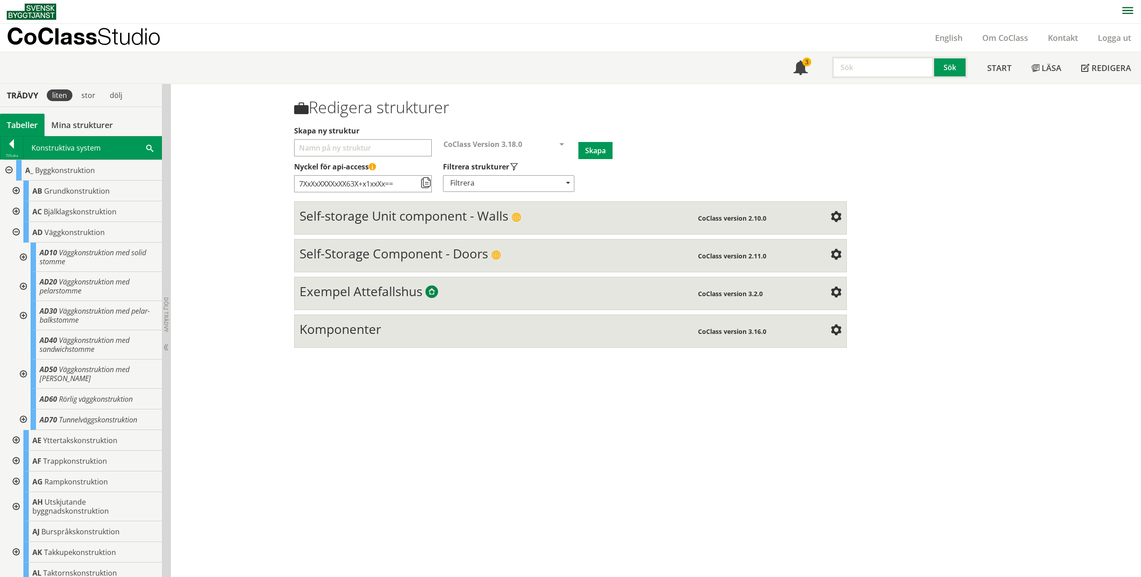
click at [17, 227] on div at bounding box center [15, 232] width 16 height 21
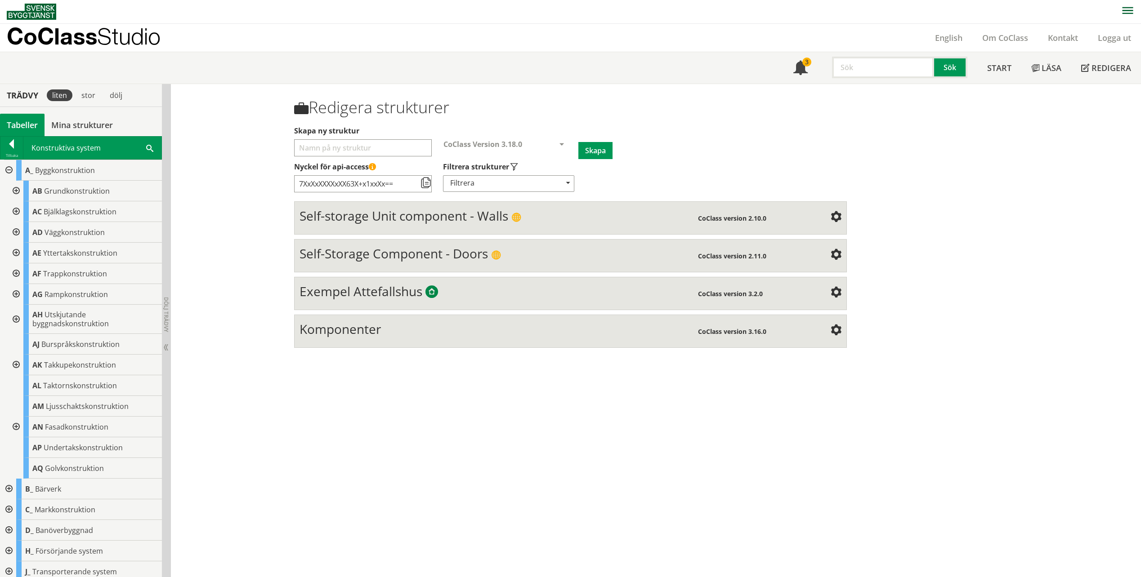
click at [17, 214] on div at bounding box center [15, 211] width 16 height 21
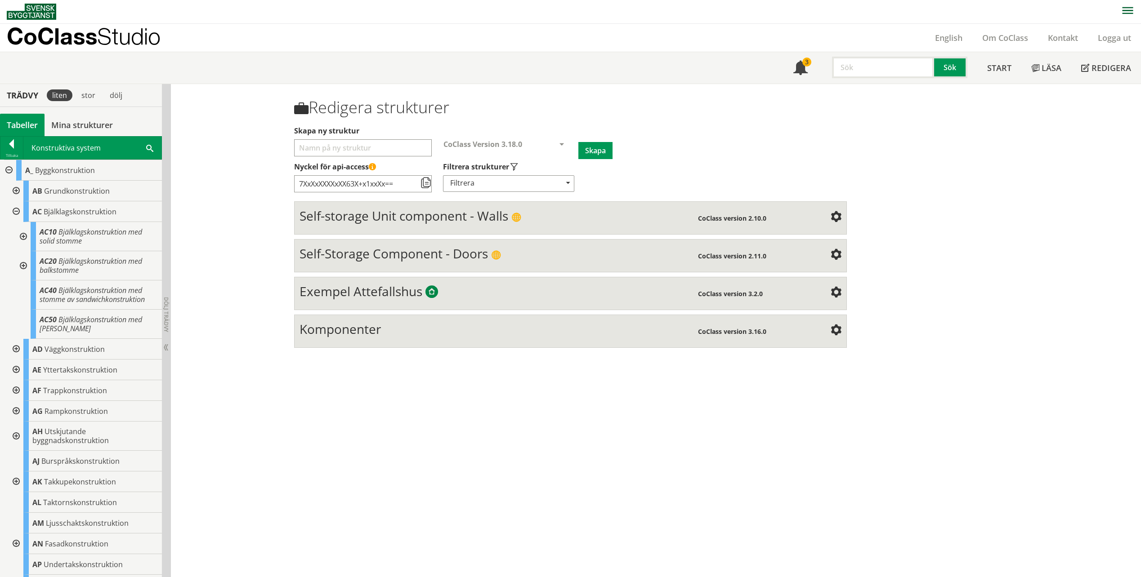
click at [17, 214] on div at bounding box center [15, 211] width 16 height 21
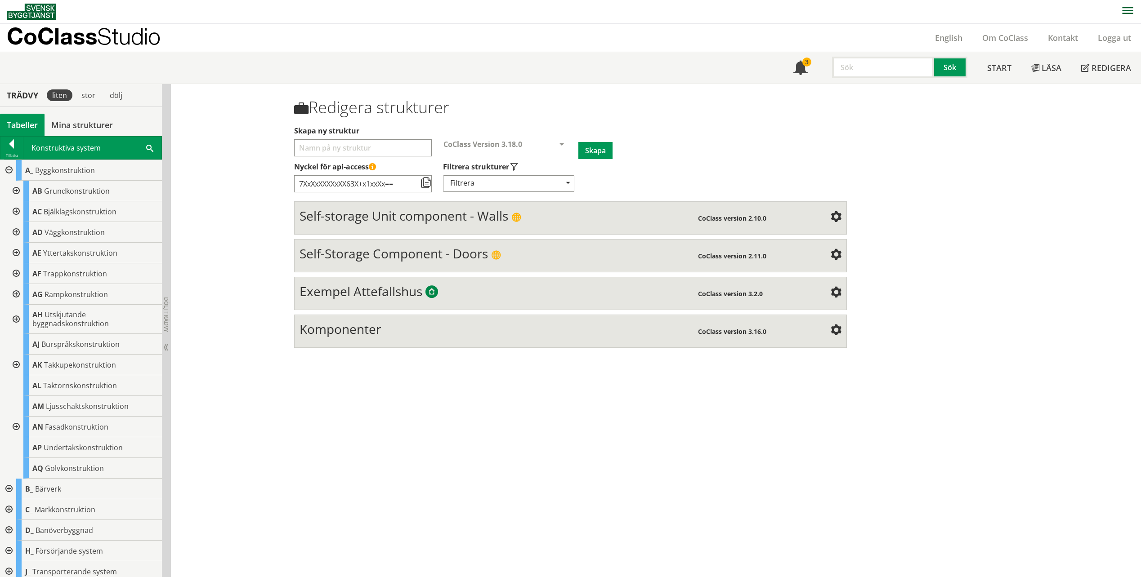
click at [11, 191] on div at bounding box center [15, 191] width 16 height 21
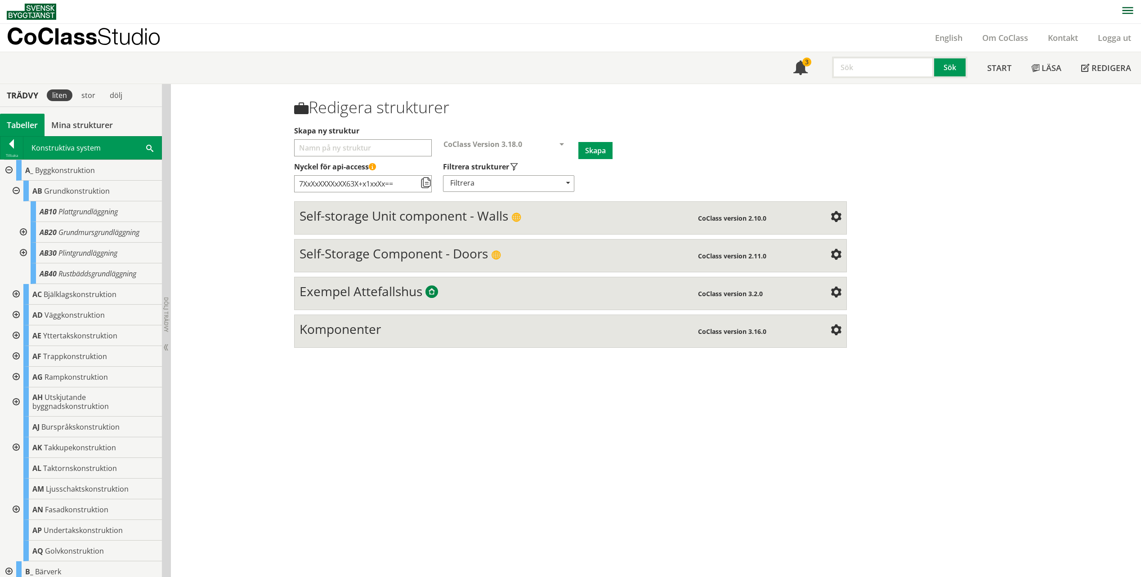
click at [12, 192] on div at bounding box center [15, 191] width 16 height 21
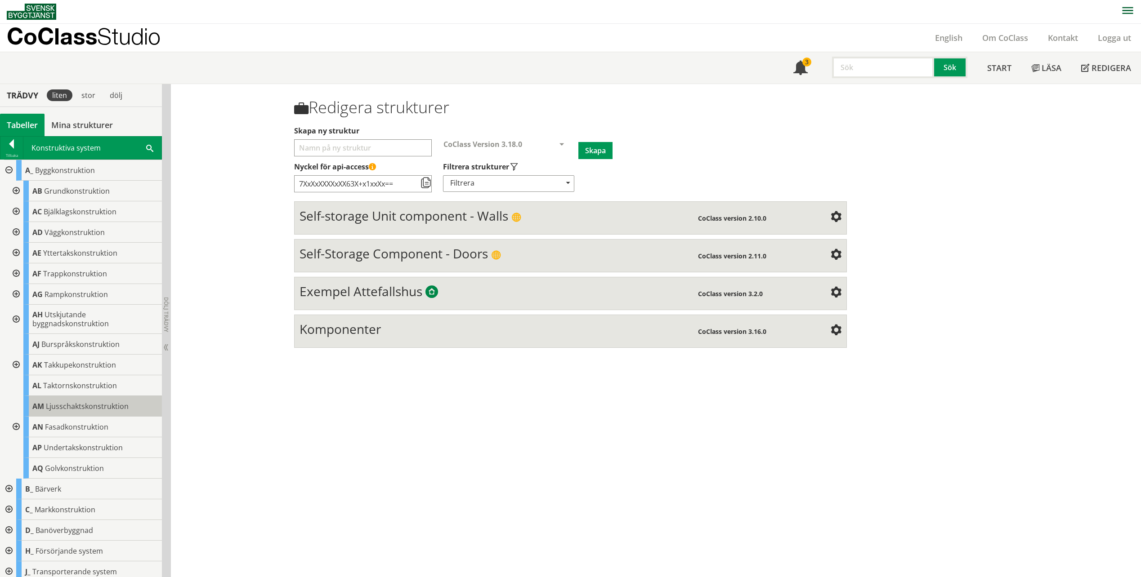
scroll to position [45, 0]
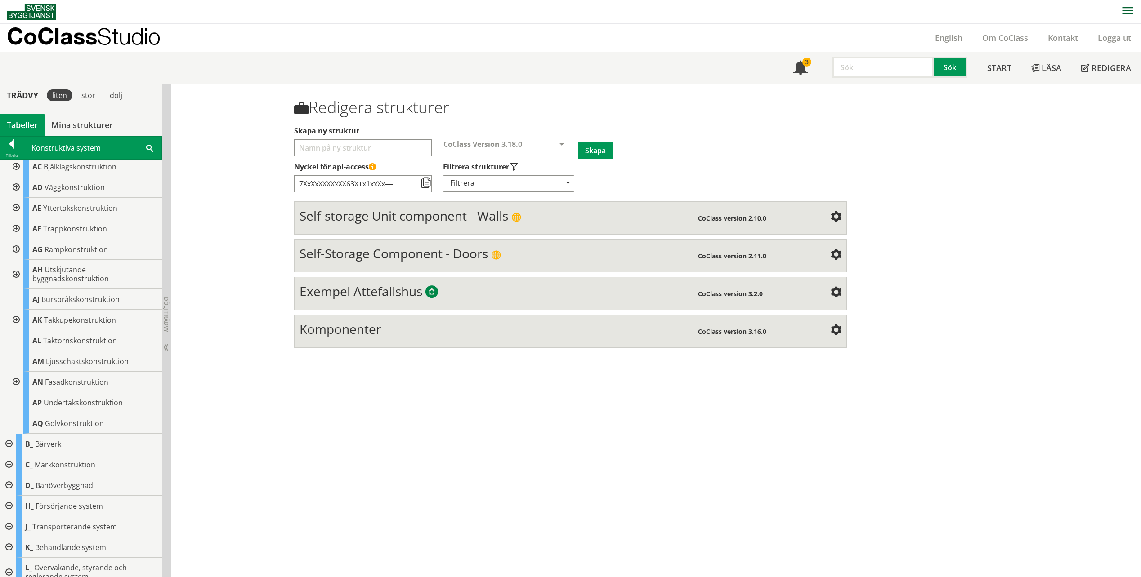
click at [16, 383] on div at bounding box center [15, 382] width 16 height 21
click at [16, 383] on body "AMA AMA Beskrivningsverktyg AMA Funktion BSAB Bygginfo Byggjura Byggkatalogen […" at bounding box center [570, 288] width 1141 height 577
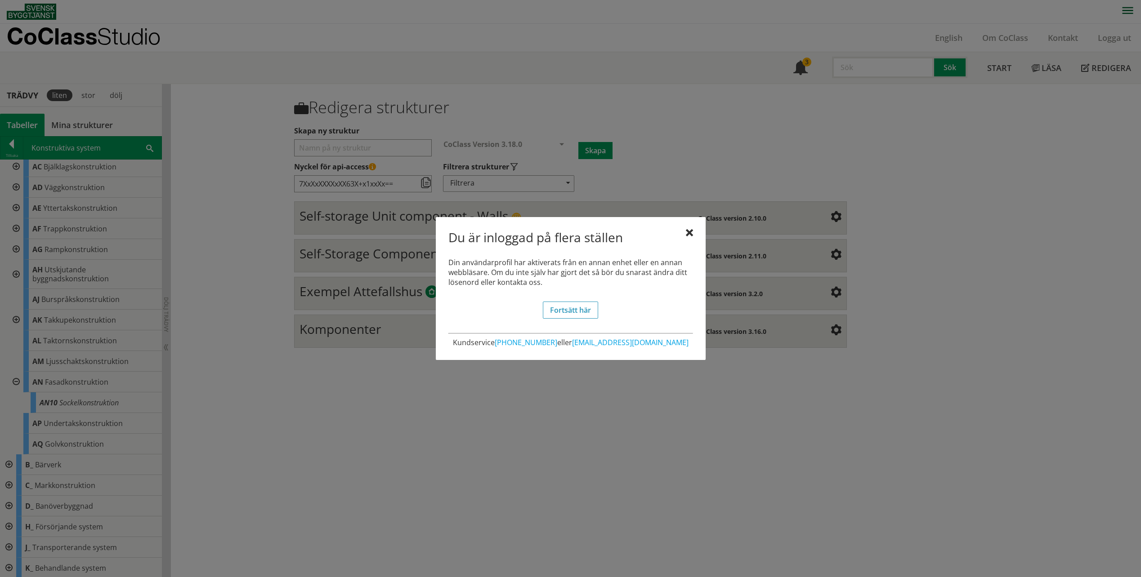
click at [682, 230] on div "Du är inloggad på flera ställen" at bounding box center [570, 239] width 245 height 19
click at [684, 231] on div "Du är inloggad på flera ställen" at bounding box center [570, 239] width 245 height 19
click at [687, 233] on div at bounding box center [689, 233] width 7 height 7
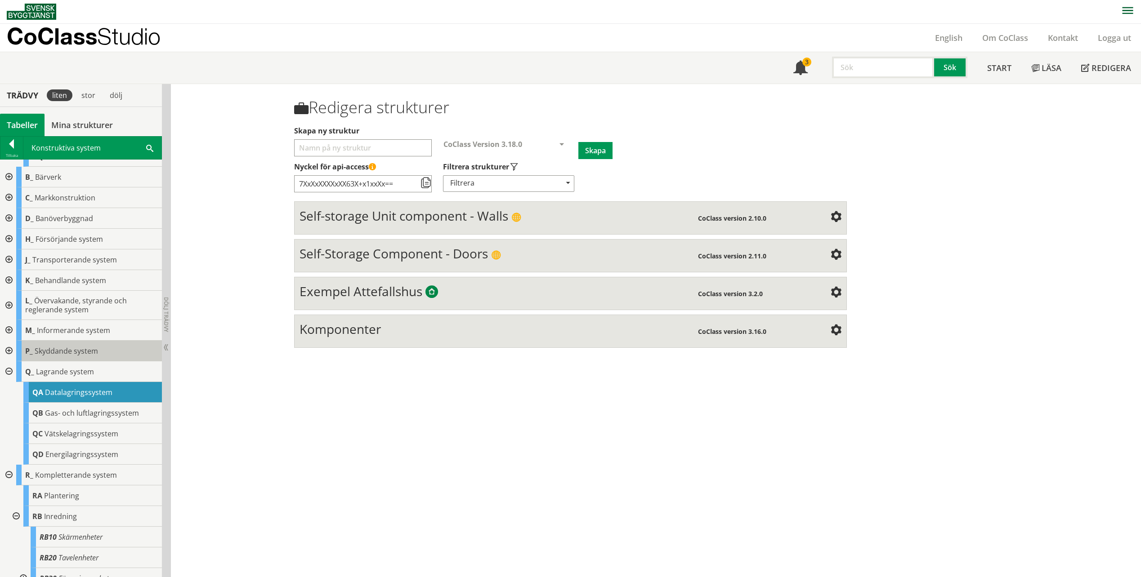
scroll to position [360, 0]
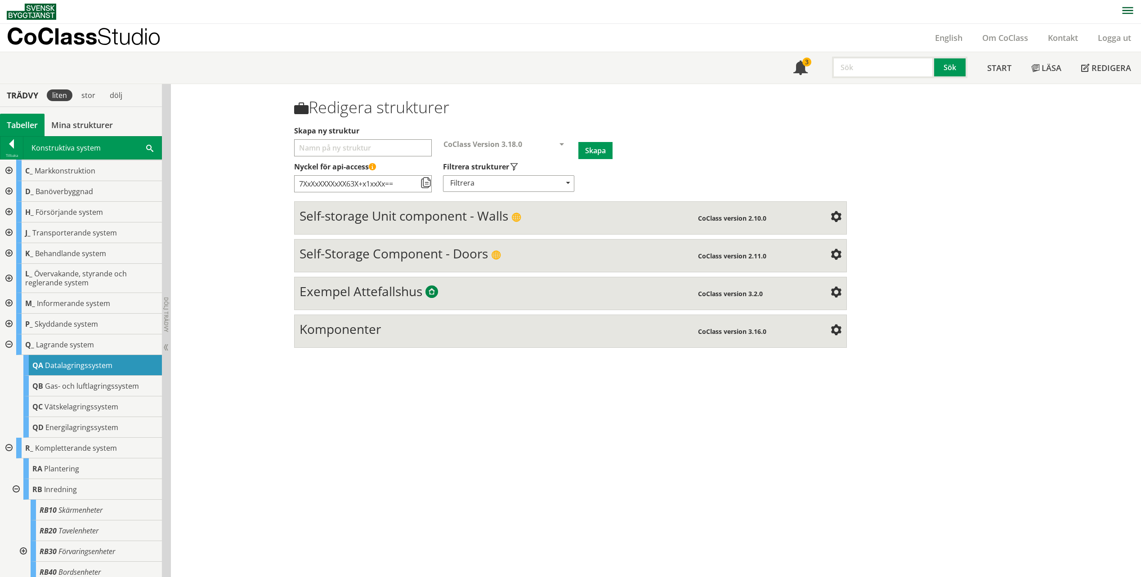
click at [11, 347] on div at bounding box center [8, 344] width 16 height 21
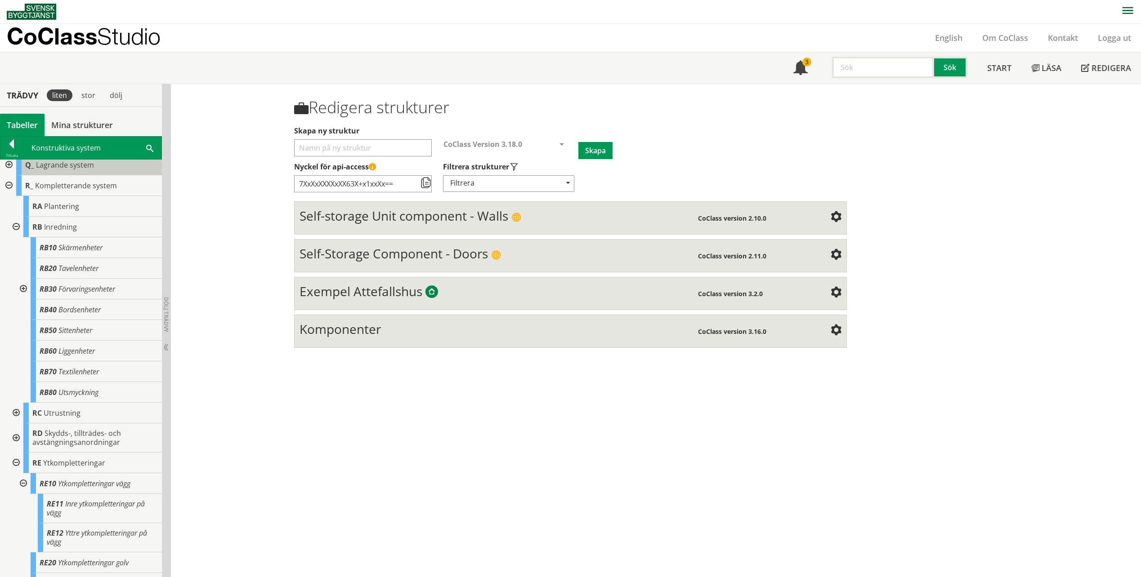
scroll to position [556, 0]
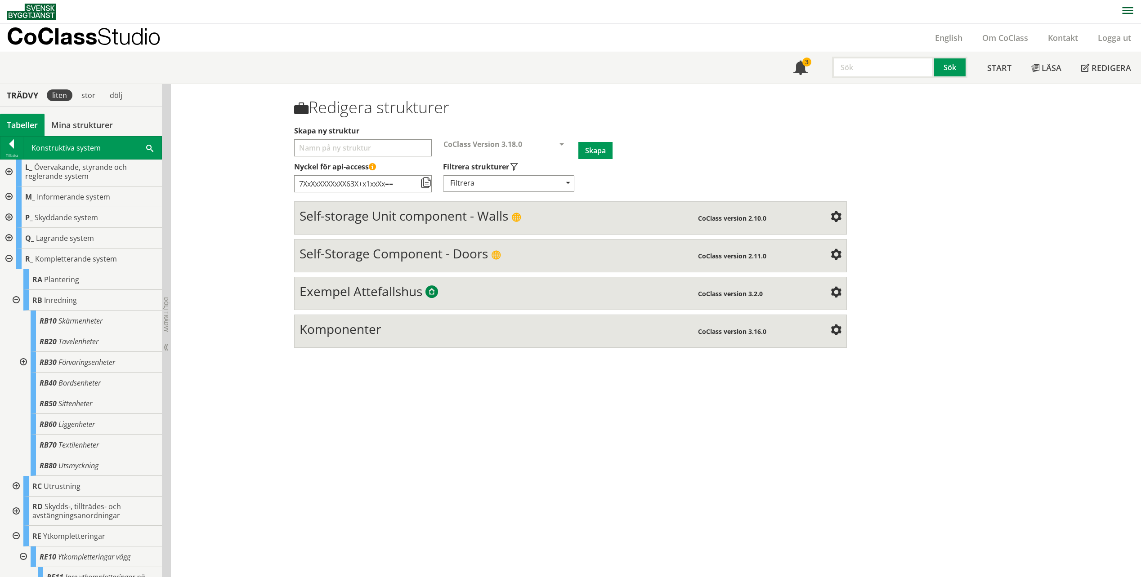
click at [9, 261] on div at bounding box center [8, 259] width 16 height 21
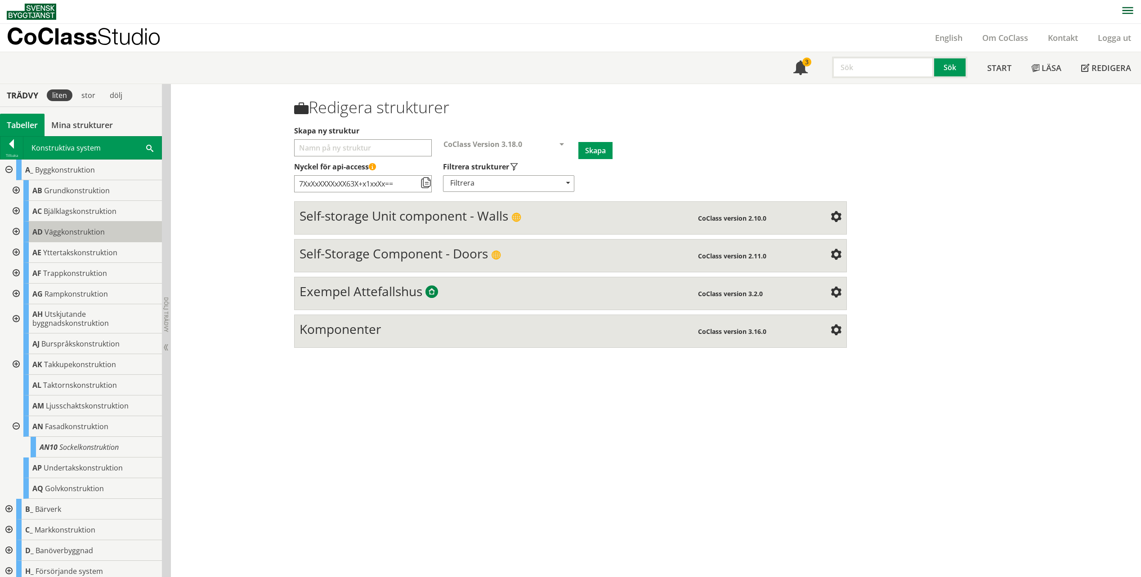
scroll to position [0, 0]
click at [8, 167] on div at bounding box center [8, 170] width 16 height 21
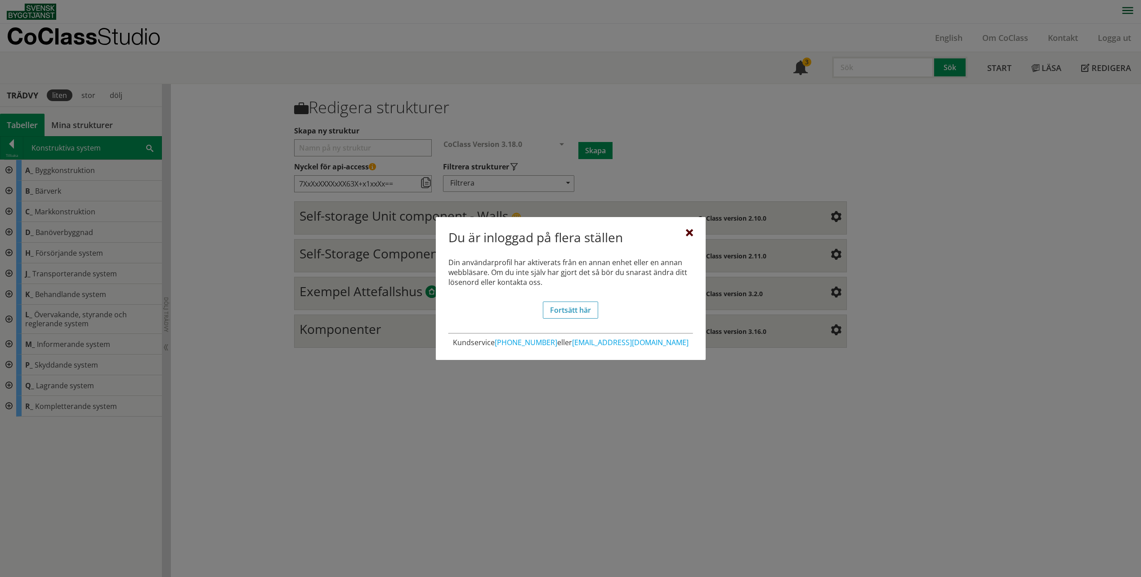
click at [688, 232] on div at bounding box center [689, 233] width 7 height 7
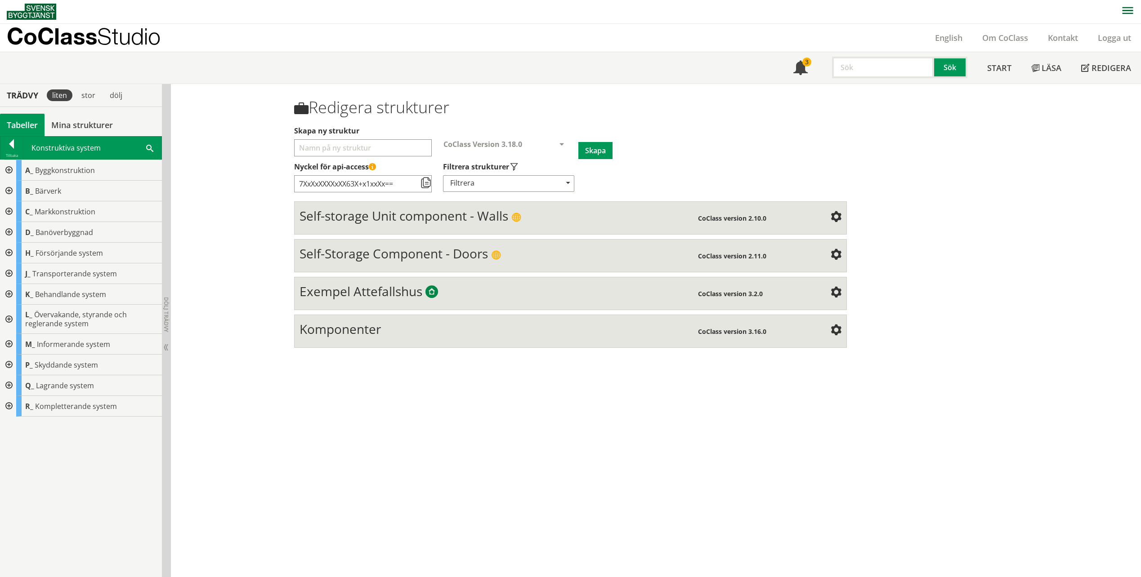
click at [11, 386] on div at bounding box center [8, 385] width 16 height 21
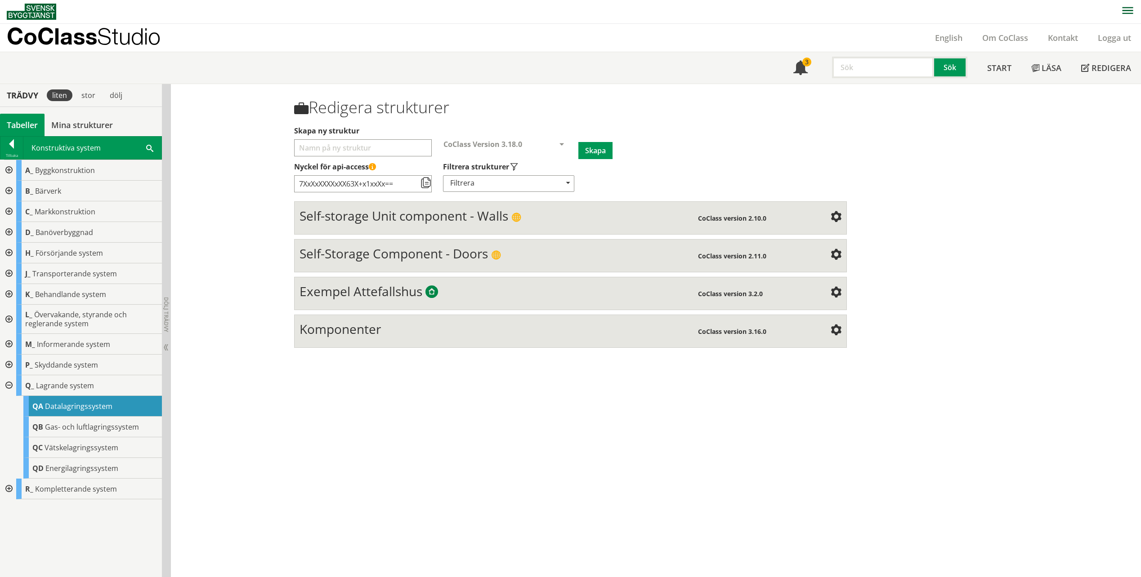
click at [4, 379] on div at bounding box center [8, 385] width 16 height 21
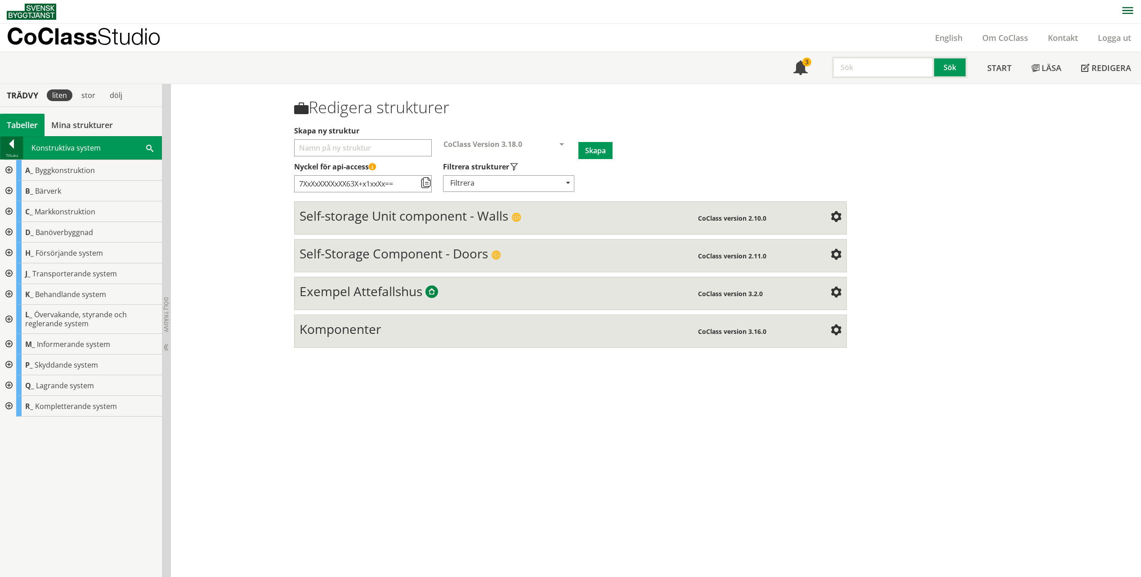
click at [6, 147] on div at bounding box center [11, 145] width 22 height 13
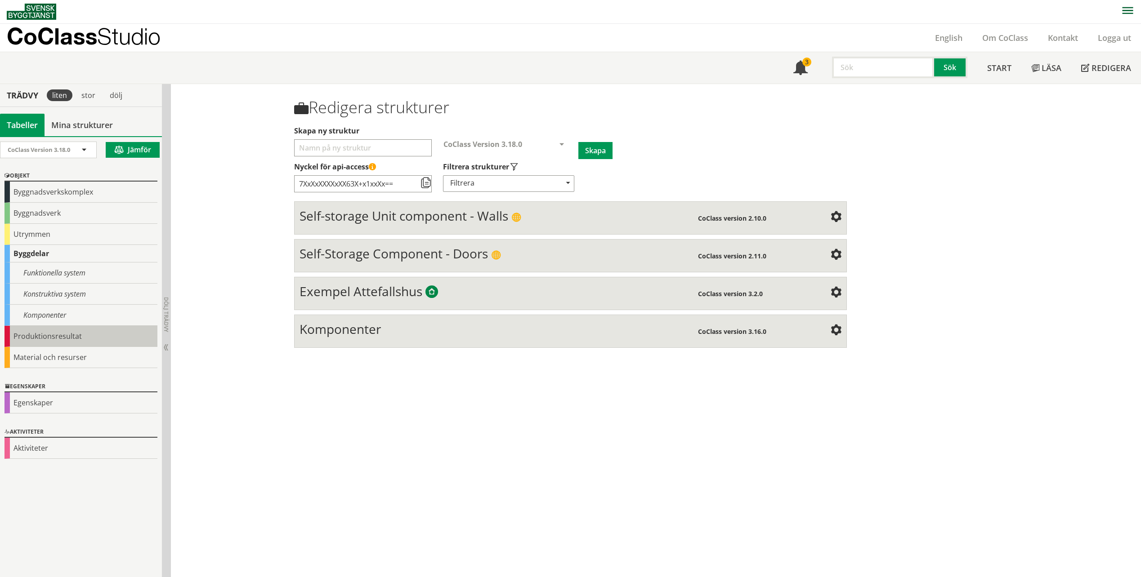
click at [41, 328] on div "Produktionsresultat" at bounding box center [80, 336] width 153 height 21
click at [43, 322] on div "Komponenter" at bounding box center [80, 315] width 153 height 21
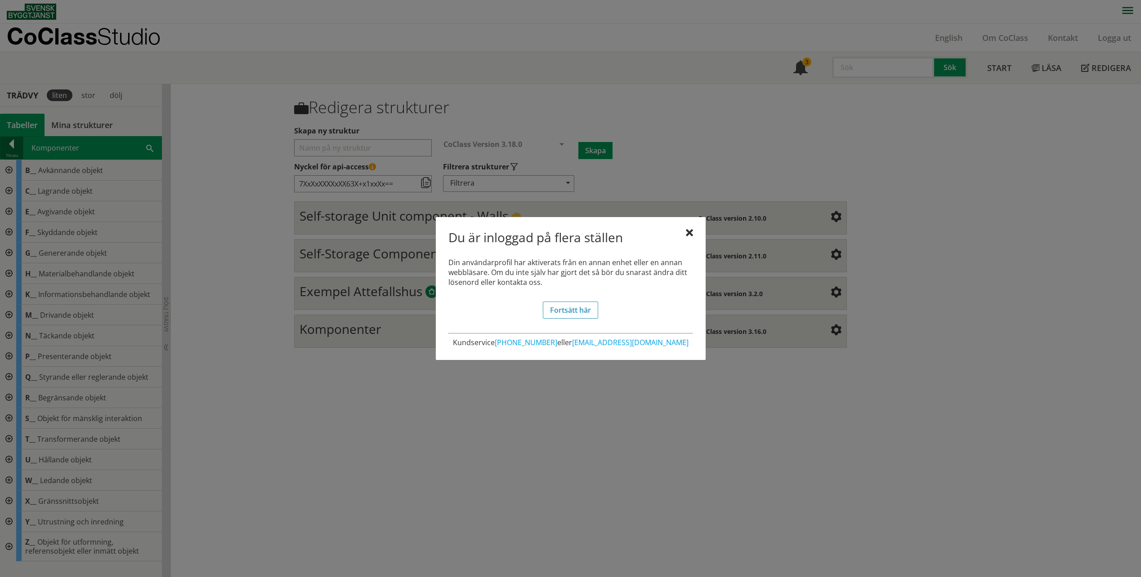
click at [13, 145] on div at bounding box center [570, 288] width 1141 height 577
click at [682, 227] on div "Du är inloggad på flera ställen Din användarprofil har aktiverats från en annan…" at bounding box center [571, 288] width 270 height 143
click at [690, 235] on div at bounding box center [689, 233] width 7 height 7
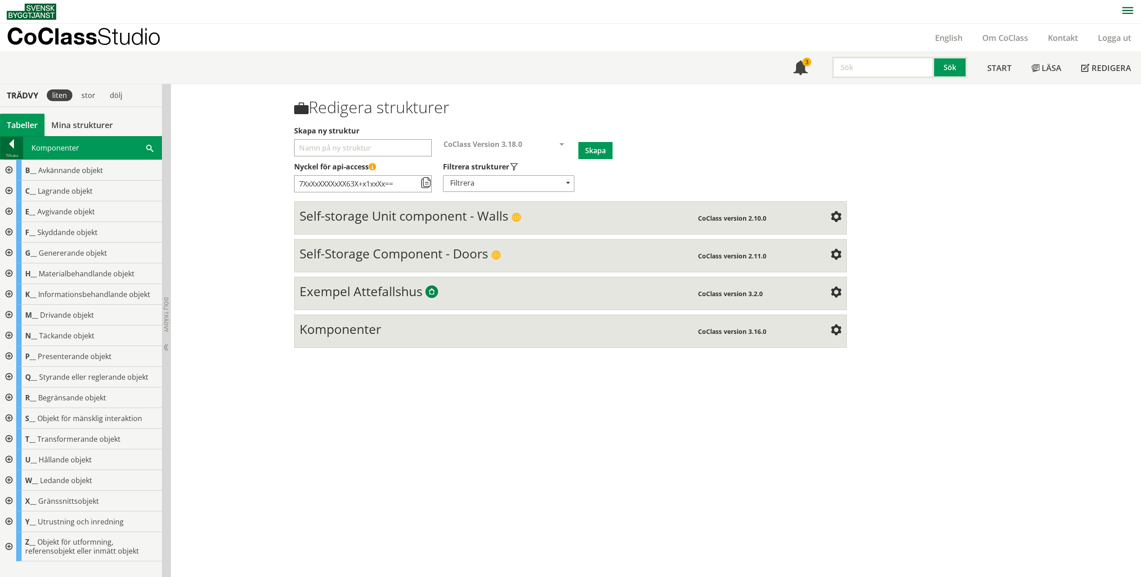
click at [8, 146] on div at bounding box center [11, 145] width 22 height 13
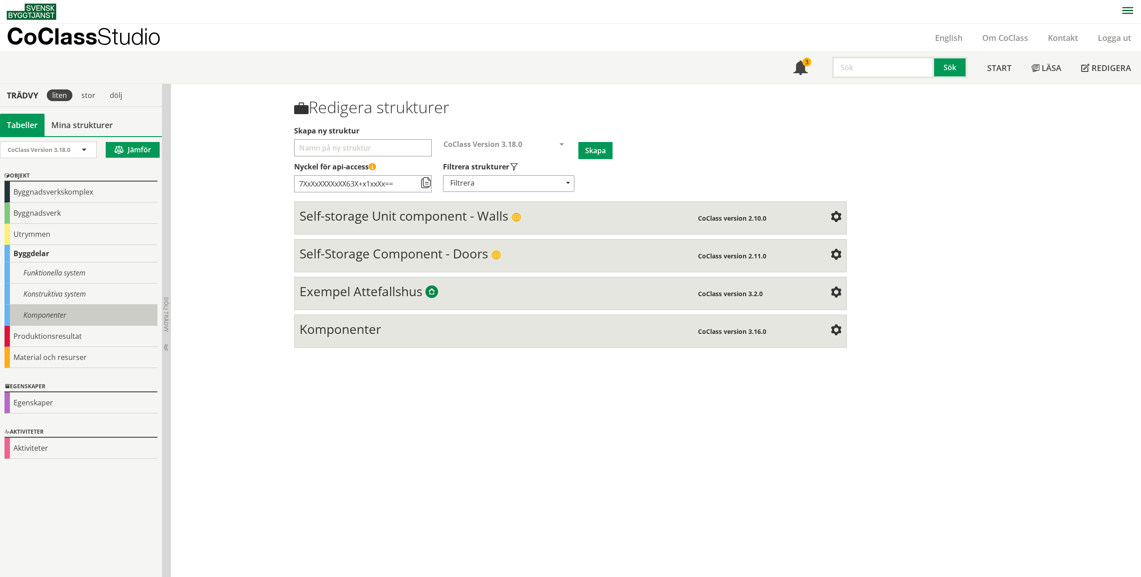
click at [45, 317] on div "Komponenter" at bounding box center [80, 315] width 153 height 21
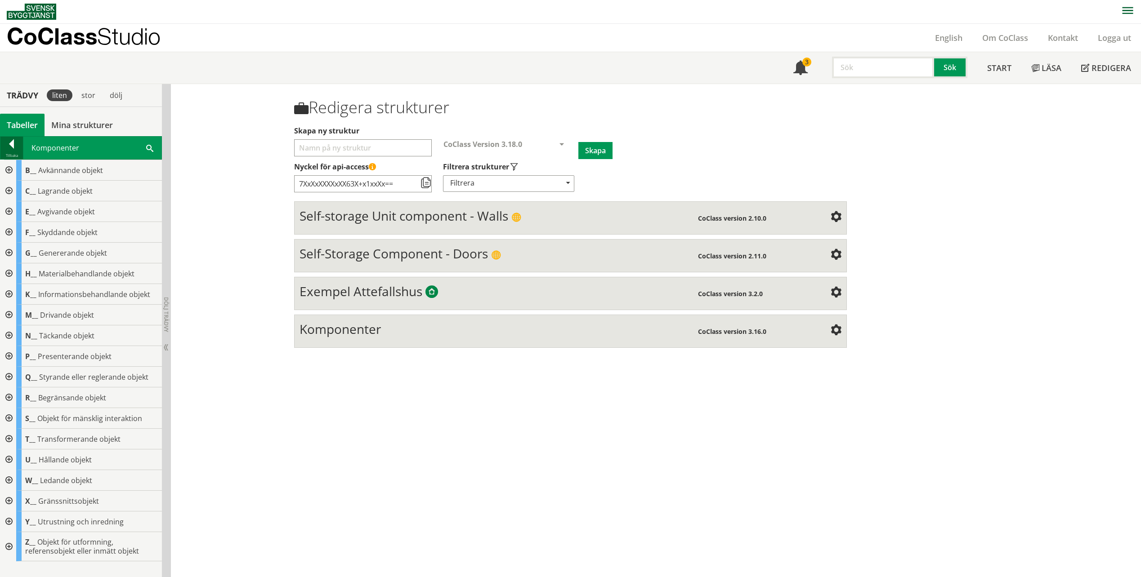
click at [19, 146] on div at bounding box center [11, 145] width 22 height 13
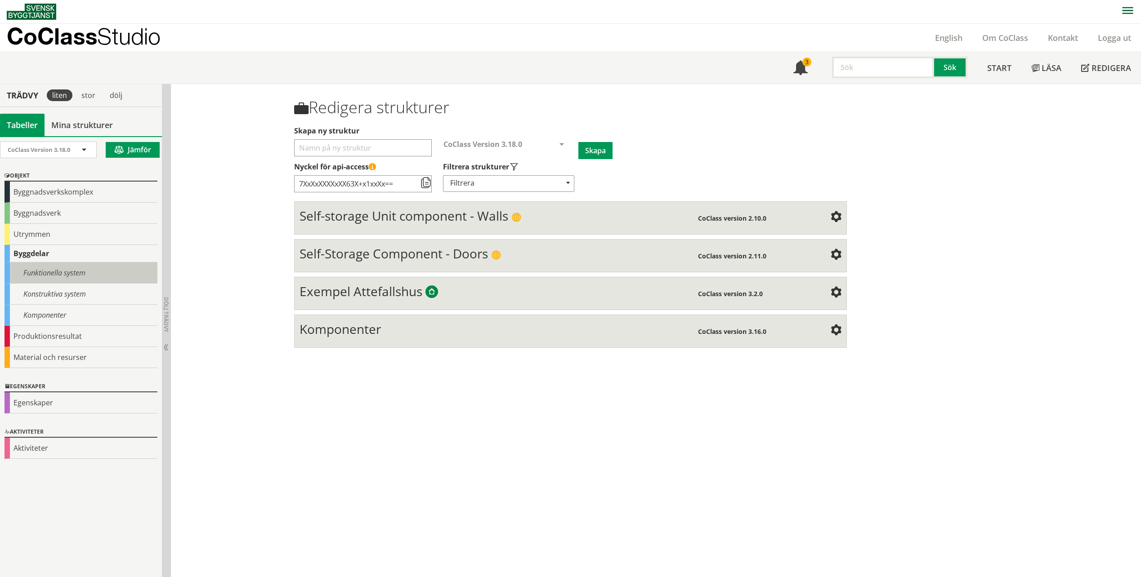
click at [40, 271] on div "Funktionella system" at bounding box center [80, 273] width 153 height 21
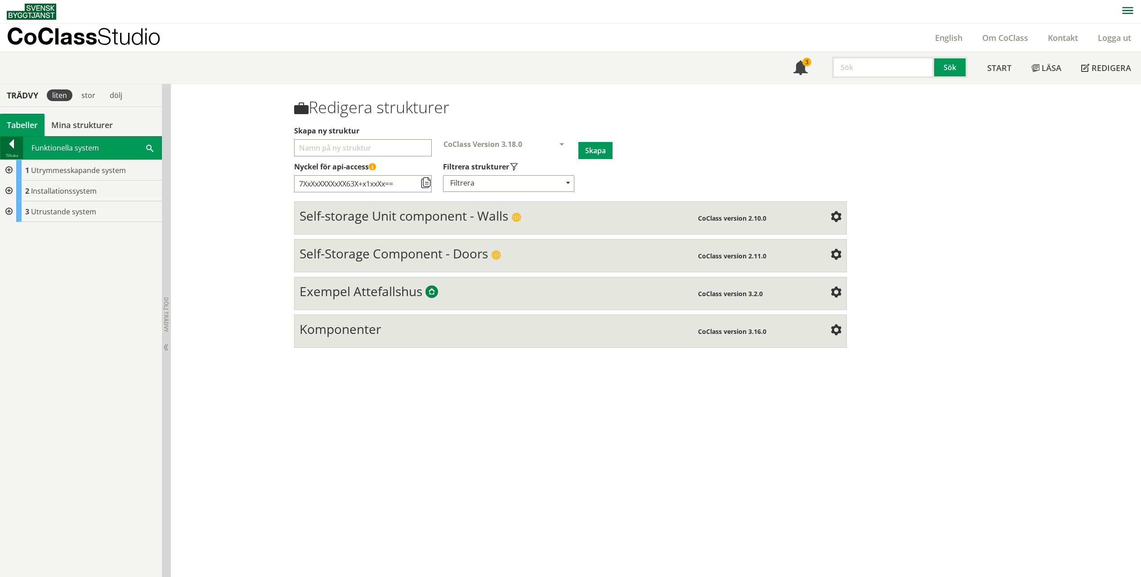
click at [10, 144] on div at bounding box center [11, 145] width 22 height 13
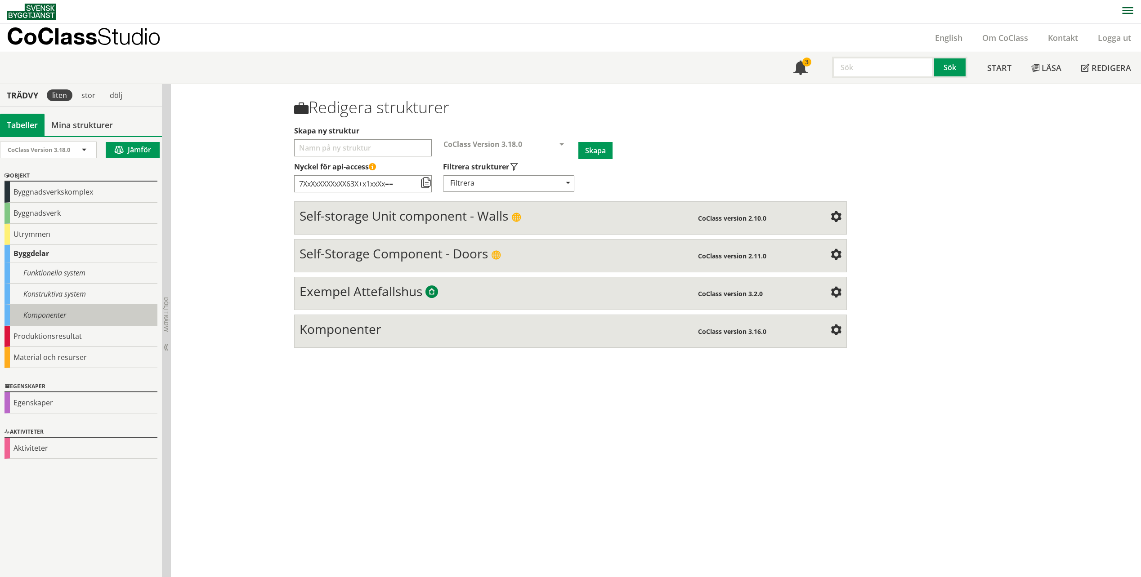
click at [54, 315] on div "Komponenter" at bounding box center [80, 315] width 153 height 21
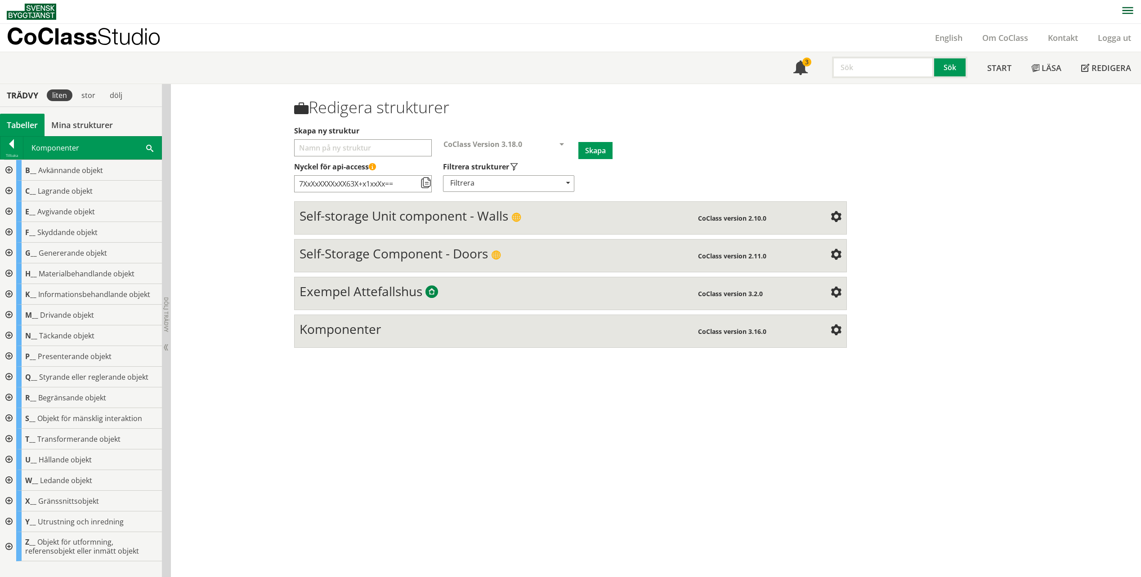
click at [6, 375] on div at bounding box center [8, 377] width 16 height 21
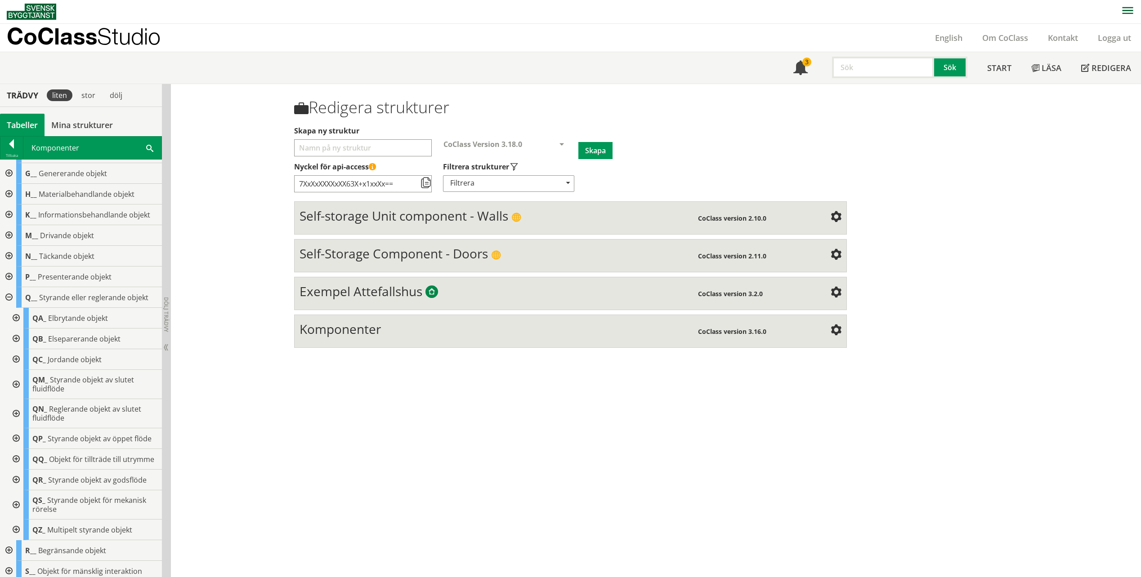
scroll to position [90, 0]
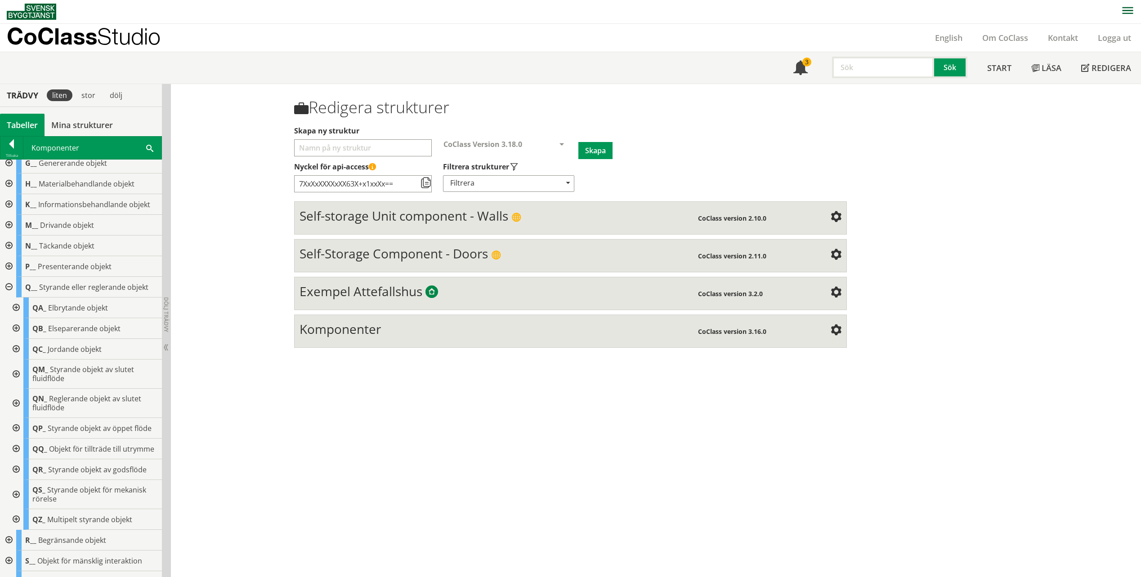
click at [7, 285] on div at bounding box center [8, 287] width 16 height 21
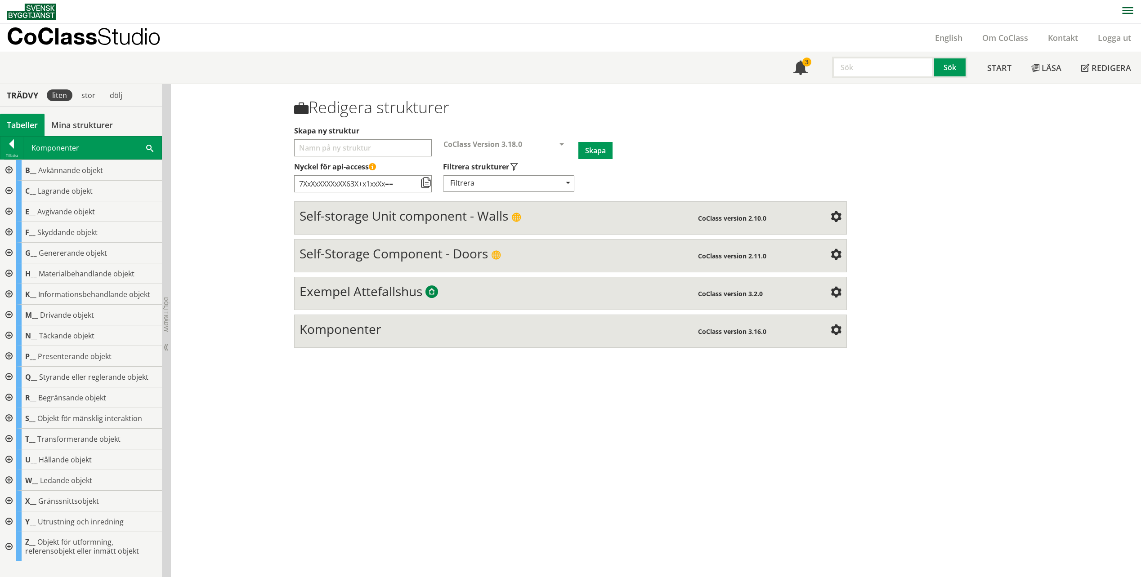
scroll to position [0, 0]
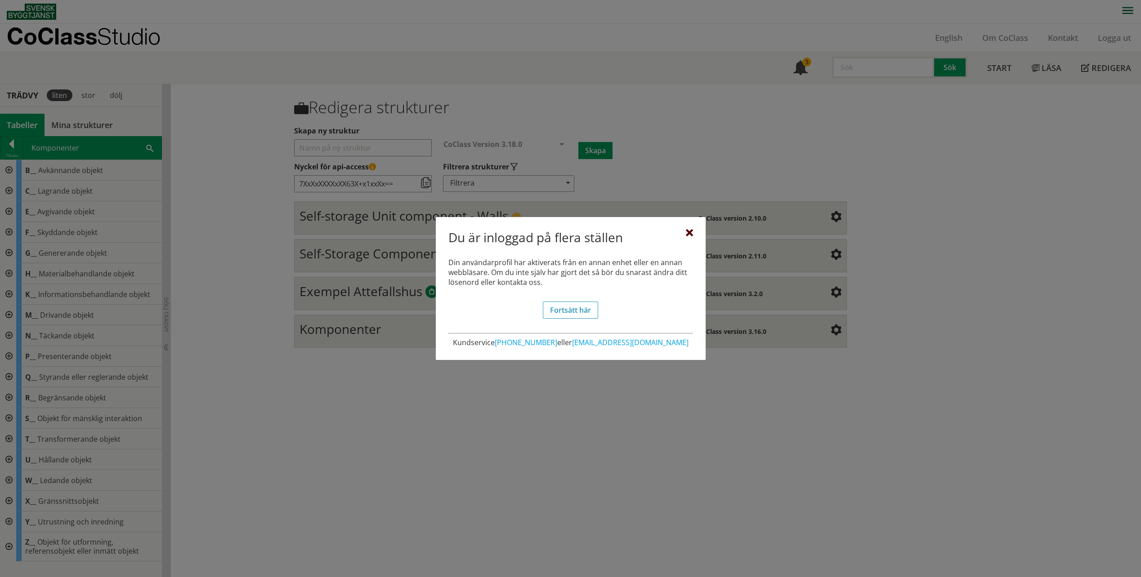
click at [686, 234] on div at bounding box center [689, 233] width 7 height 7
click at [689, 232] on div at bounding box center [689, 233] width 7 height 7
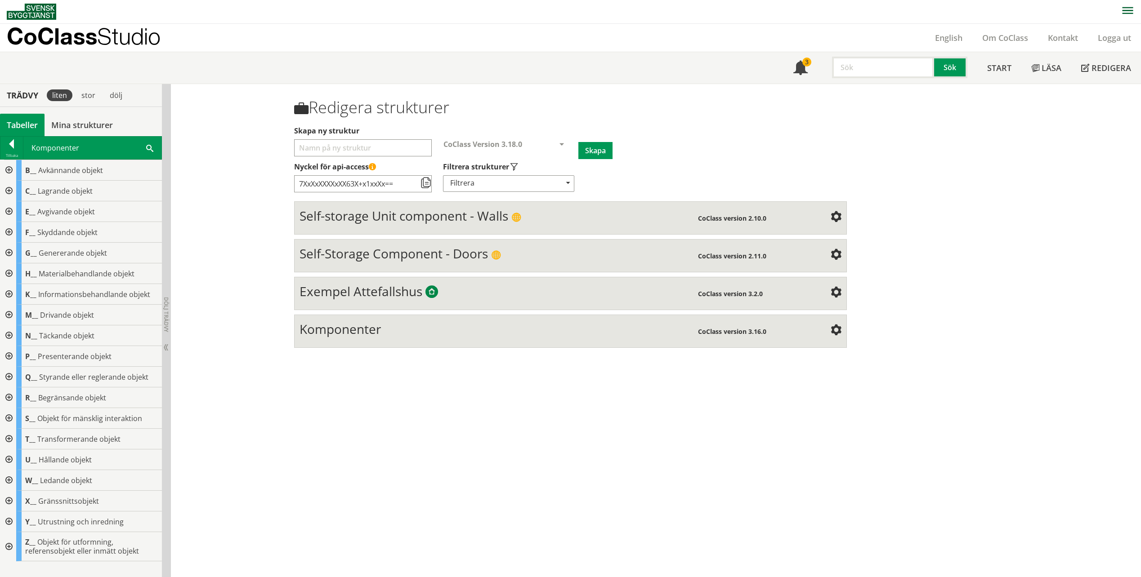
click at [24, 150] on div "Komponenter Sök" at bounding box center [92, 148] width 138 height 22
click at [17, 150] on div at bounding box center [11, 145] width 22 height 13
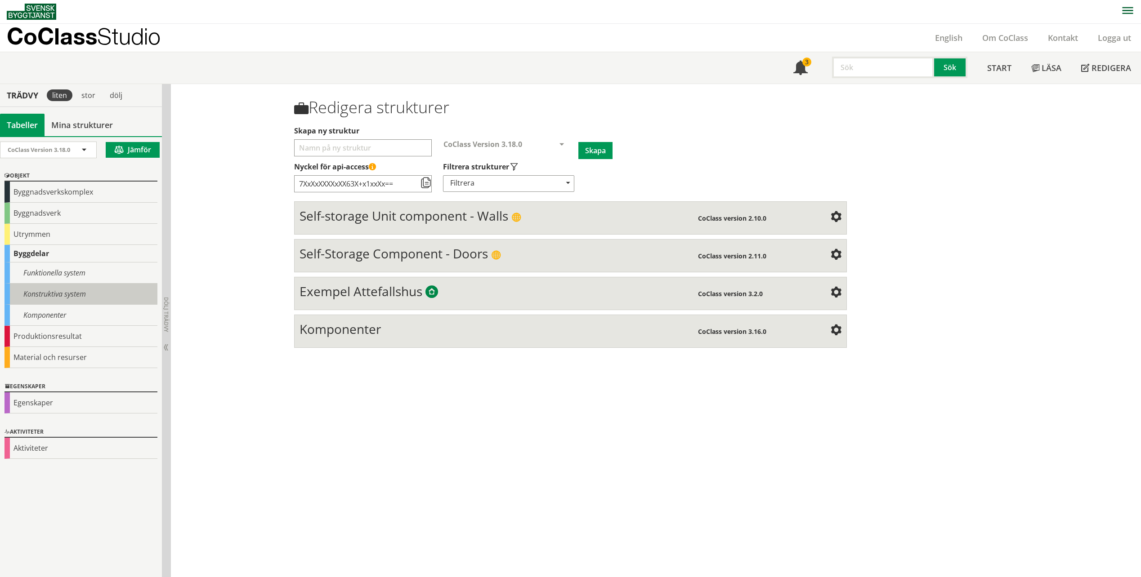
click at [34, 293] on div "Konstruktiva system" at bounding box center [80, 294] width 153 height 21
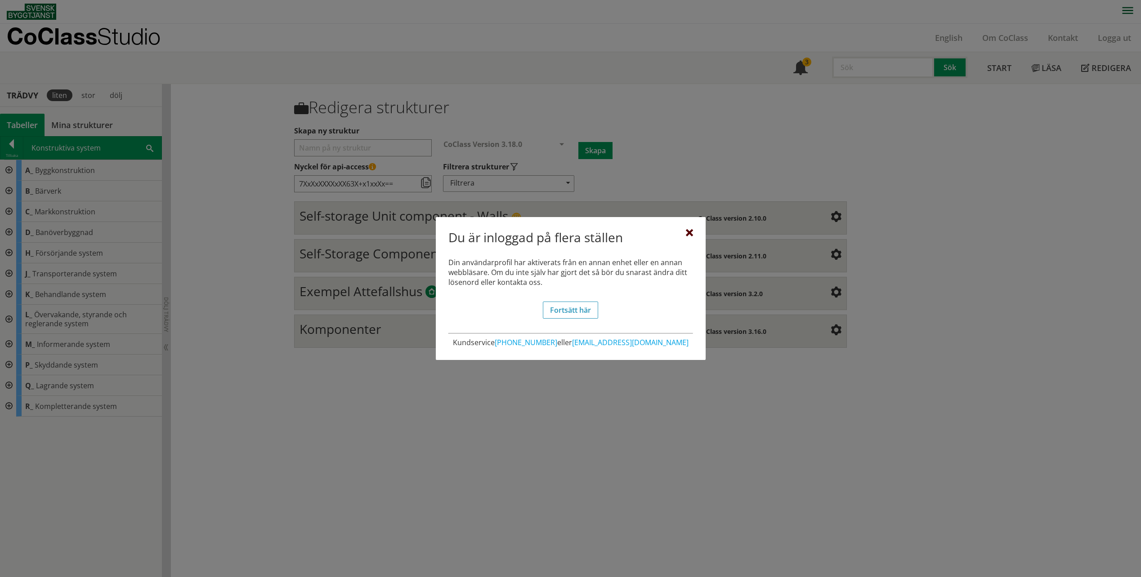
click at [686, 236] on div at bounding box center [689, 233] width 7 height 7
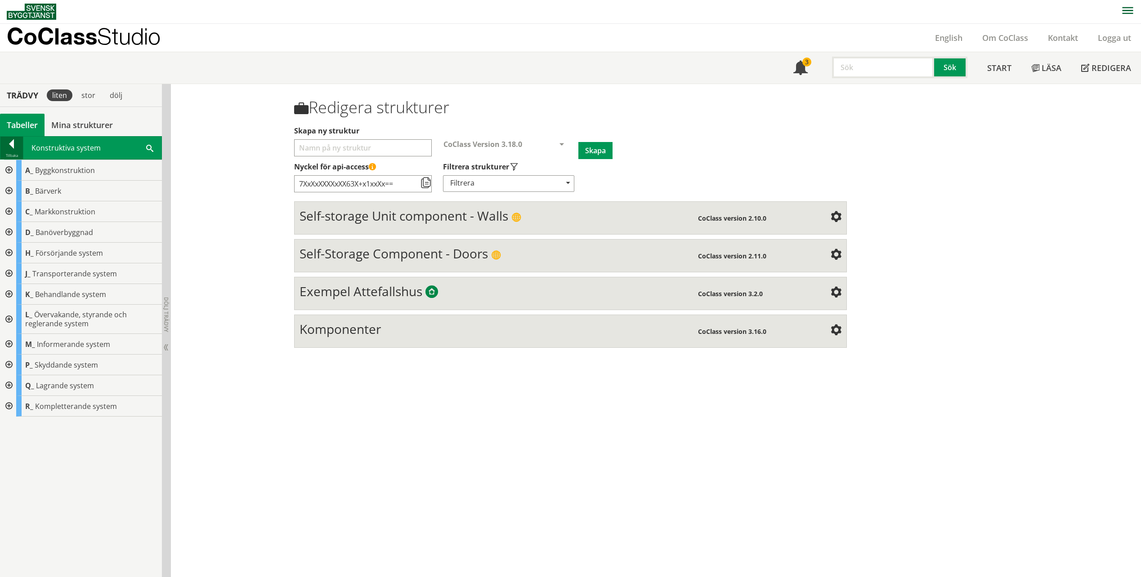
click at [11, 148] on div at bounding box center [11, 145] width 22 height 13
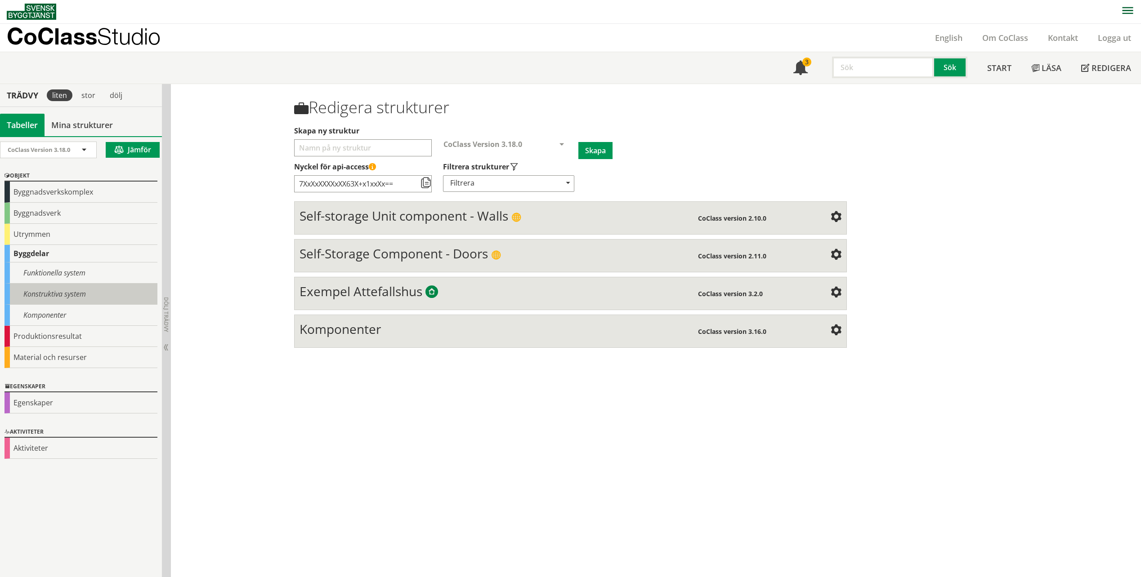
click at [50, 300] on div "Konstruktiva system" at bounding box center [80, 294] width 153 height 21
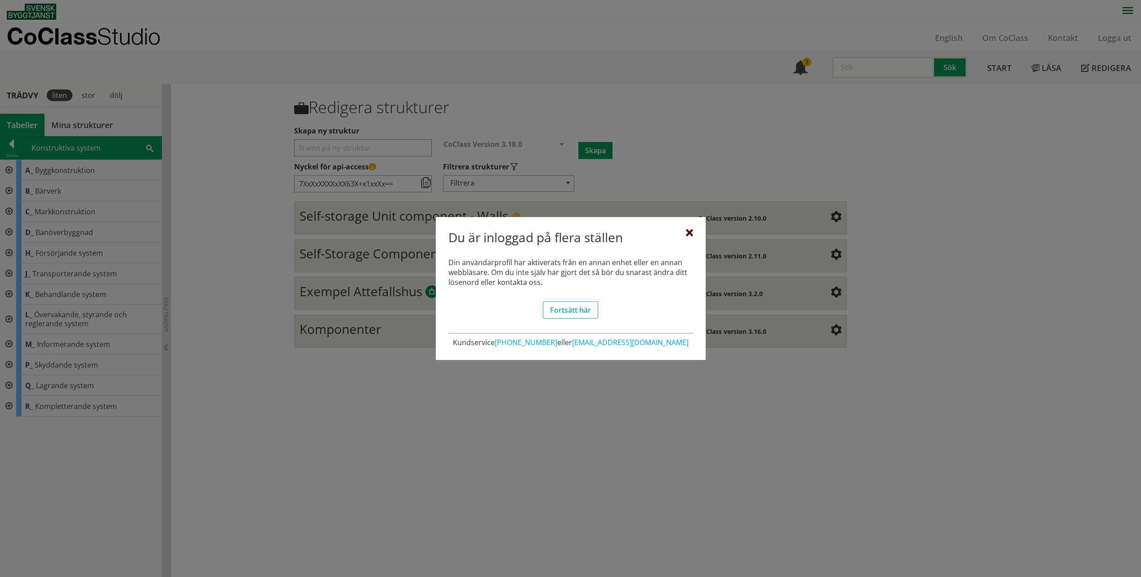
click at [687, 230] on div at bounding box center [689, 233] width 7 height 7
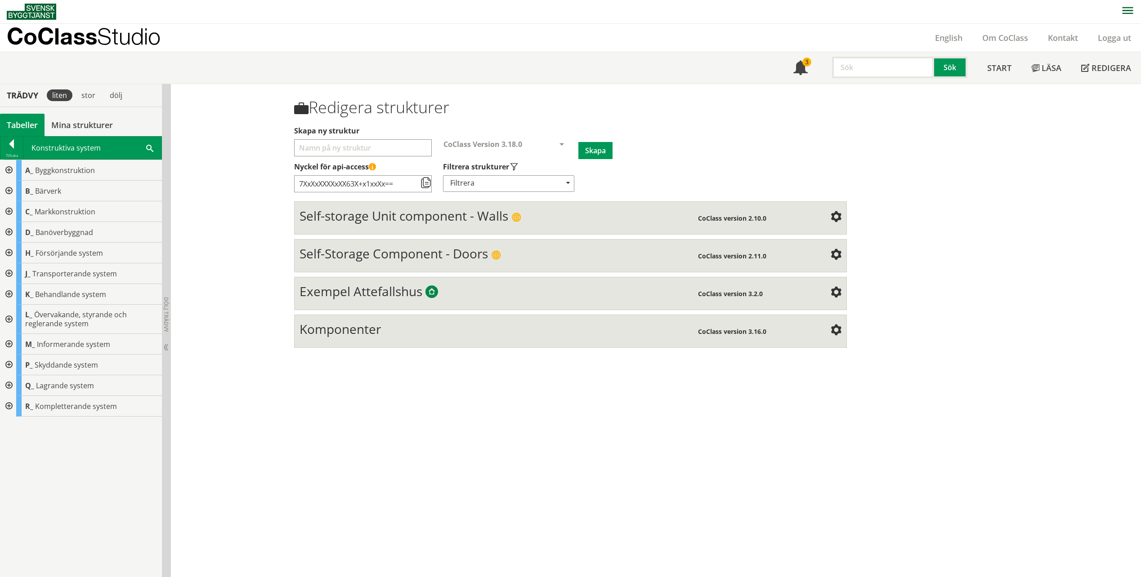
click at [3, 274] on div at bounding box center [8, 273] width 16 height 21
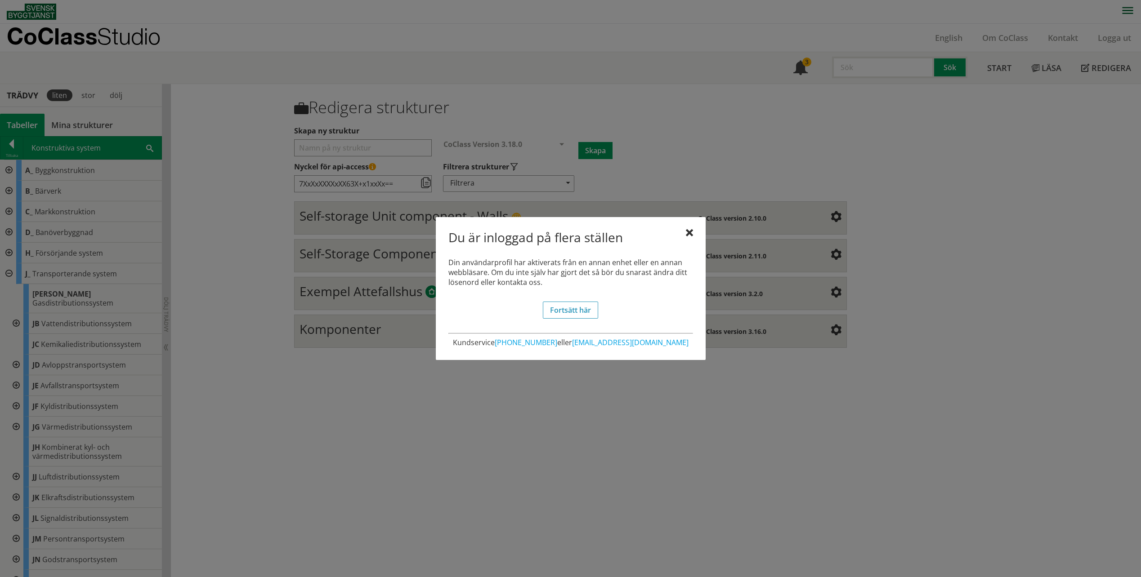
click at [687, 232] on div at bounding box center [689, 233] width 7 height 7
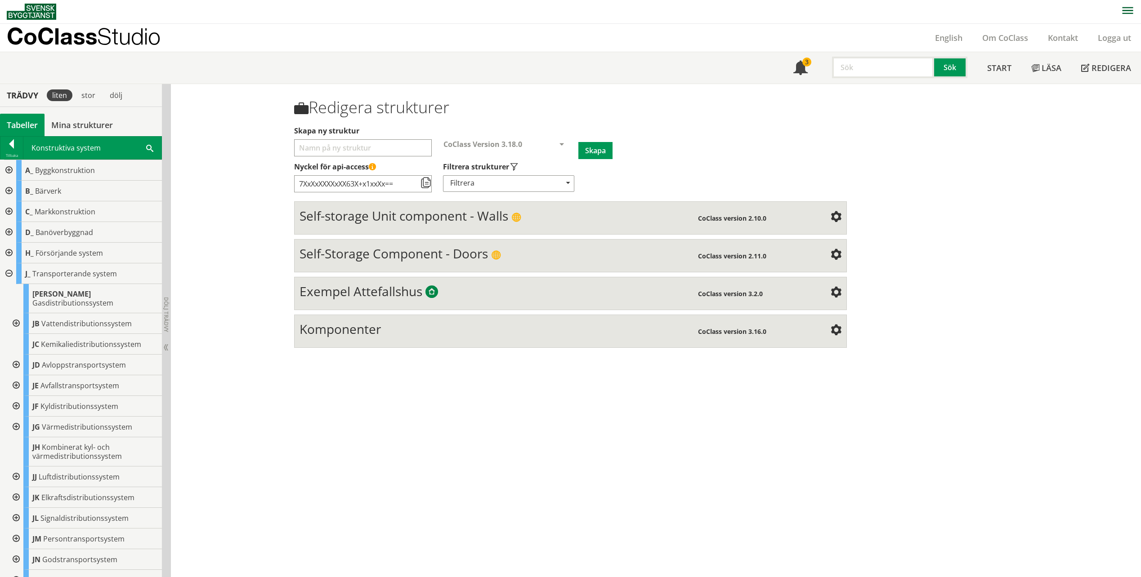
click at [8, 273] on div at bounding box center [8, 273] width 16 height 21
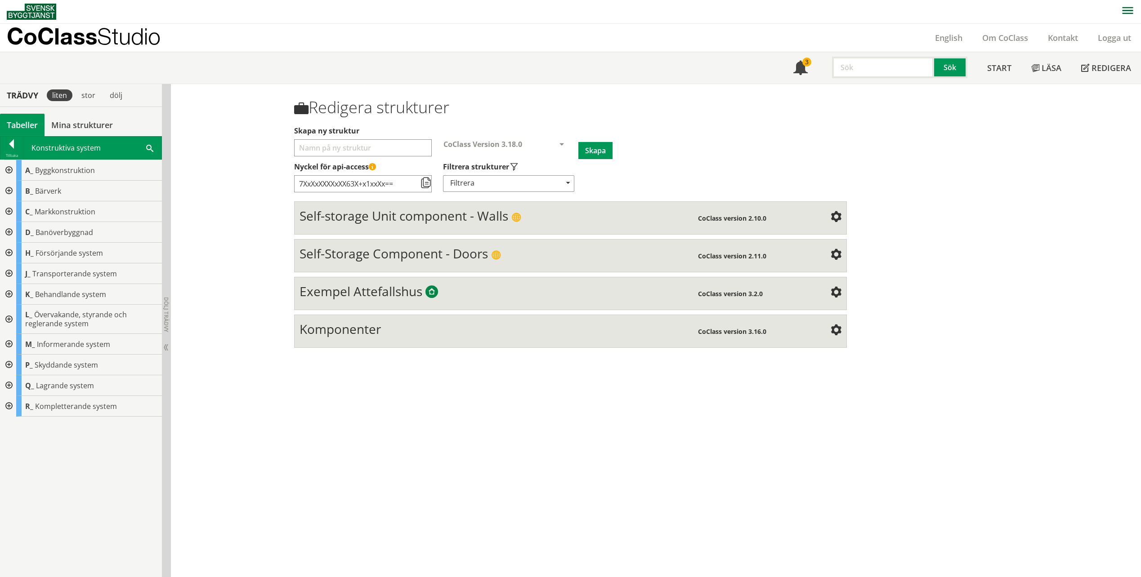
click at [8, 189] on div at bounding box center [8, 191] width 16 height 21
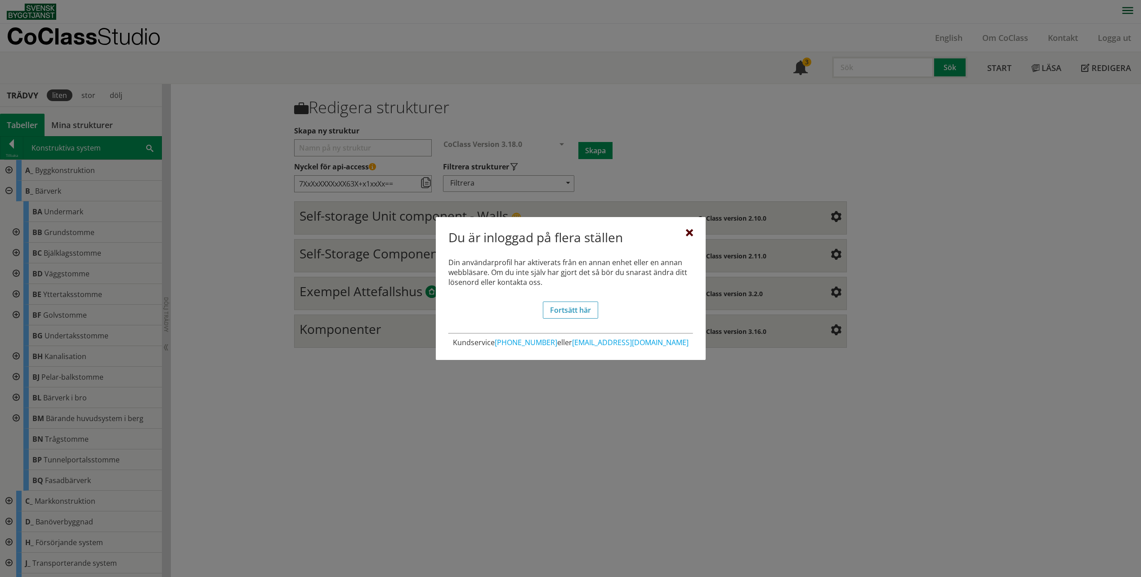
click at [692, 235] on div at bounding box center [689, 233] width 7 height 7
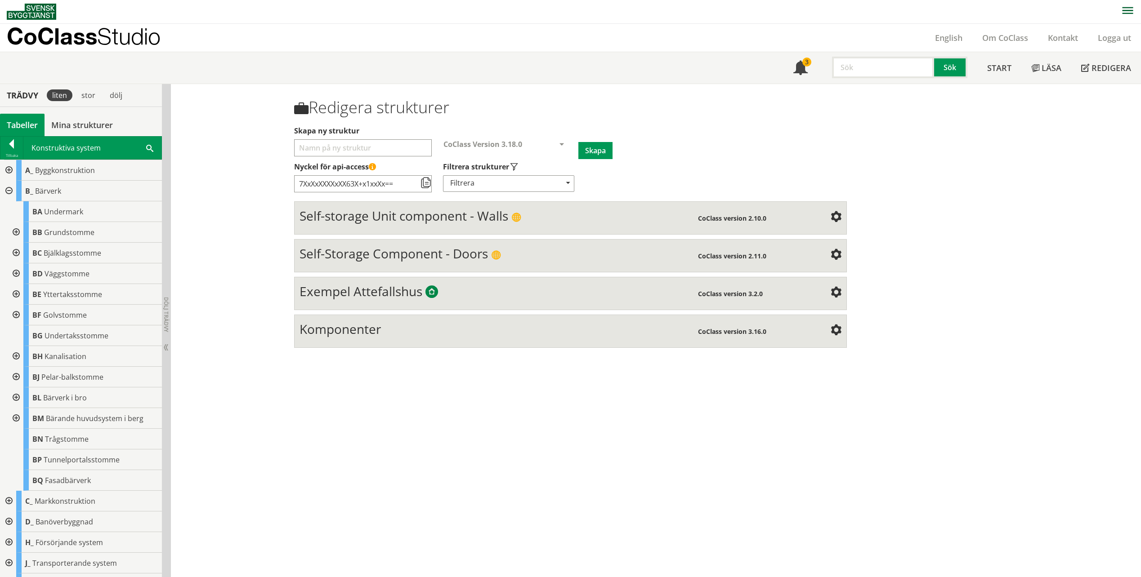
click at [8, 170] on div at bounding box center [8, 170] width 16 height 21
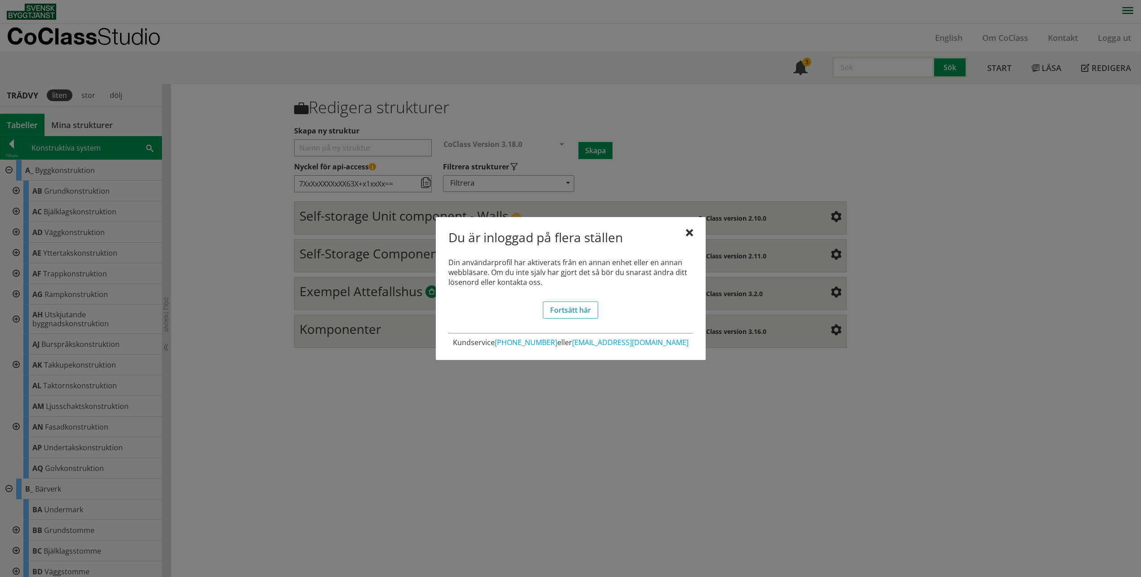
click at [689, 232] on div at bounding box center [689, 233] width 7 height 7
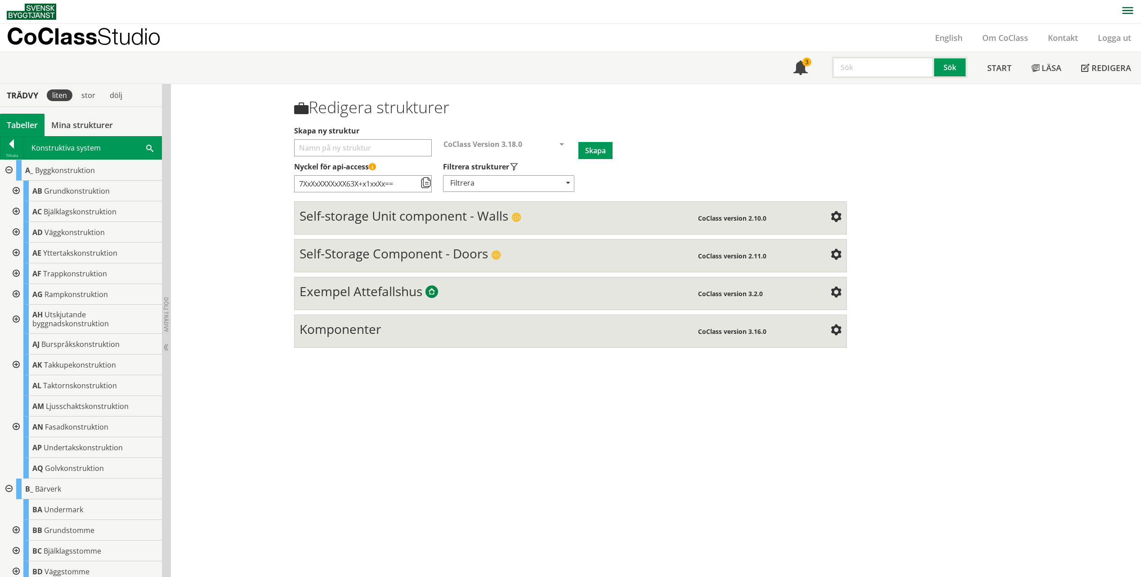
click at [878, 389] on div "Redigera strukturer Skapa ny struktur CoClass Version 3.18.0 CoClass Version 3.…" at bounding box center [656, 330] width 970 height 493
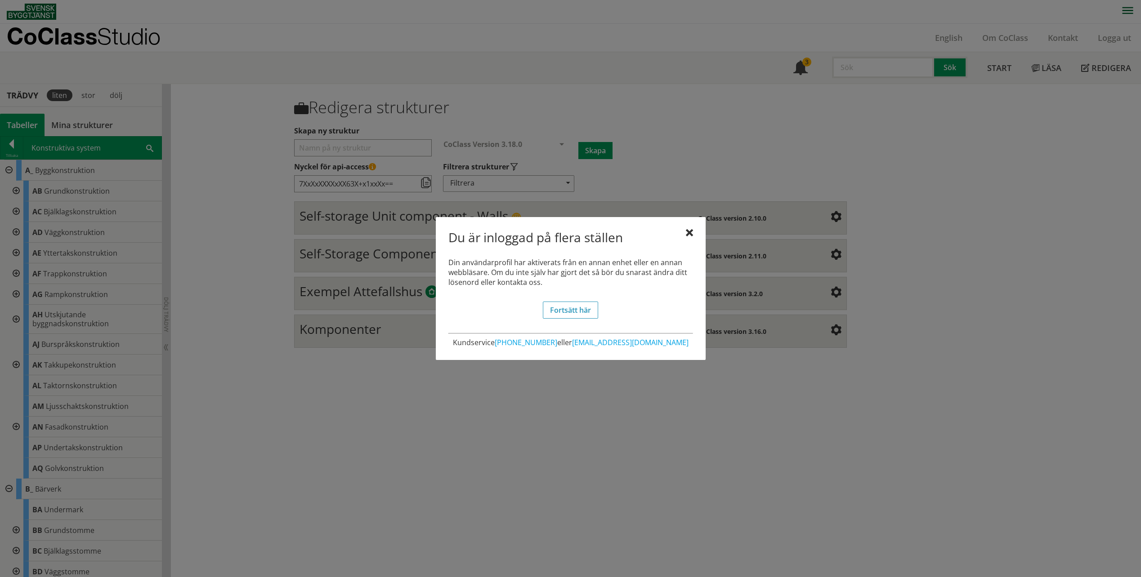
click at [251, 466] on div at bounding box center [570, 288] width 1141 height 577
click at [11, 145] on div at bounding box center [570, 288] width 1141 height 577
click at [688, 230] on div at bounding box center [689, 233] width 7 height 7
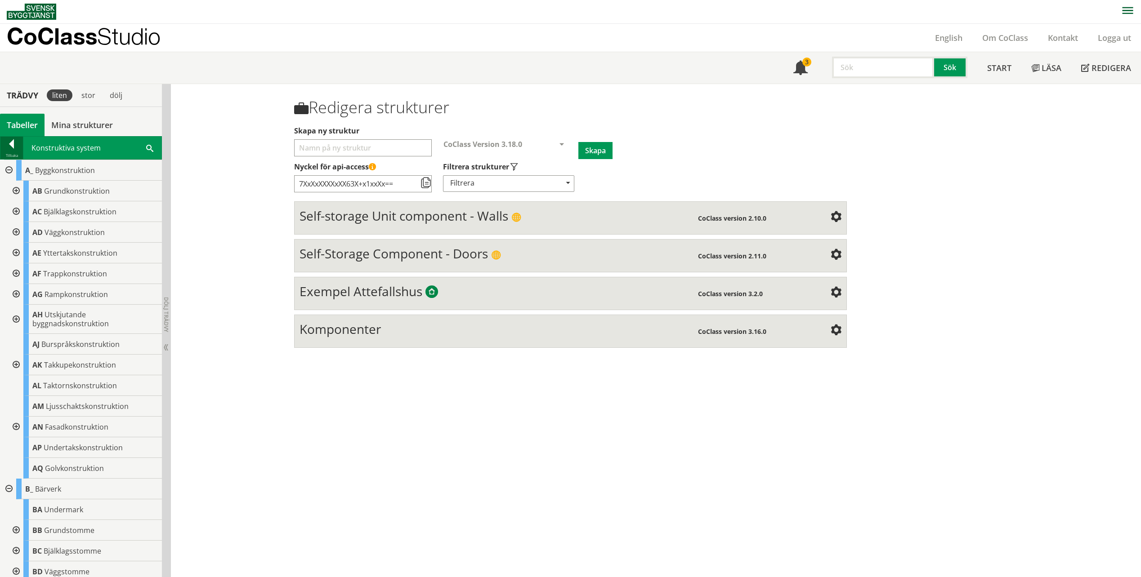
click at [16, 146] on div at bounding box center [11, 145] width 22 height 13
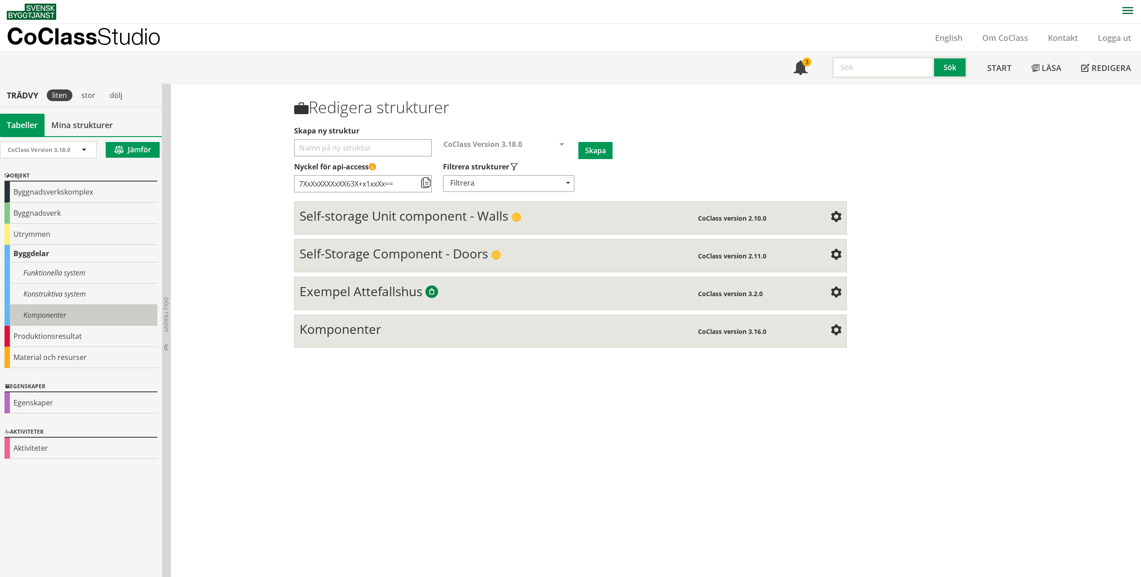
click at [63, 316] on div "Komponenter" at bounding box center [80, 315] width 153 height 21
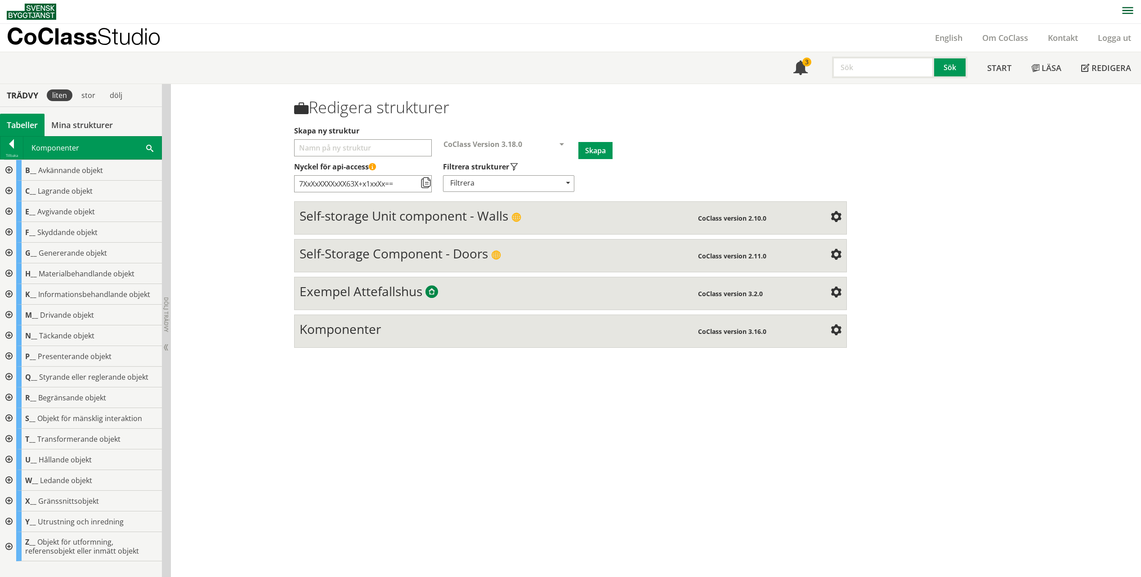
click at [10, 336] on div at bounding box center [8, 336] width 16 height 21
click at [14, 398] on div at bounding box center [15, 398] width 16 height 21
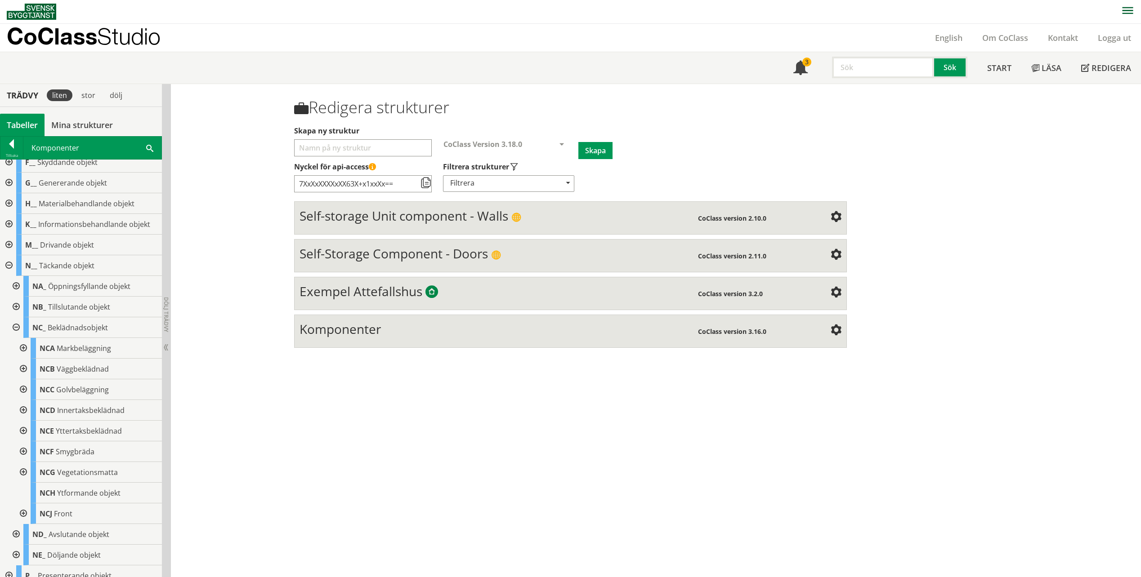
scroll to position [90, 0]
click at [21, 409] on div at bounding box center [22, 411] width 16 height 21
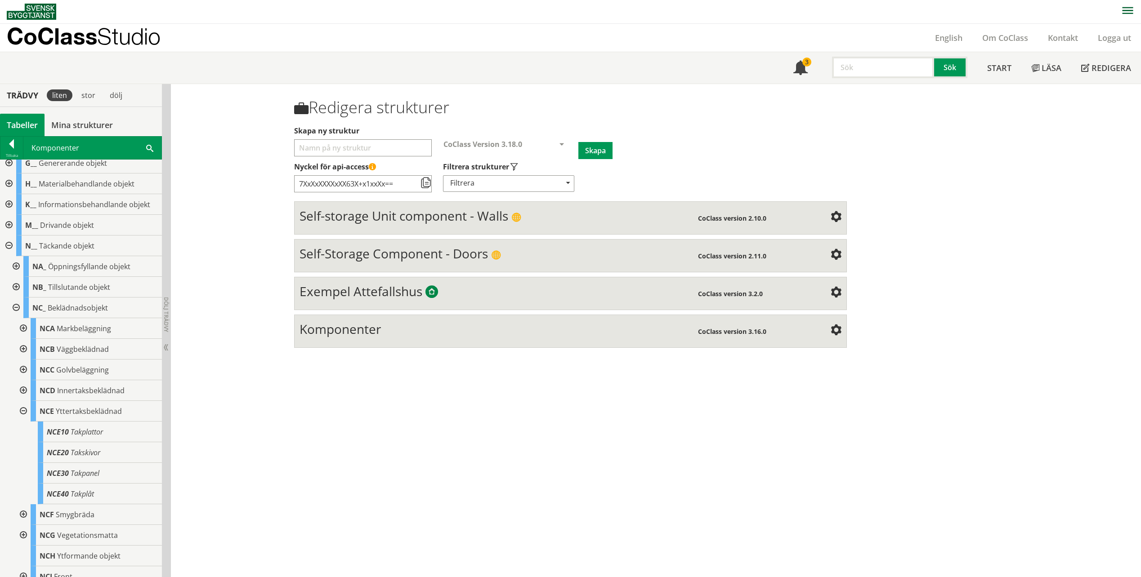
click at [24, 410] on div at bounding box center [22, 411] width 16 height 21
click at [23, 432] on div at bounding box center [22, 432] width 16 height 21
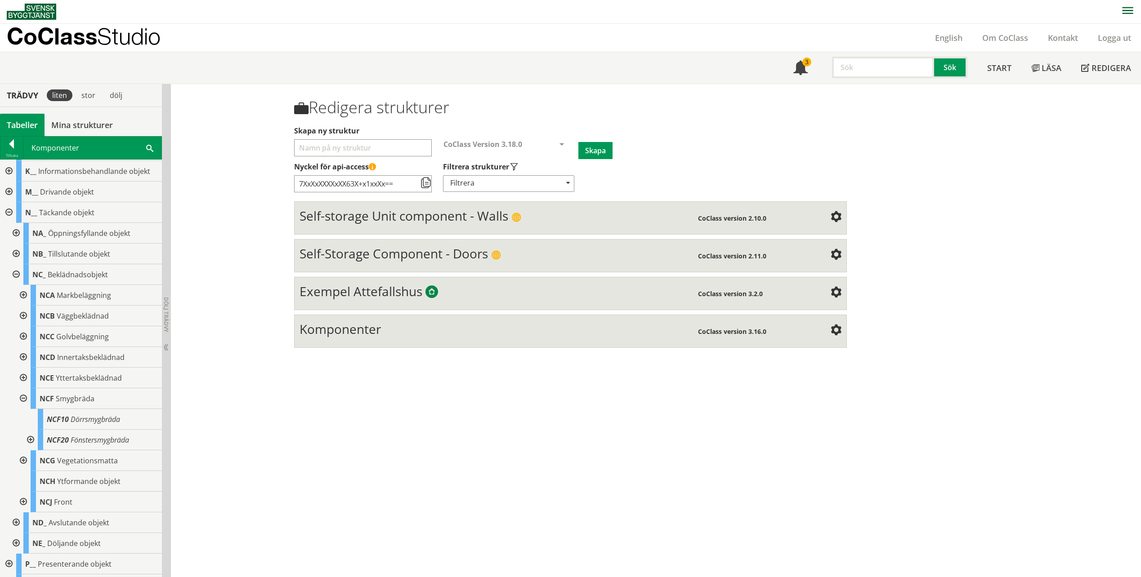
scroll to position [135, 0]
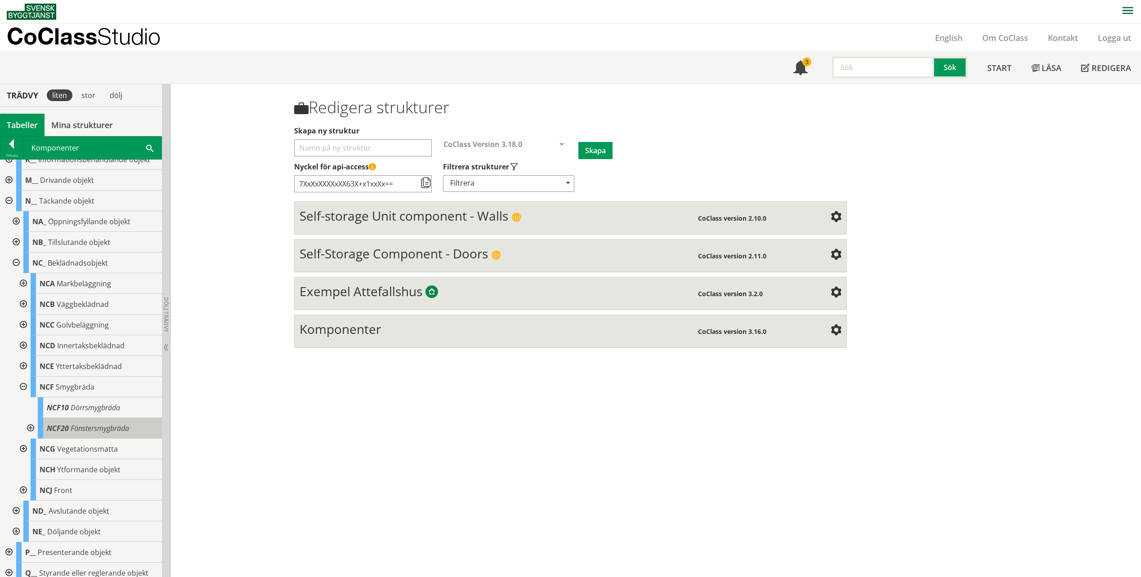
click at [99, 424] on span "Fönstersmygbräda" at bounding box center [100, 429] width 58 height 10
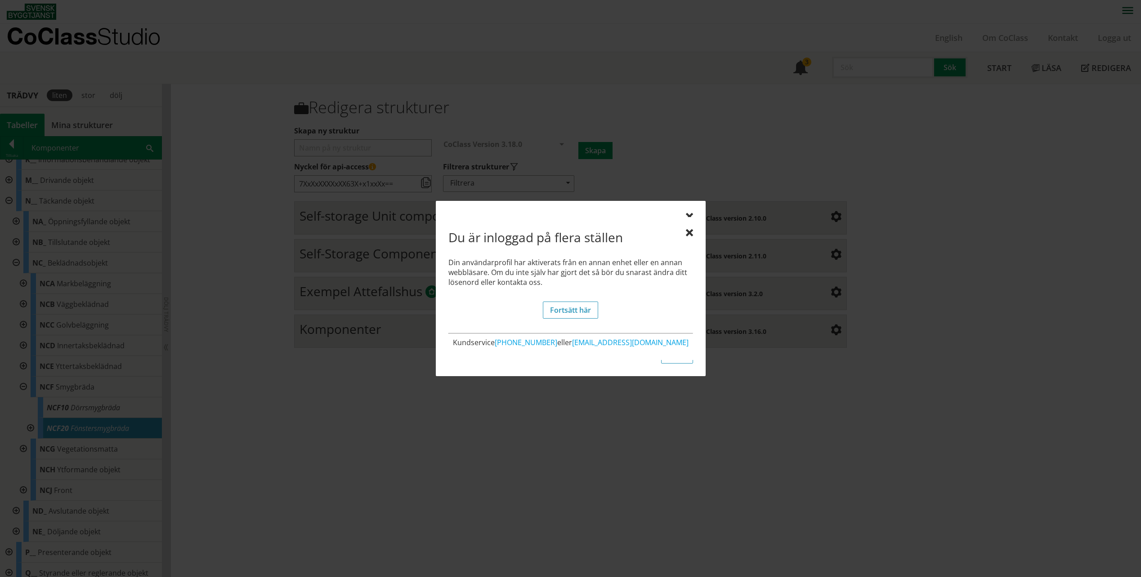
click at [696, 238] on div "Du är inloggad på flera ställen Din användarprofil har aktiverats från en annan…" at bounding box center [571, 288] width 270 height 143
click at [693, 236] on div "Du är inloggad på flera ställen Din användarprofil har aktiverats från en annan…" at bounding box center [571, 288] width 270 height 143
click at [691, 233] on div at bounding box center [689, 233] width 7 height 7
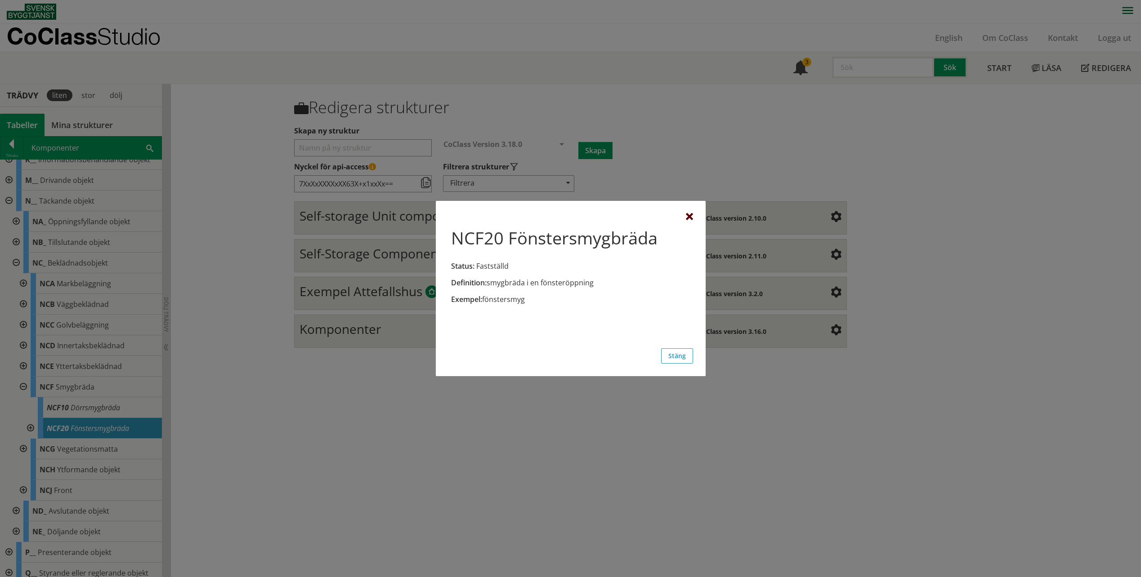
click at [690, 216] on div at bounding box center [689, 217] width 7 height 7
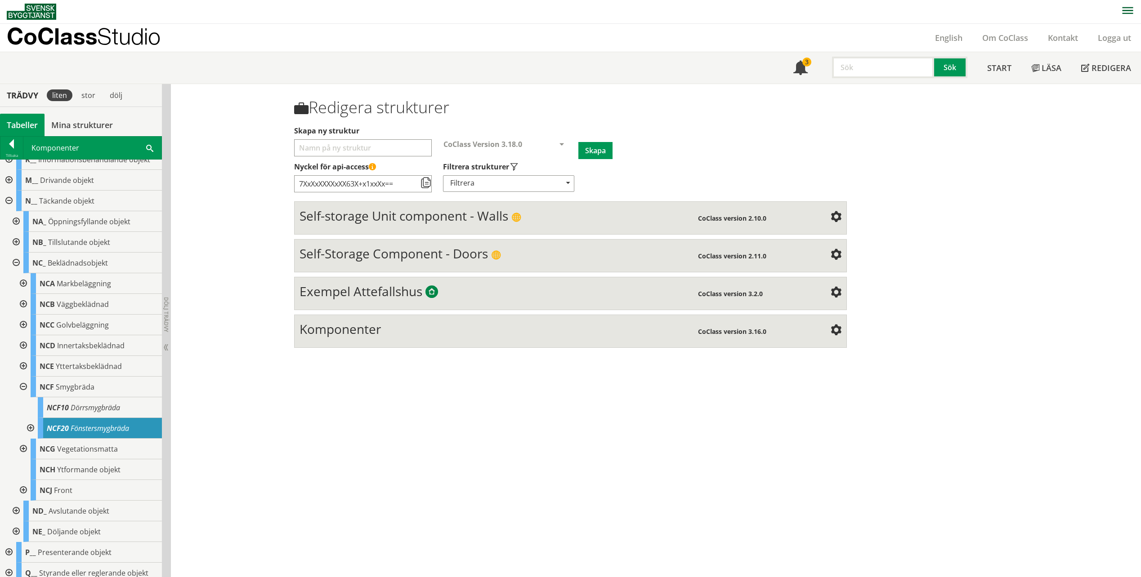
click at [34, 428] on div at bounding box center [30, 428] width 16 height 21
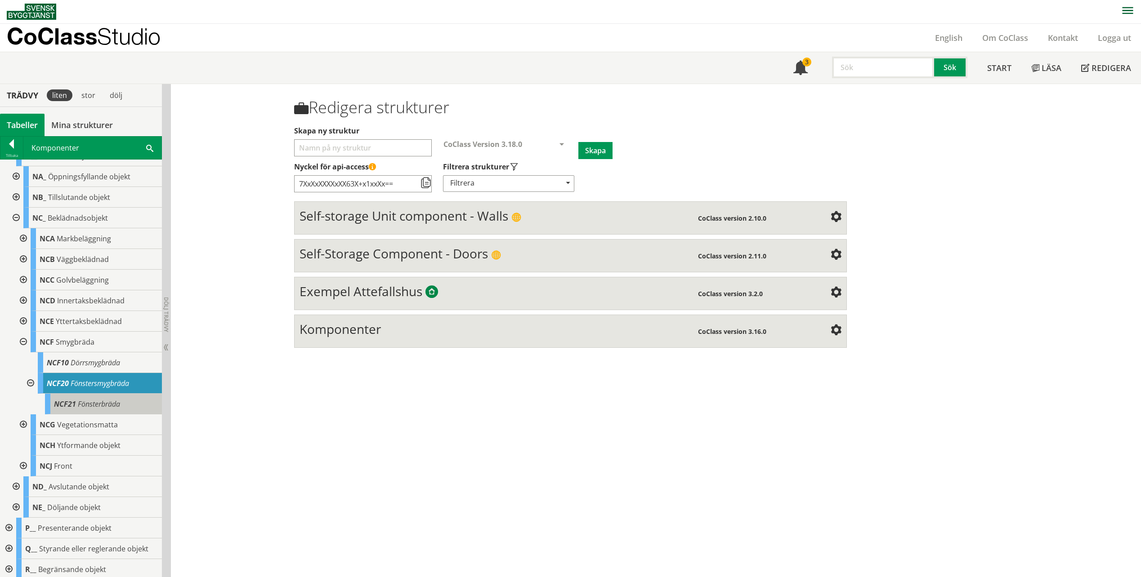
click at [69, 410] on div "NCF21 Fönsterbräda" at bounding box center [103, 404] width 117 height 21
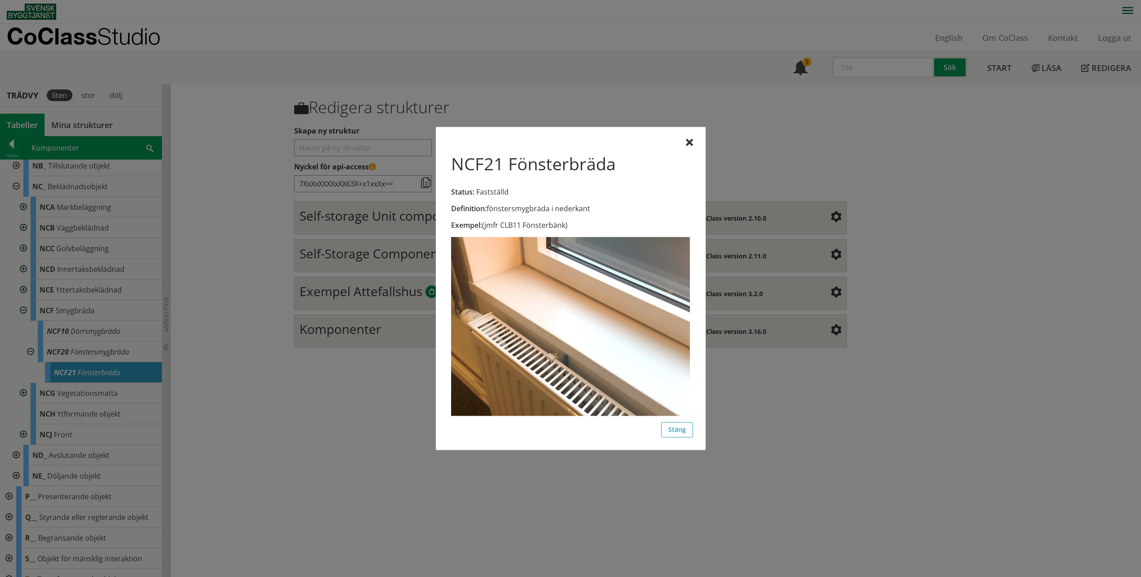
scroll to position [225, 0]
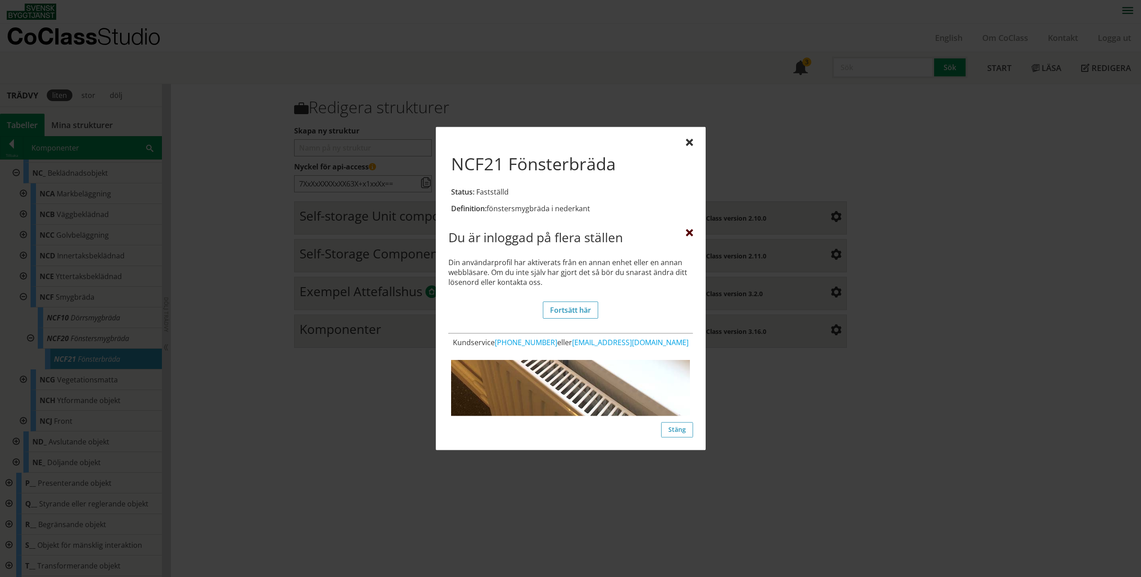
click at [686, 232] on div at bounding box center [689, 233] width 7 height 7
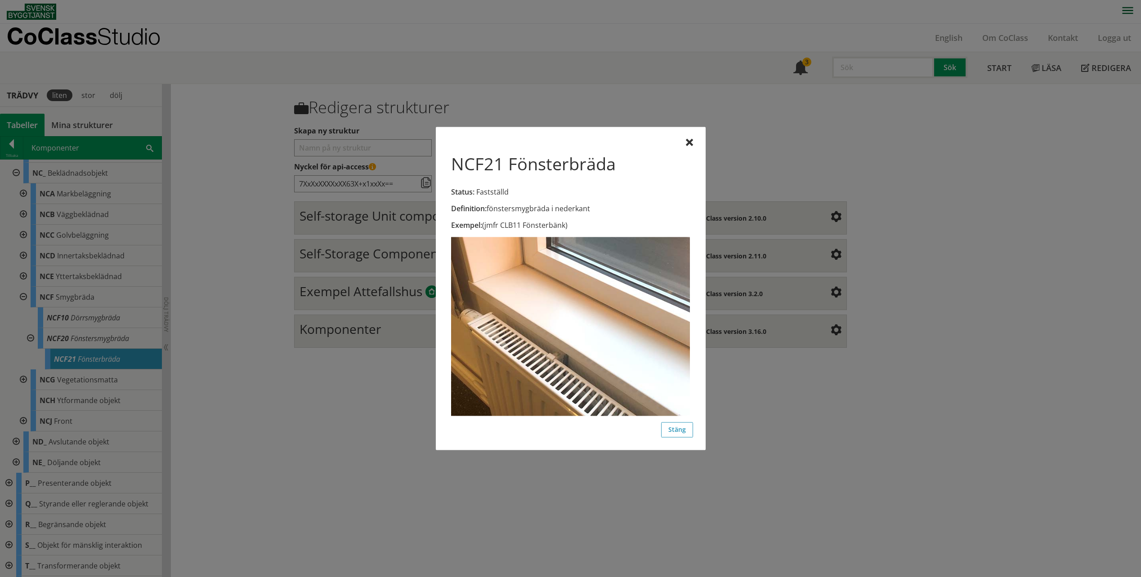
drag, startPoint x: 526, startPoint y: 225, endPoint x: 568, endPoint y: 224, distance: 42.7
click at [568, 224] on div "Exempel: (jmfr CLB11 Fönsterbänk)" at bounding box center [570, 225] width 239 height 10
click at [692, 143] on div "NCF21 Fönsterbräda Status: Fastställd Definition: fönstersmygbräda i nederkant …" at bounding box center [571, 288] width 270 height 323
click at [693, 144] on div "NCF21 Fönsterbräda Status: Fastställd Definition: fönstersmygbräda i nederkant …" at bounding box center [571, 288] width 270 height 323
click at [690, 144] on div at bounding box center [689, 142] width 7 height 7
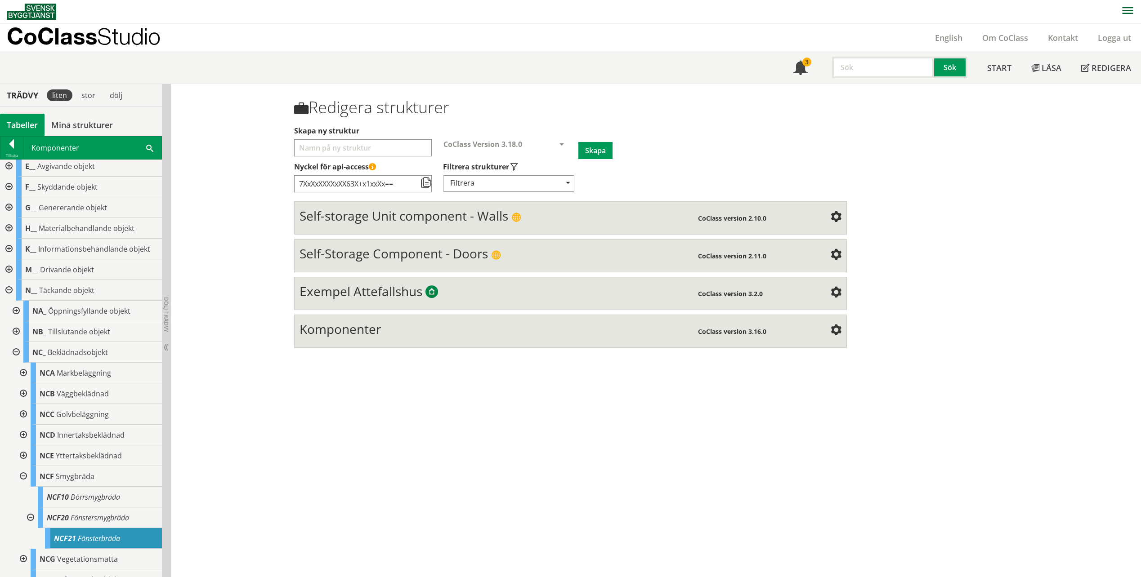
scroll to position [0, 0]
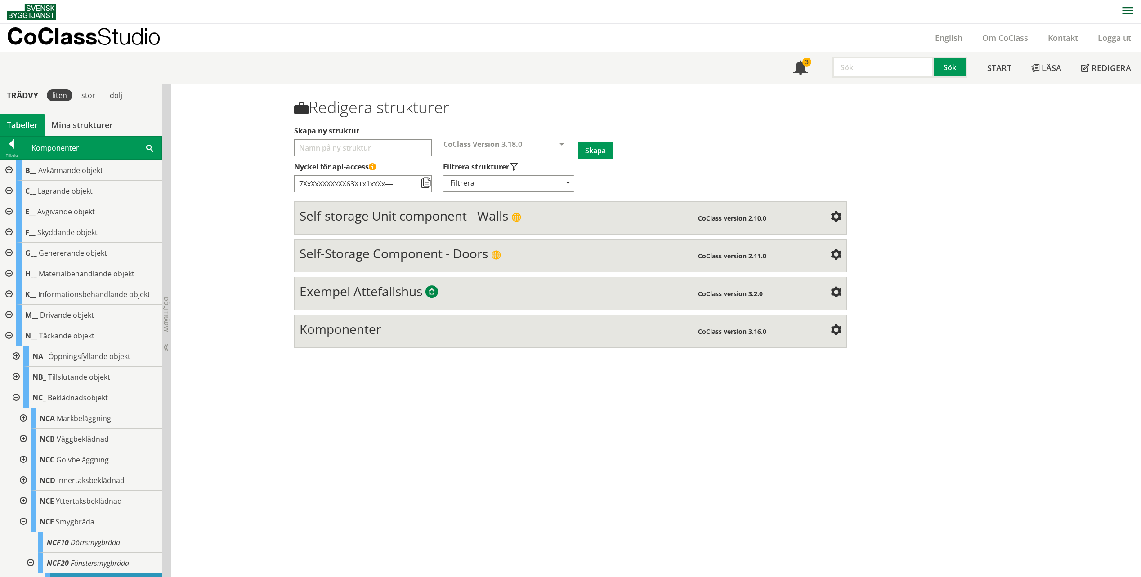
click at [9, 191] on div at bounding box center [8, 191] width 16 height 21
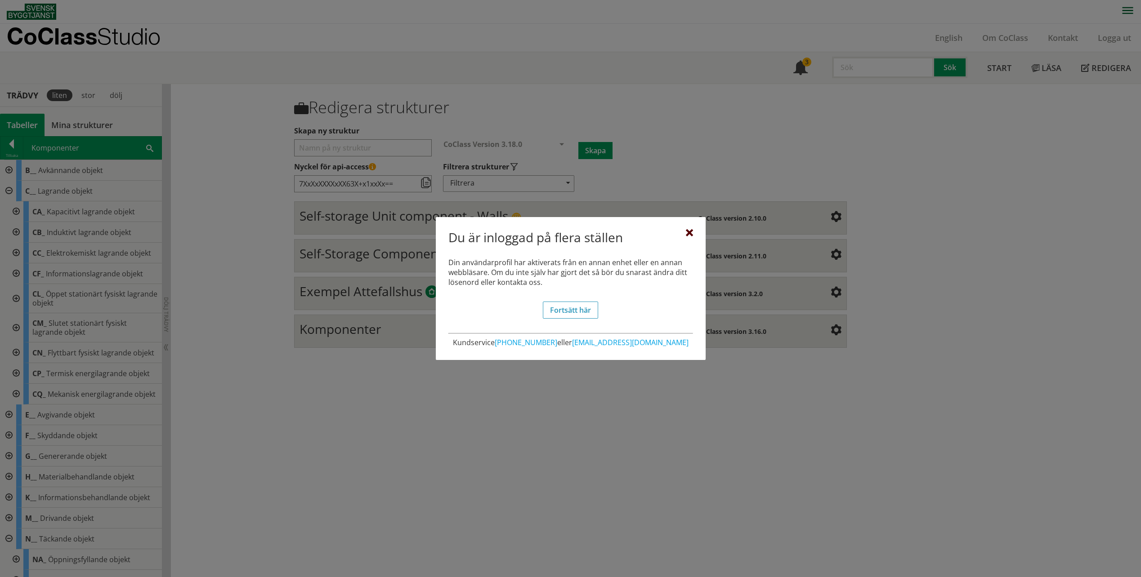
click at [689, 232] on div at bounding box center [689, 233] width 7 height 7
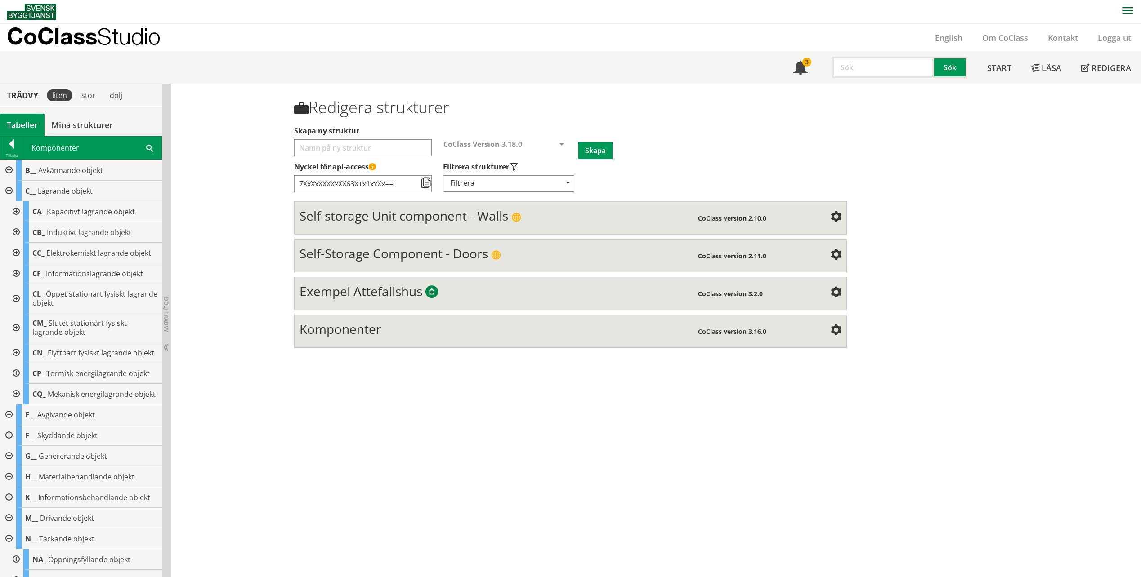
click at [15, 295] on div at bounding box center [15, 298] width 16 height 29
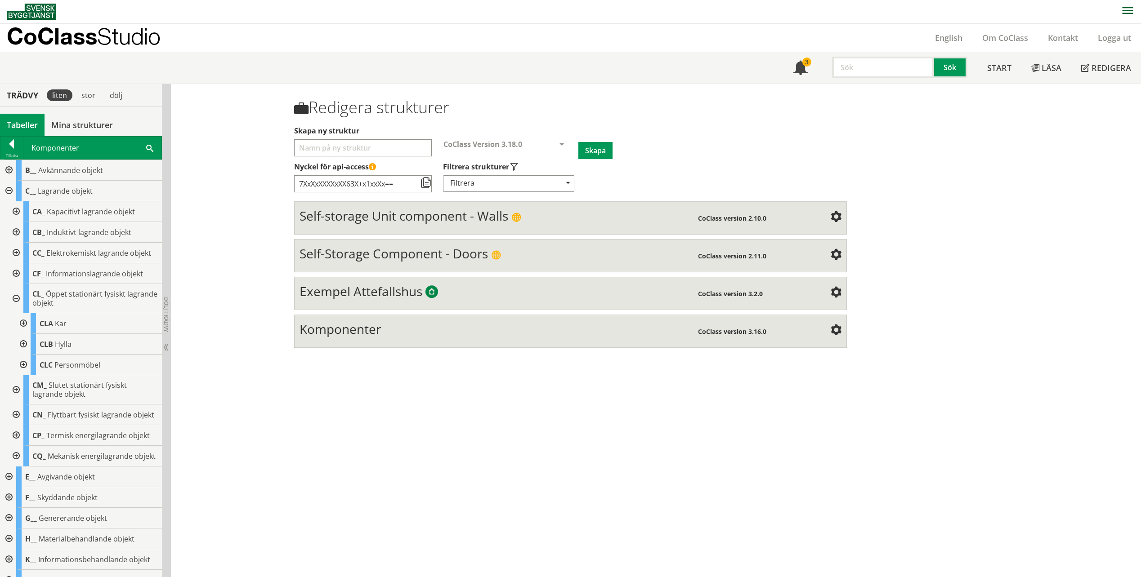
click at [27, 343] on div at bounding box center [22, 344] width 16 height 21
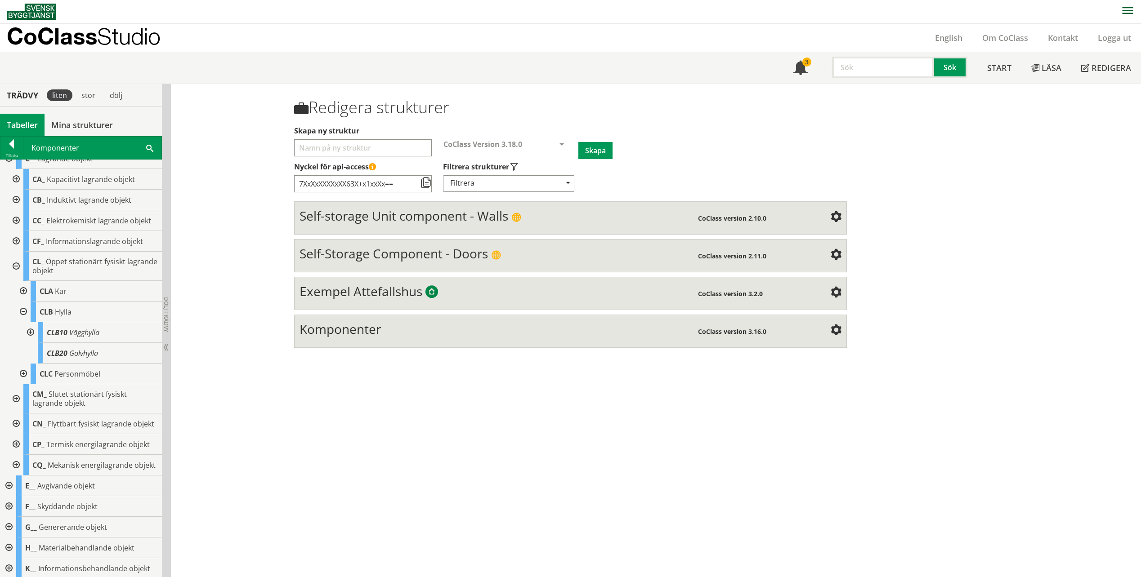
scroll to position [45, 0]
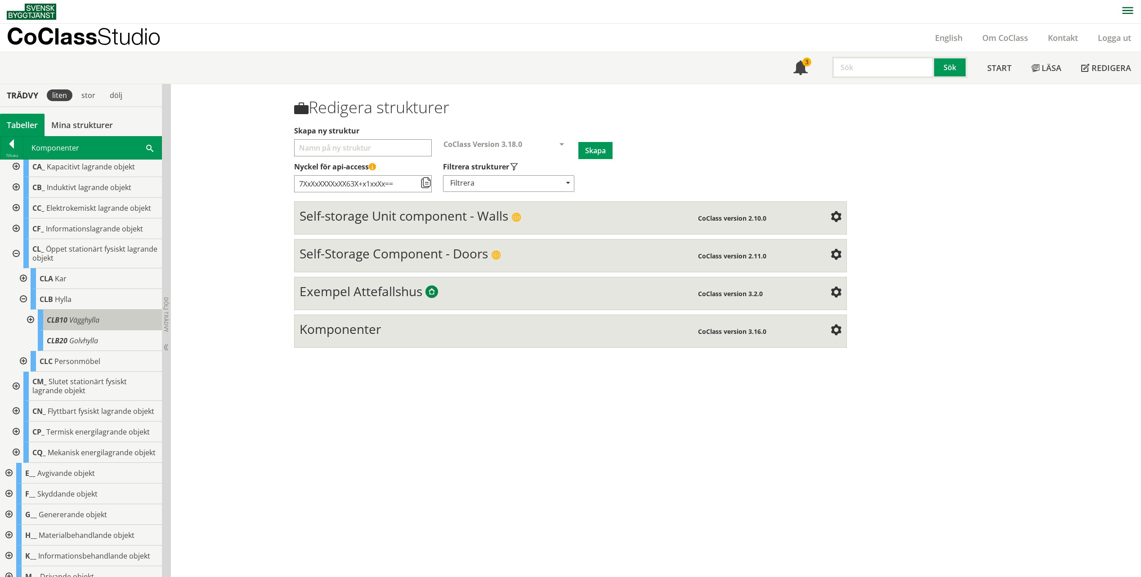
click at [75, 323] on span "Vägghylla" at bounding box center [84, 320] width 30 height 10
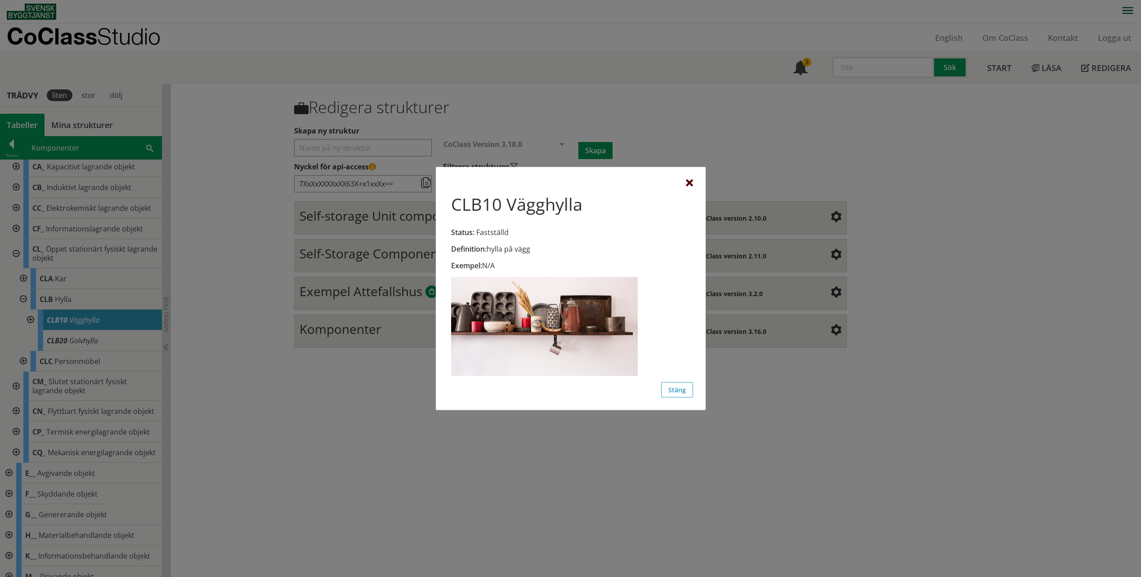
click at [688, 181] on div at bounding box center [689, 183] width 7 height 7
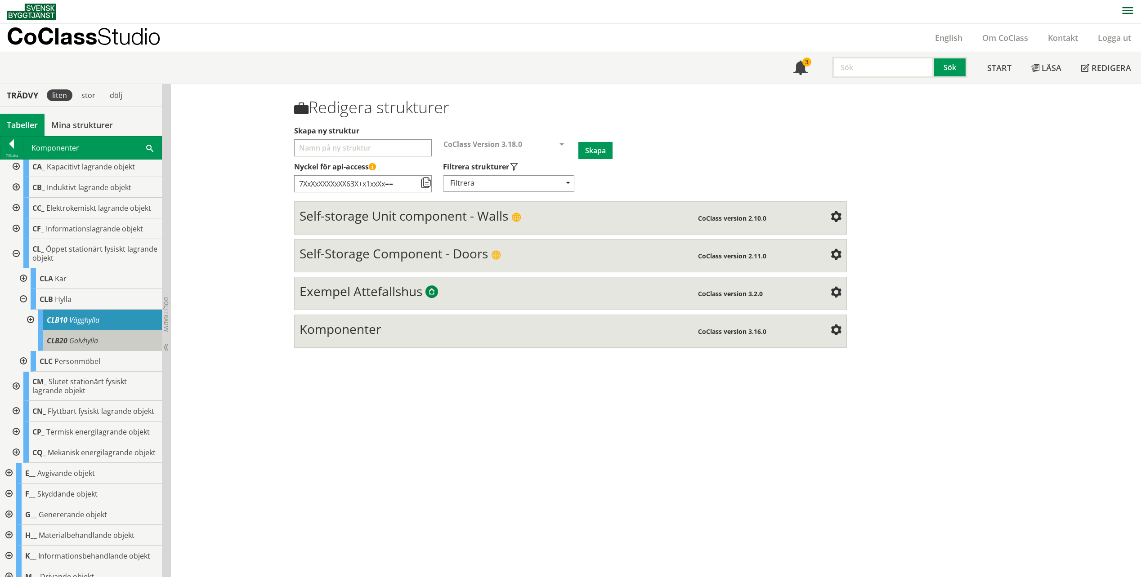
click at [102, 337] on div "CLB20 Golvhylla" at bounding box center [100, 340] width 124 height 21
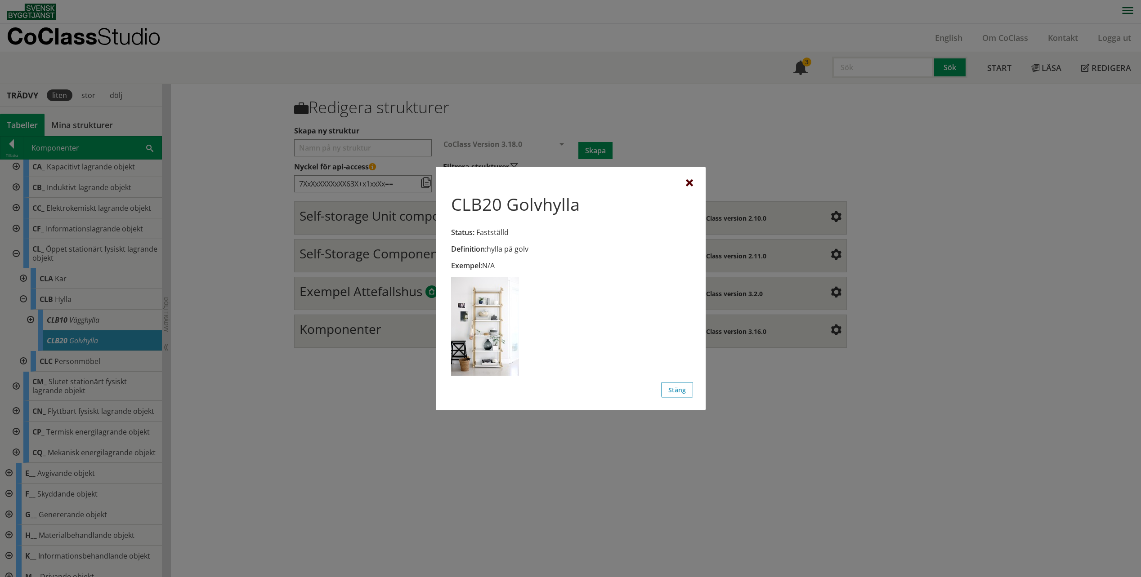
click at [689, 185] on div at bounding box center [689, 183] width 7 height 7
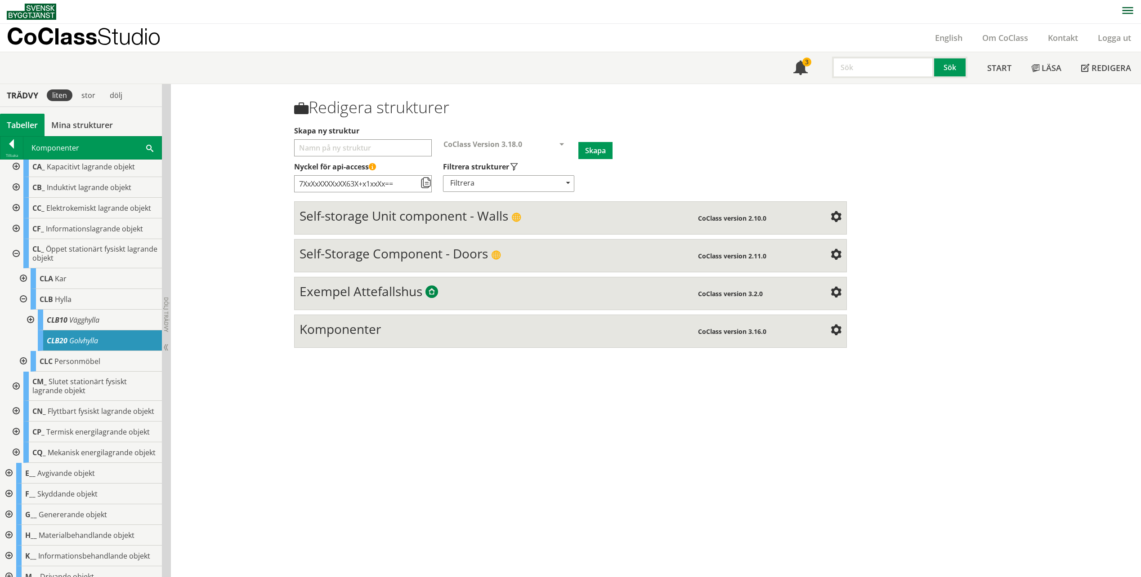
click at [27, 320] on div at bounding box center [30, 320] width 16 height 21
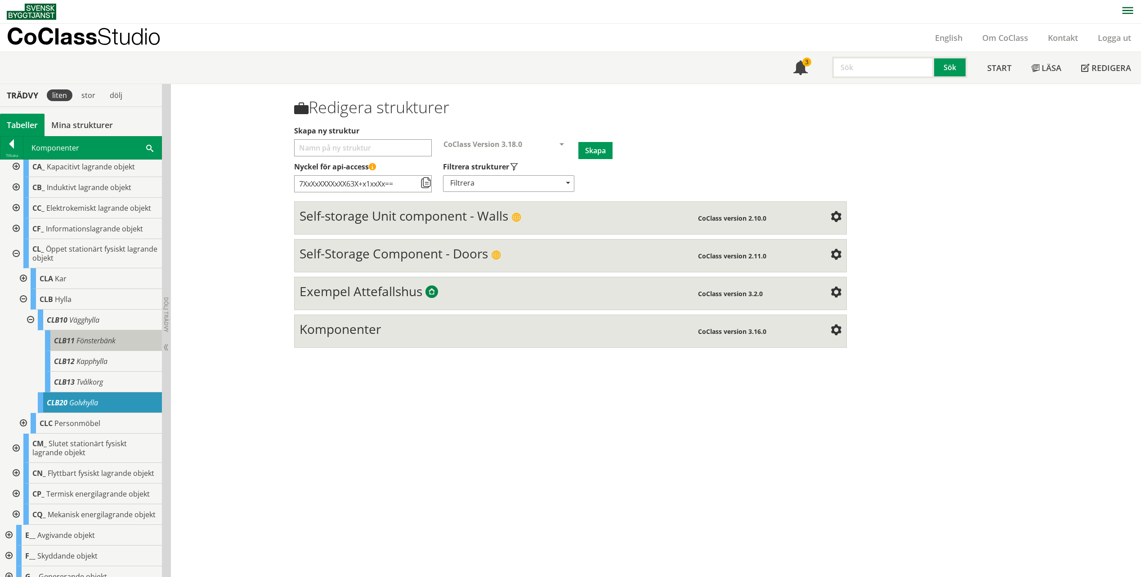
click at [102, 342] on span "Fönsterbänk" at bounding box center [95, 341] width 39 height 10
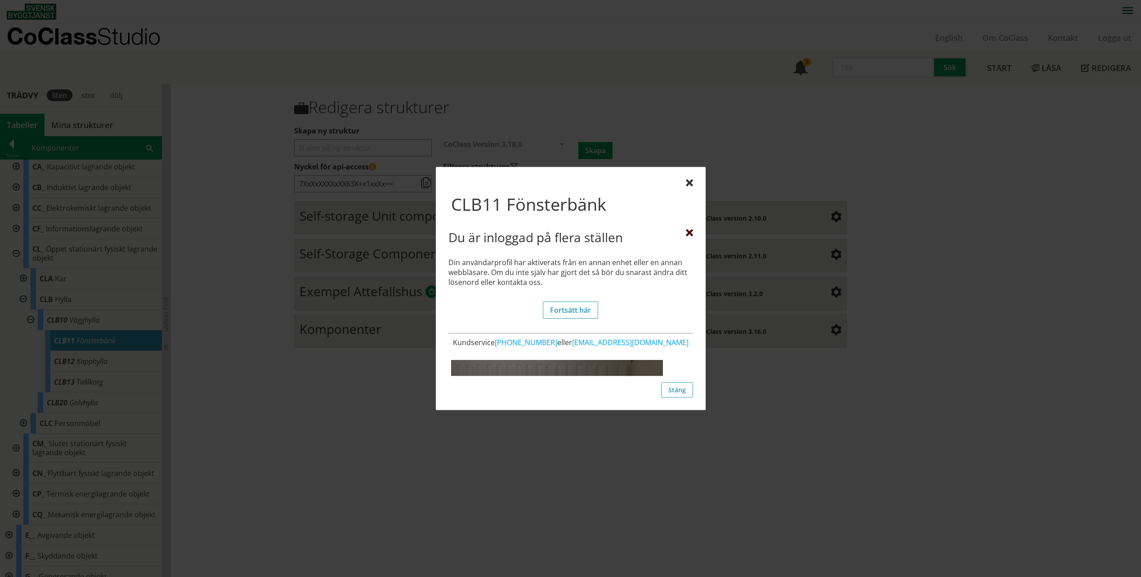
click at [689, 236] on div at bounding box center [689, 233] width 7 height 7
click at [687, 232] on div at bounding box center [689, 233] width 7 height 7
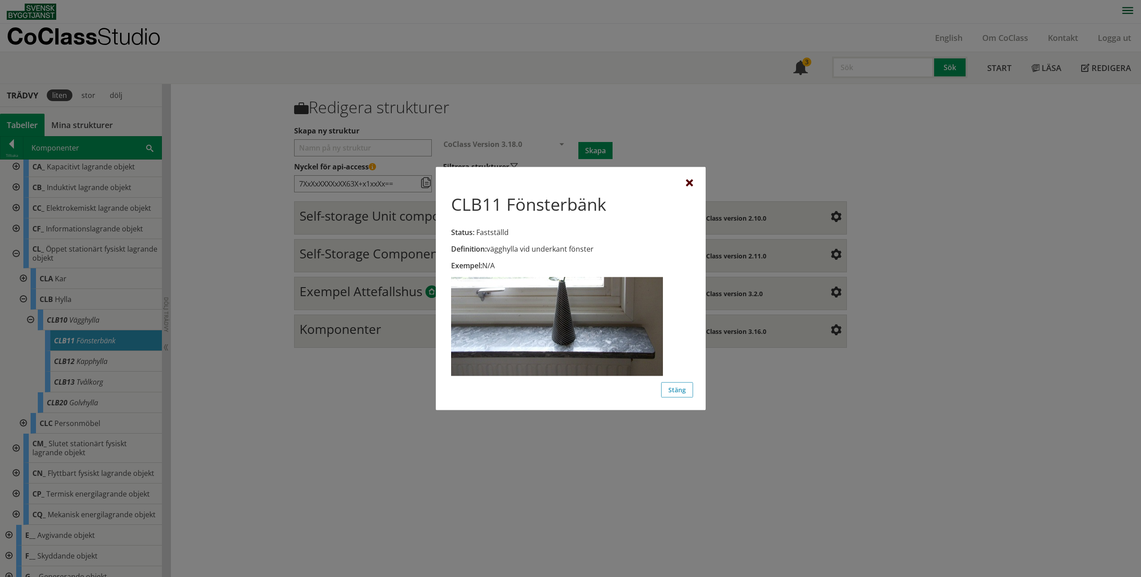
click at [688, 183] on div at bounding box center [689, 183] width 7 height 7
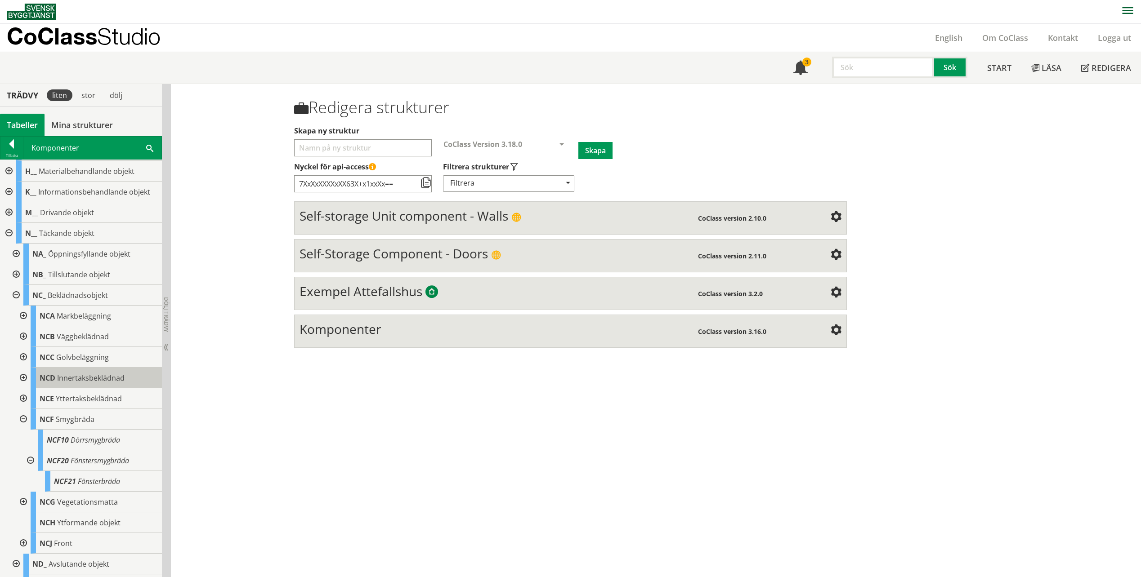
scroll to position [495, 0]
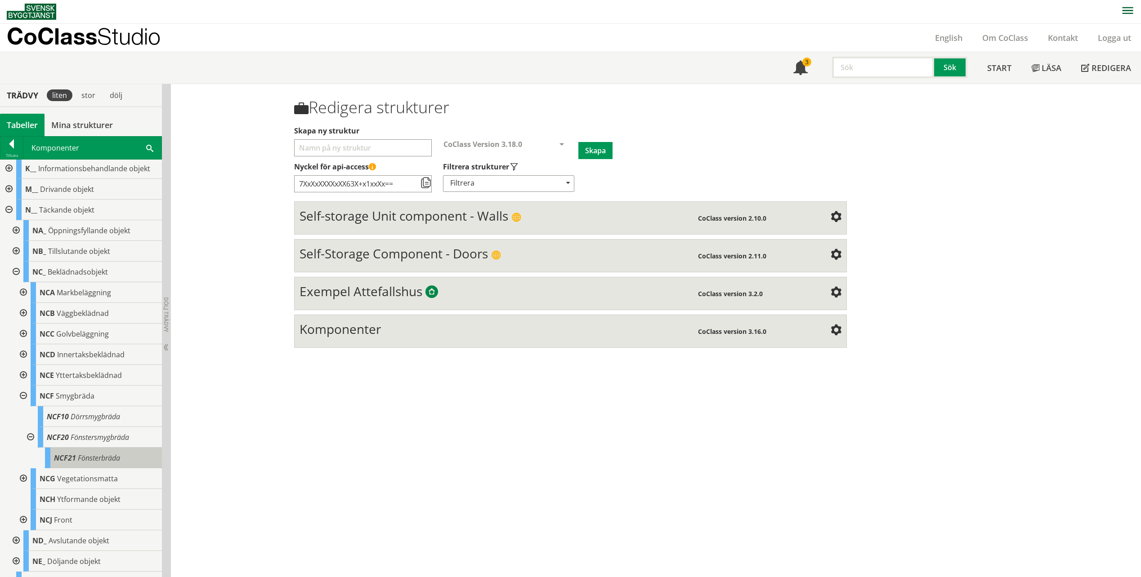
click at [82, 463] on span "Fönsterbräda" at bounding box center [99, 458] width 42 height 10
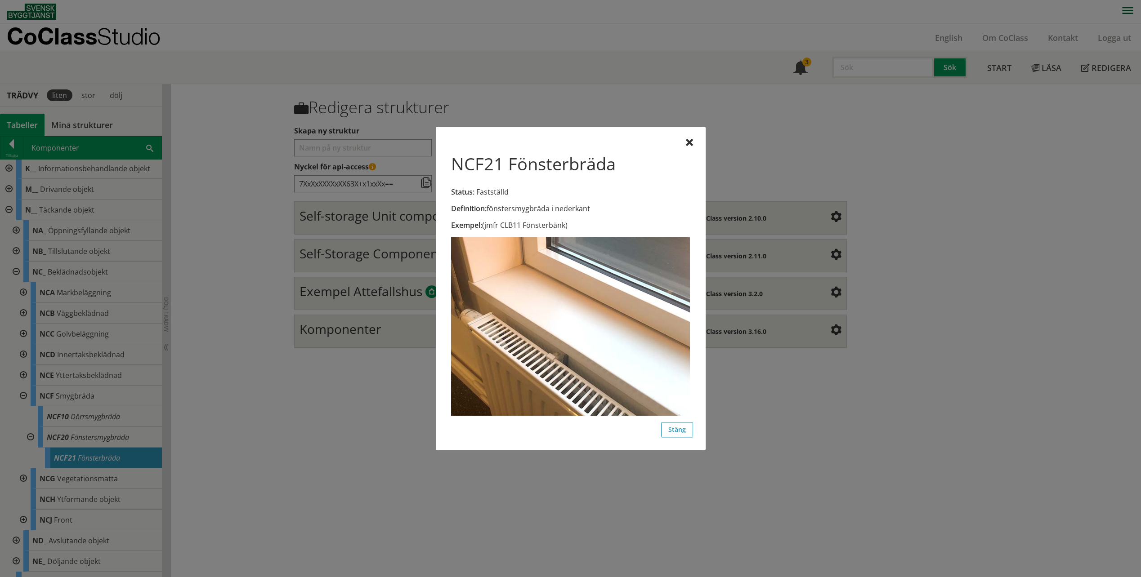
click at [98, 465] on div at bounding box center [570, 288] width 1141 height 577
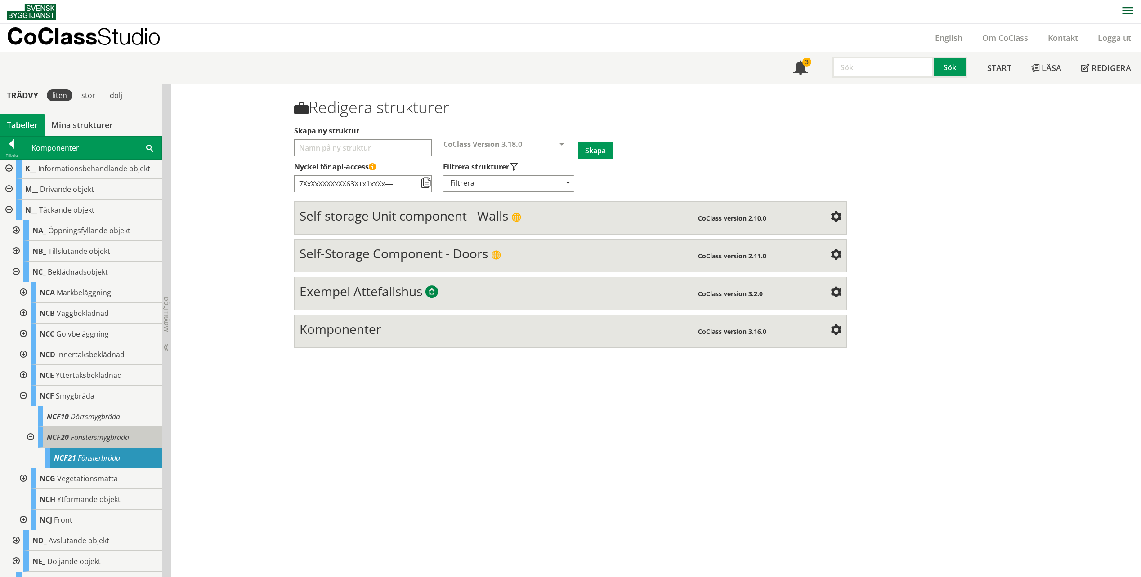
click at [106, 442] on span "Fönstersmygbräda" at bounding box center [100, 438] width 58 height 10
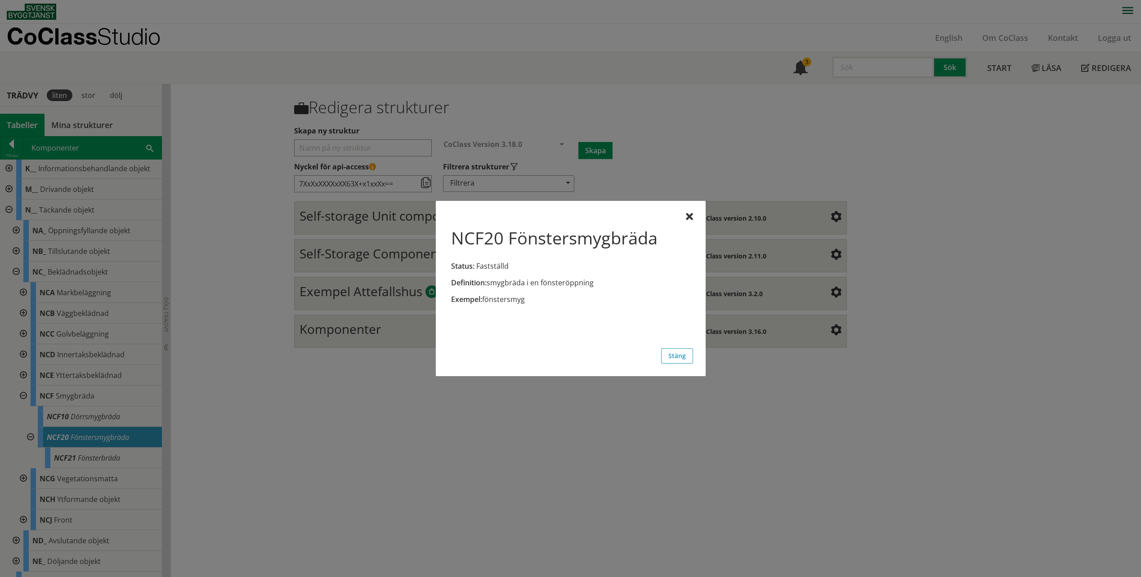
click at [108, 471] on div at bounding box center [570, 288] width 1141 height 577
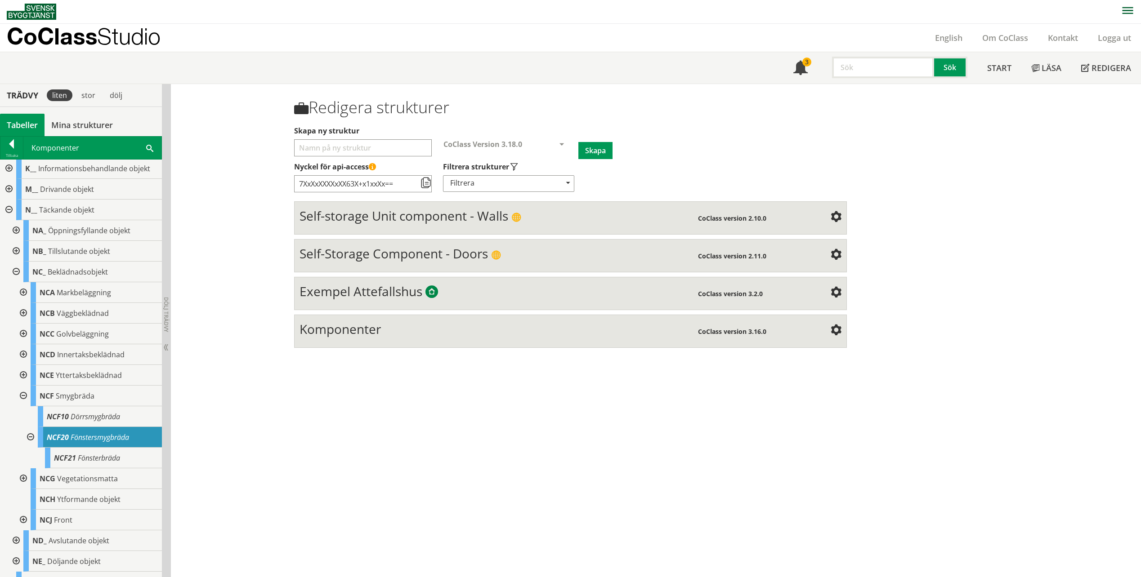
click at [108, 463] on span "Fönsterbräda" at bounding box center [99, 458] width 42 height 10
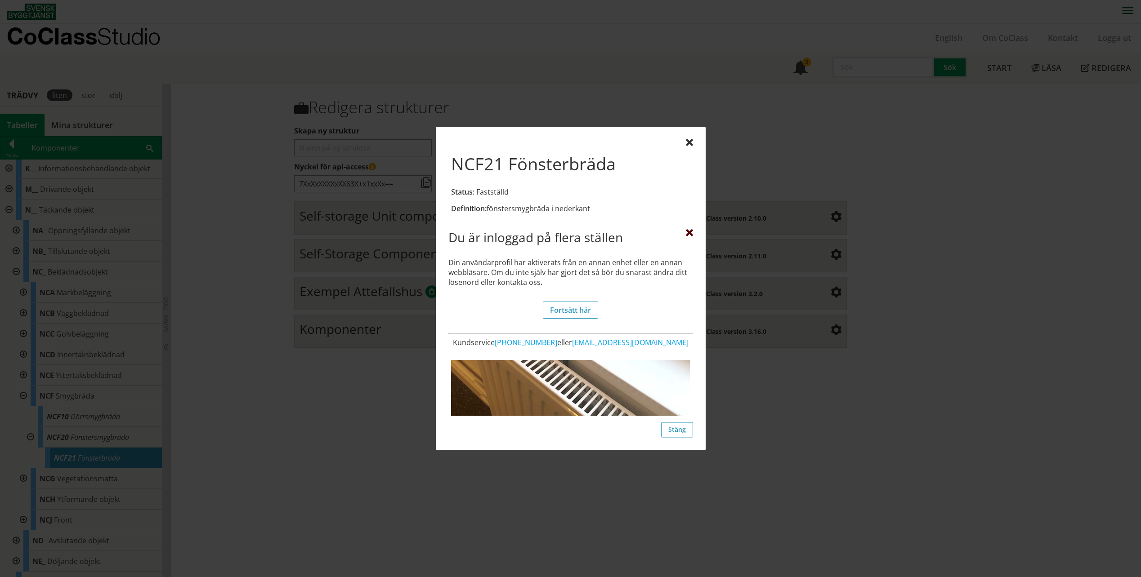
click at [687, 232] on div at bounding box center [689, 233] width 7 height 7
click at [688, 234] on div at bounding box center [689, 233] width 7 height 7
click at [689, 237] on div "Du är inloggad på flera ställen" at bounding box center [570, 239] width 245 height 19
click at [686, 232] on div at bounding box center [689, 233] width 7 height 7
